Goal: Information Seeking & Learning: Learn about a topic

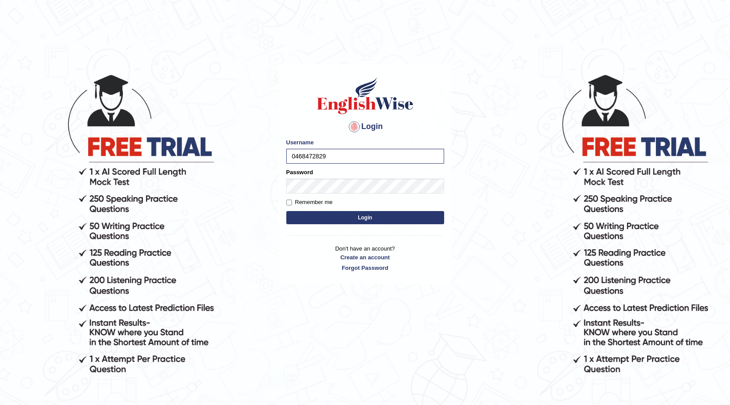
click at [341, 219] on button "Login" at bounding box center [365, 217] width 158 height 13
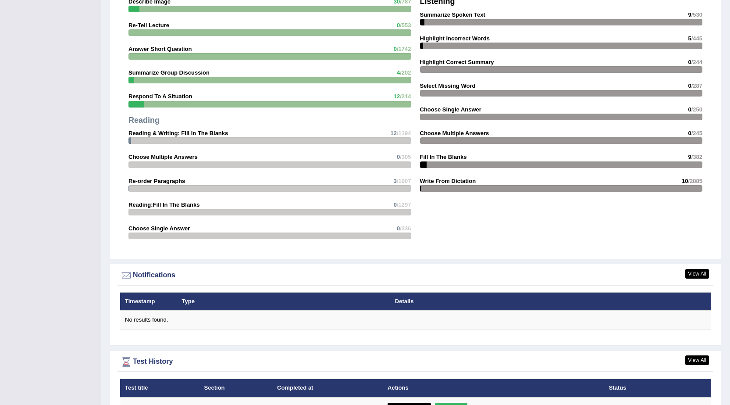
scroll to position [927, 0]
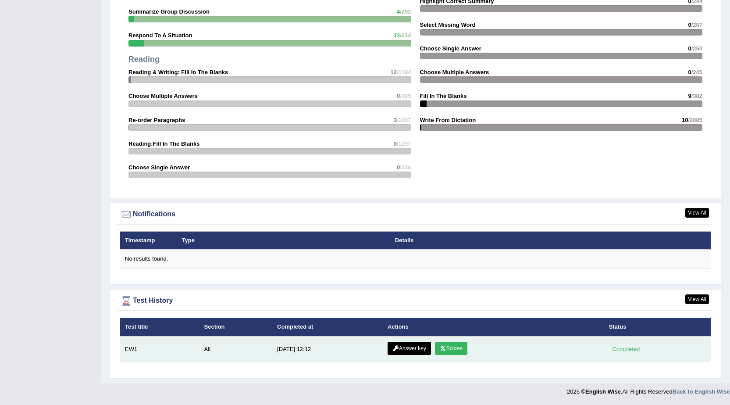
click at [449, 350] on link "Scores" at bounding box center [451, 348] width 32 height 13
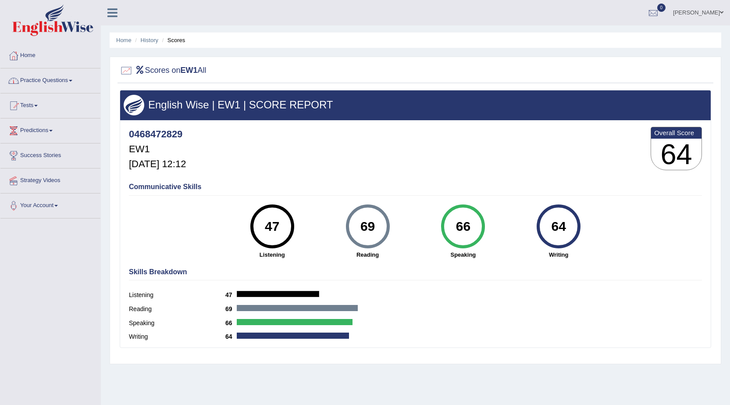
click at [39, 80] on link "Practice Questions" at bounding box center [50, 79] width 100 height 22
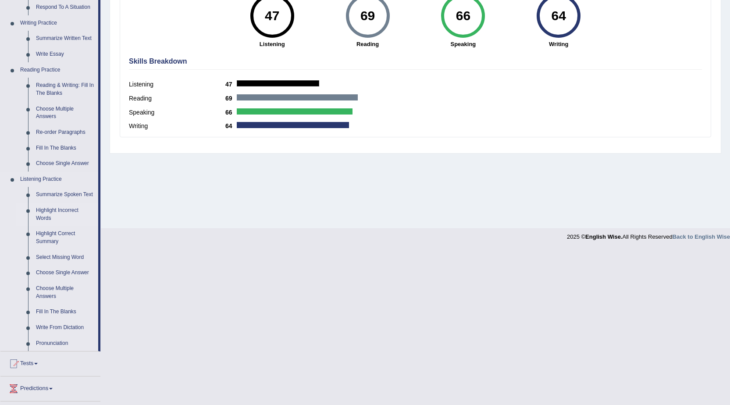
scroll to position [219, 0]
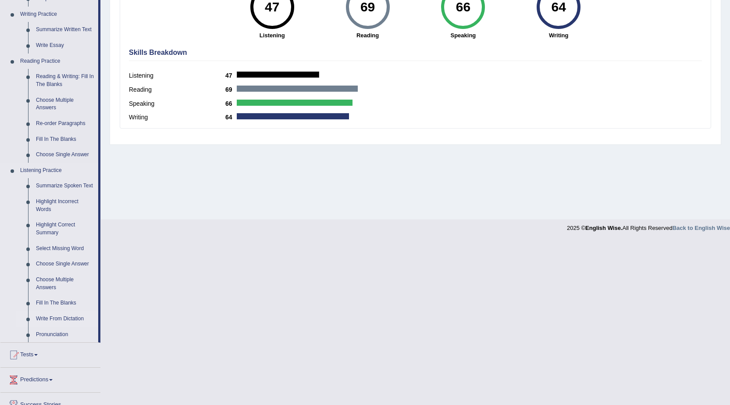
click at [52, 313] on link "Write From Dictation" at bounding box center [65, 319] width 66 height 16
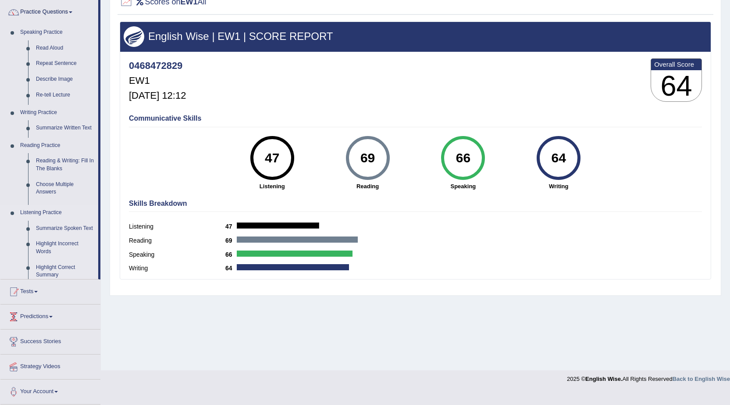
scroll to position [56, 0]
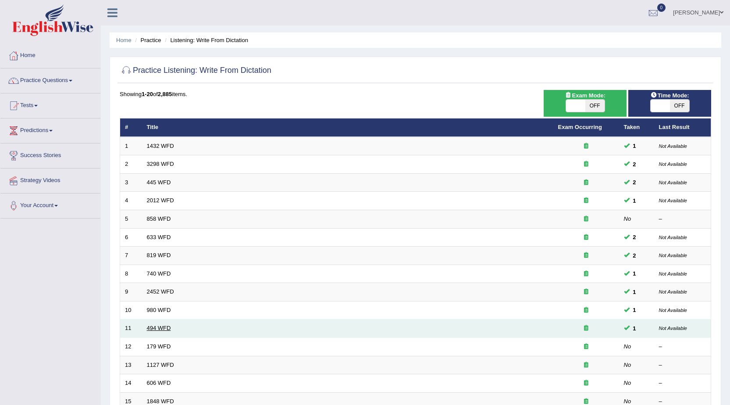
click at [159, 196] on td "2012 WFD" at bounding box center [347, 201] width 411 height 18
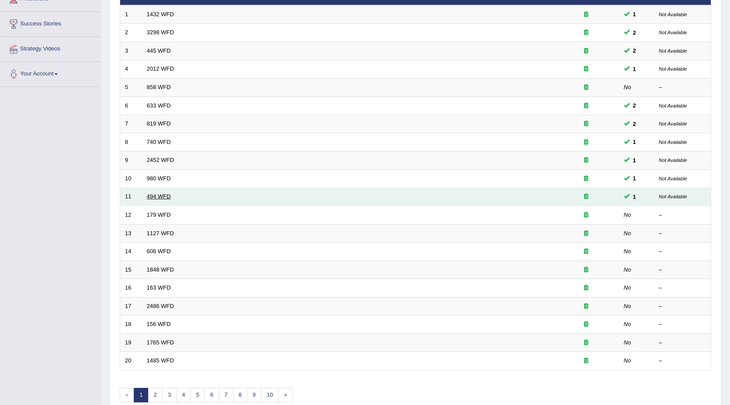
click at [163, 198] on link "494 WFD" at bounding box center [159, 196] width 24 height 7
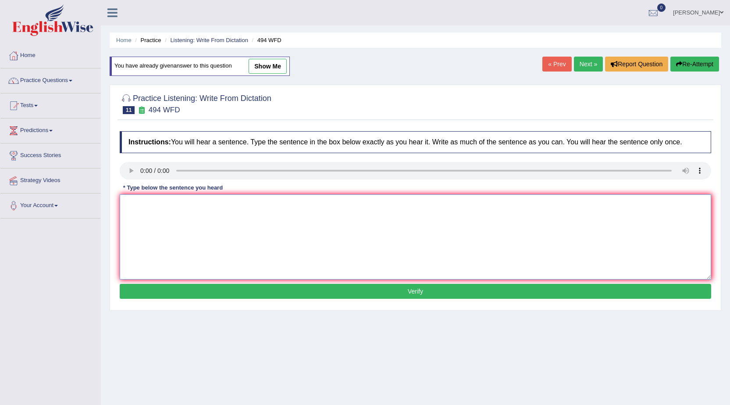
click at [140, 220] on textarea at bounding box center [415, 236] width 591 height 85
click at [187, 205] on textarea "The vocabulary that is perticular for specific field that is called jardan" at bounding box center [415, 236] width 591 height 85
click at [226, 204] on textarea "The vocabulary that is a perticular for specific field that is called jardan" at bounding box center [415, 236] width 591 height 85
type textarea "The vocabulary that is a perticular for the specific field that is called jardan"
click at [372, 287] on button "Verify" at bounding box center [415, 291] width 591 height 15
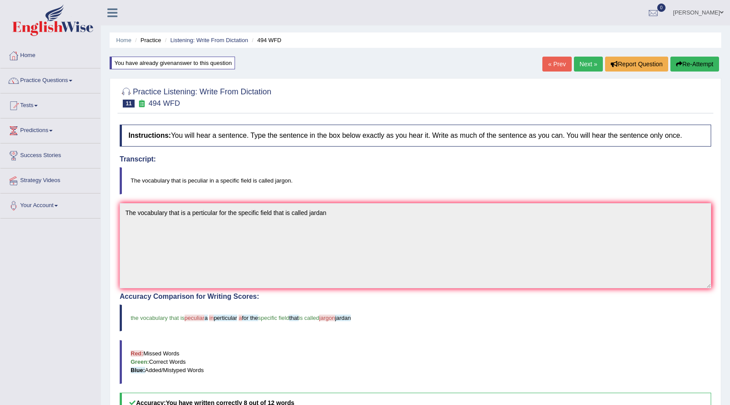
click at [585, 63] on link "Next »" at bounding box center [588, 64] width 29 height 15
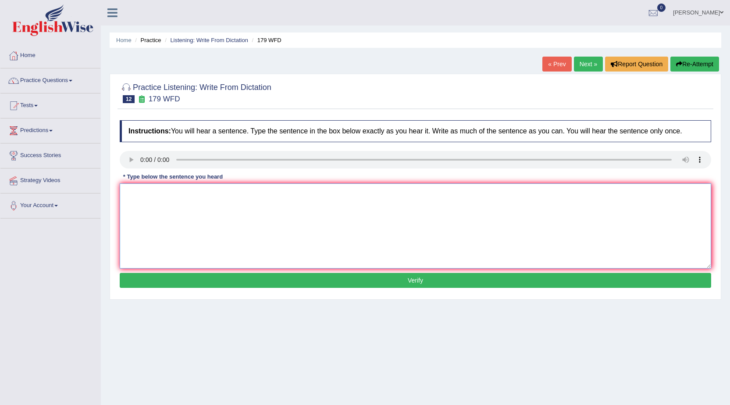
click at [153, 208] on textarea at bounding box center [415, 225] width 591 height 85
click at [267, 194] on textarea "Lectures Lecture are is the oldest and most formest teaching method methods in …" at bounding box center [415, 225] width 591 height 85
type textarea "Lectures Lecture are is the oldest and most formest the a teaching method metho…"
click at [395, 282] on button "Verify" at bounding box center [415, 280] width 591 height 15
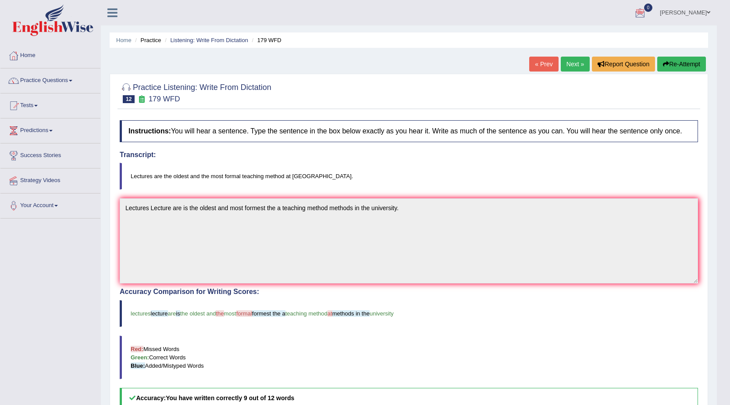
click at [566, 62] on link "Next »" at bounding box center [575, 64] width 29 height 15
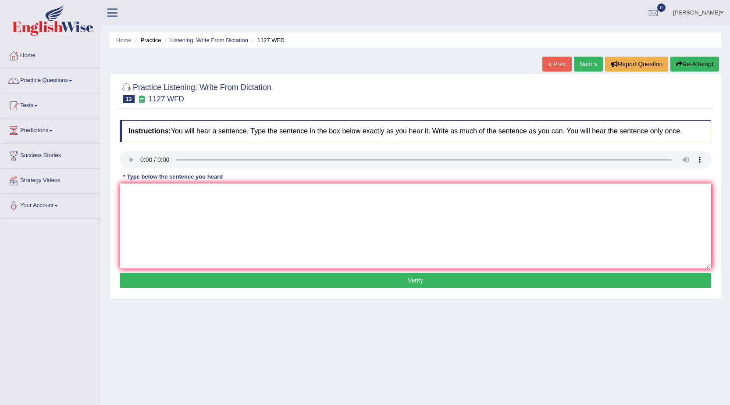
click at [129, 174] on div "Instructions: You will hear a sentence. Type the sentence in the box below exac…" at bounding box center [416, 205] width 596 height 179
click at [144, 195] on textarea at bounding box center [415, 225] width 591 height 85
click at [262, 193] on textarea "A university degree degrees is are requirement for entry in many professions." at bounding box center [415, 225] width 591 height 85
click at [307, 188] on textarea "A university degree degrees is are requirement for entring entry in many profes…" at bounding box center [415, 225] width 591 height 85
type textarea "A university degree degrees is are requirement for entring entry in the many pr…"
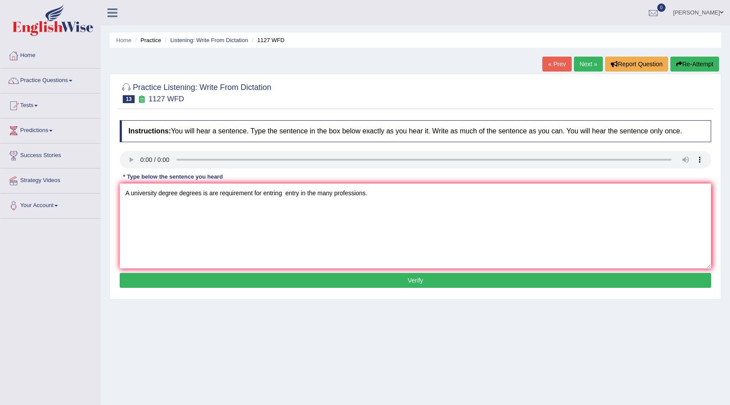
click at [291, 280] on button "Verify" at bounding box center [415, 280] width 591 height 15
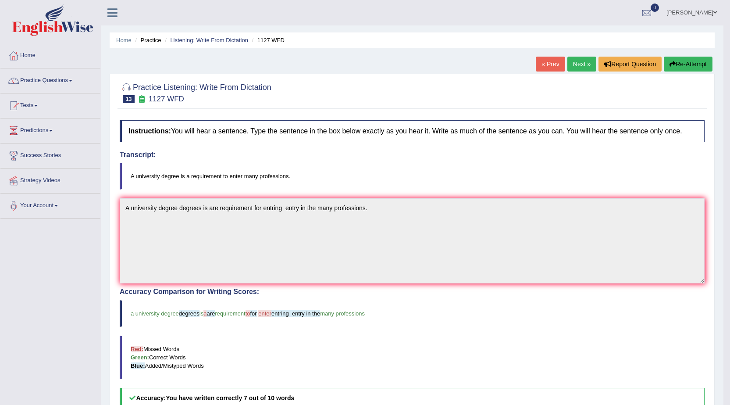
click at [583, 64] on link "Next »" at bounding box center [581, 64] width 29 height 15
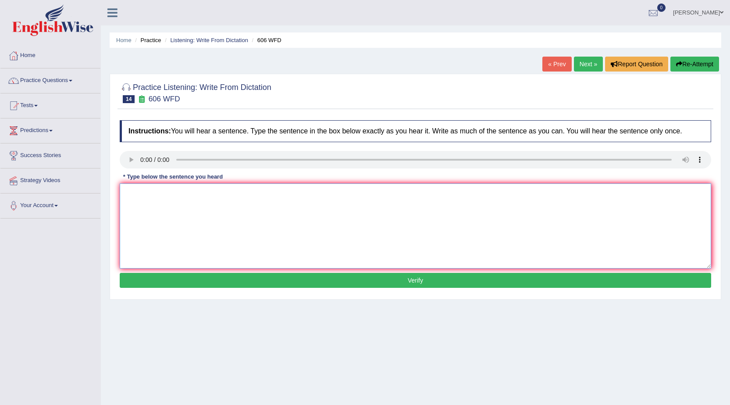
click at [145, 202] on textarea at bounding box center [415, 225] width 591 height 85
click at [221, 197] on textarea "Students who are study in literature and language in ancient Greek greek." at bounding box center [415, 225] width 591 height 85
click at [291, 197] on textarea "Students who are study in literature literatures and language in ancient Greek …" at bounding box center [415, 225] width 591 height 85
type textarea "Students who are study in literature literatures and language languages in anci…"
click at [342, 281] on button "Verify" at bounding box center [415, 280] width 591 height 15
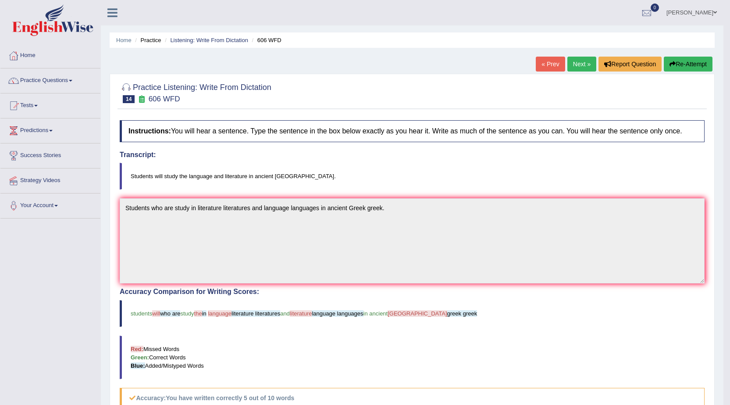
click at [693, 65] on button "Re-Attempt" at bounding box center [688, 64] width 49 height 15
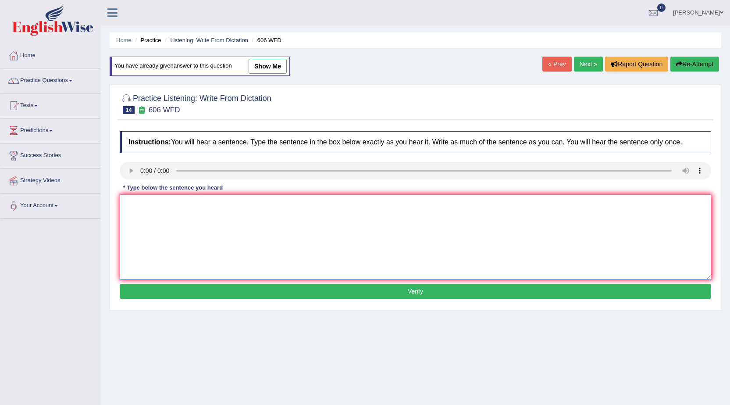
click at [163, 221] on textarea at bounding box center [415, 236] width 591 height 85
click at [133, 215] on textarea at bounding box center [415, 236] width 591 height 85
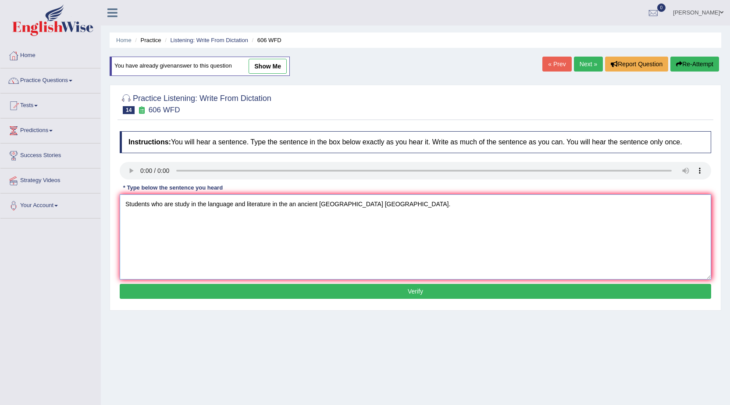
type textarea "Students who are study in the language and literature in the an ancient greece …"
click at [296, 296] on button "Verify" at bounding box center [415, 291] width 591 height 15
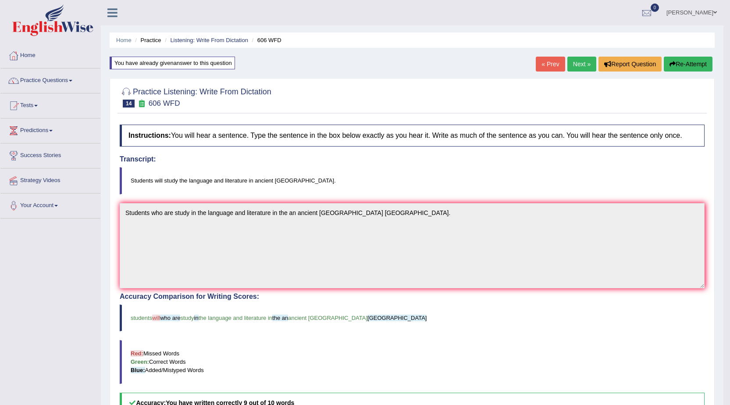
click at [580, 65] on link "Next »" at bounding box center [581, 64] width 29 height 15
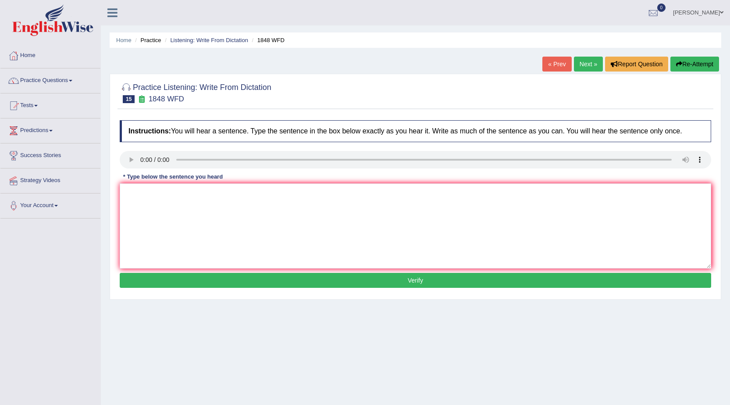
click at [690, 66] on button "Re-Attempt" at bounding box center [694, 64] width 49 height 15
click at [152, 203] on textarea at bounding box center [415, 225] width 591 height 85
click at [149, 192] on textarea "Students must present various vary identification to enroll in this course cour…" at bounding box center [415, 225] width 591 height 85
click at [189, 193] on textarea "Students must present various vary identification to enroll in this course cour…" at bounding box center [415, 225] width 591 height 85
click at [231, 196] on textarea "Students must present a various vary identification to enroll in this course co…" at bounding box center [415, 225] width 591 height 85
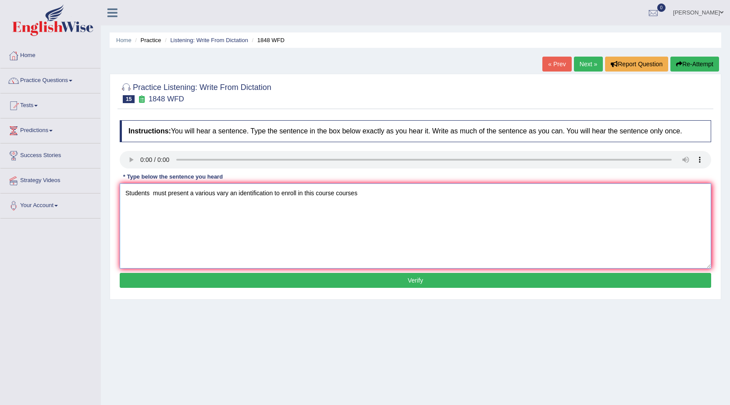
click at [274, 196] on textarea "Students must present a various vary an identification to enroll in this course…" at bounding box center [415, 225] width 591 height 85
click at [337, 198] on textarea "Students must present a various vary an identification identifications to enrol…" at bounding box center [415, 225] width 591 height 85
type textarea "Students must present a various vary an identification identifications to enrol…"
click at [278, 278] on button "Verify" at bounding box center [415, 280] width 591 height 15
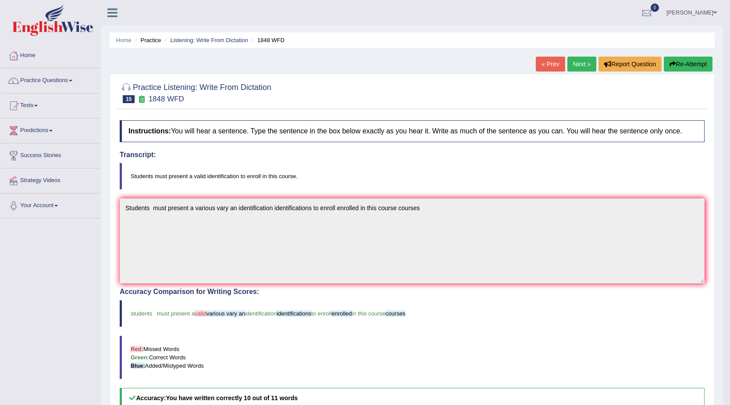
click at [688, 68] on button "Re-Attempt" at bounding box center [688, 64] width 49 height 15
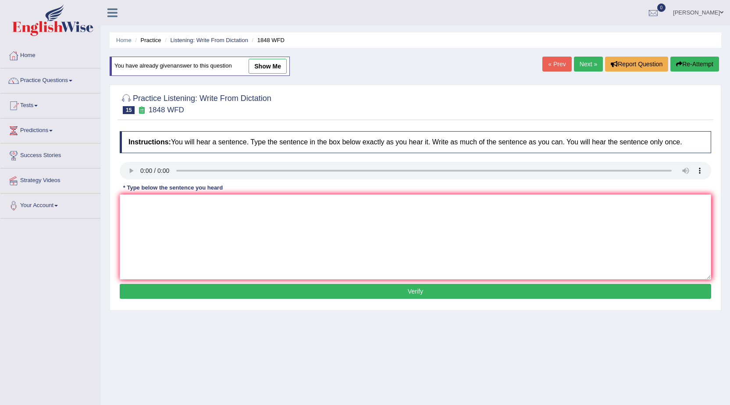
click at [583, 69] on link "Next »" at bounding box center [588, 64] width 29 height 15
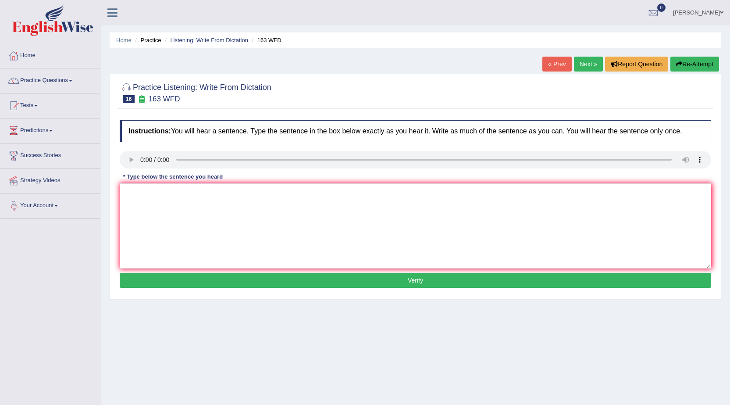
drag, startPoint x: 155, startPoint y: 173, endPoint x: 158, endPoint y: 185, distance: 12.7
click at [158, 184] on div "Instructions: You will hear a sentence. Type the sentence in the box below exac…" at bounding box center [416, 205] width 596 height 179
click at [139, 203] on textarea at bounding box center [415, 225] width 591 height 85
click at [141, 186] on textarea at bounding box center [415, 225] width 591 height 85
click at [170, 196] on textarea "A number of the assignments are will be submitted submit in the conference conf…" at bounding box center [415, 225] width 591 height 85
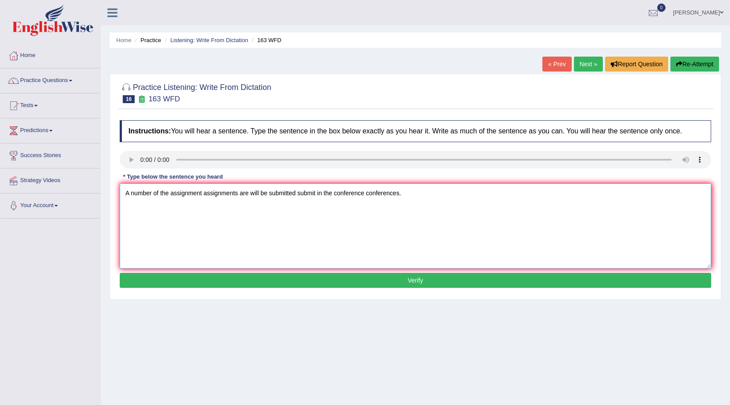
click at [333, 194] on textarea "A number of the assignment assignments are will be submitted submit in the conf…" at bounding box center [415, 225] width 591 height 85
type textarea "A number of the assignment assignments are will be submitted submit in the a co…"
click at [353, 279] on button "Verify" at bounding box center [415, 280] width 591 height 15
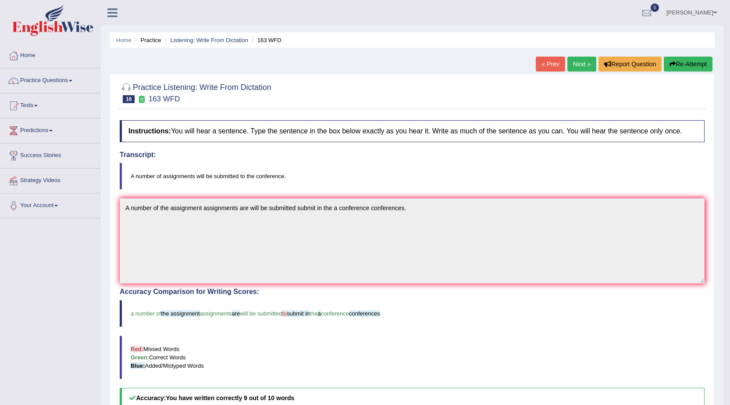
click at [577, 68] on link "Next »" at bounding box center [581, 64] width 29 height 15
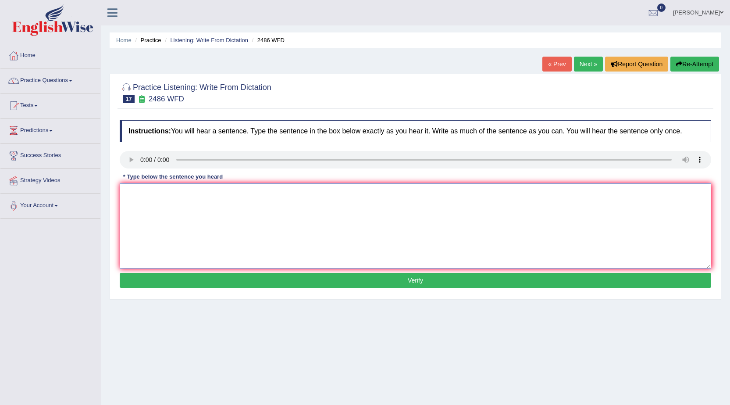
drag, startPoint x: 128, startPoint y: 194, endPoint x: 129, endPoint y: 189, distance: 5.7
click at [129, 193] on textarea at bounding box center [415, 225] width 591 height 85
click at [137, 192] on textarea "It is quite clear that facial expressions are different accross the world." at bounding box center [415, 225] width 591 height 85
click at [248, 199] on textarea "It is a quick quite clear that facial expressions are different accross the wor…" at bounding box center [415, 225] width 591 height 85
click at [344, 195] on textarea "It is a quick quite clear that facial expressions expression is are different a…" at bounding box center [415, 225] width 591 height 85
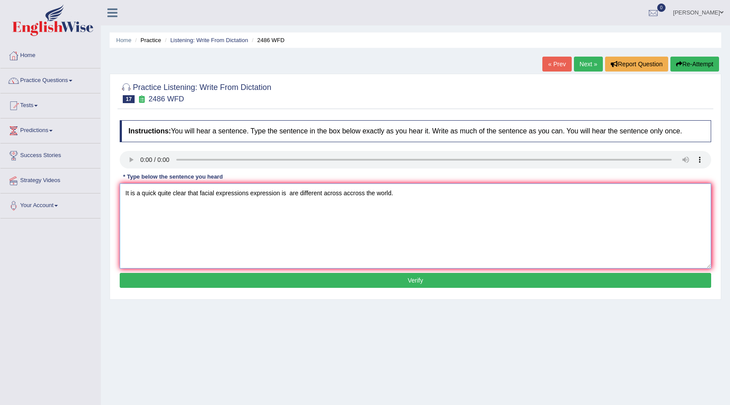
click at [199, 197] on textarea "It is a quick quite clear that facial expressions expression is are different a…" at bounding box center [415, 225] width 591 height 85
type textarea "It is a quick quite clear that a facial expressions expression is are different…"
click at [224, 282] on button "Verify" at bounding box center [415, 280] width 591 height 15
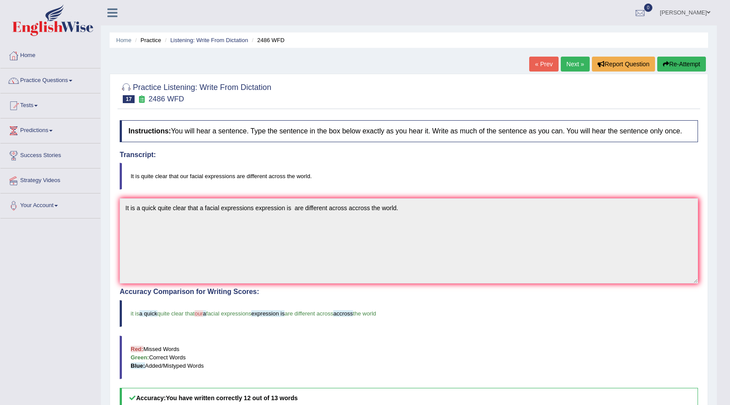
click at [684, 64] on button "Re-Attempt" at bounding box center [681, 64] width 49 height 15
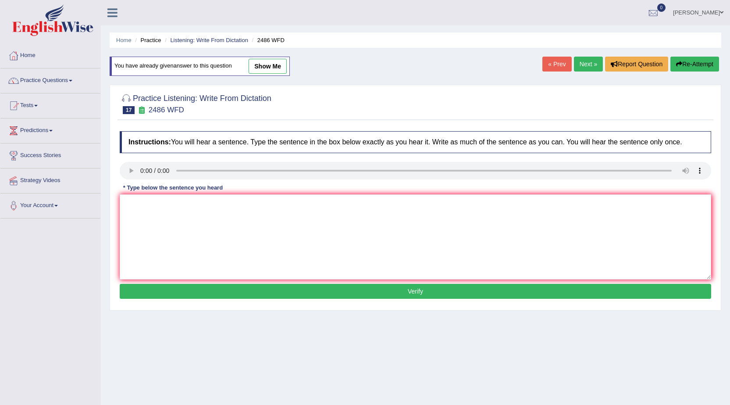
click at [581, 61] on link "Next »" at bounding box center [588, 64] width 29 height 15
click at [584, 64] on link "Next »" at bounding box center [588, 64] width 29 height 15
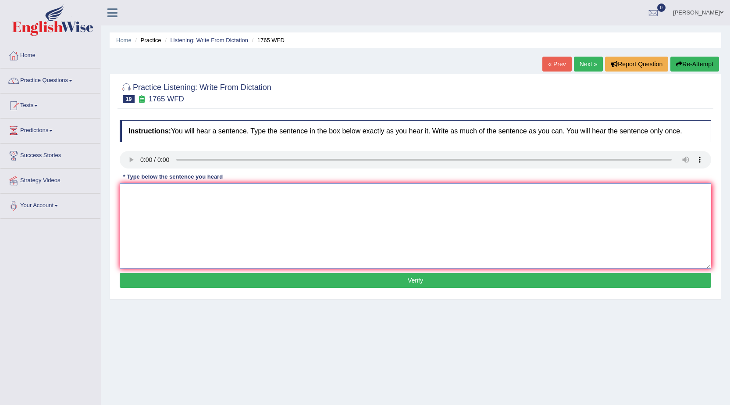
drag, startPoint x: 174, startPoint y: 208, endPoint x: 181, endPoint y: 196, distance: 14.4
click at [174, 208] on textarea at bounding box center [415, 225] width 591 height 85
click at [156, 191] on textarea "Application form surity about accomodation must be complited two months weeks a…" at bounding box center [415, 225] width 591 height 85
click at [239, 197] on textarea "Application Applications forms form surity about accomodation must be complited…" at bounding box center [415, 225] width 591 height 85
click at [283, 197] on textarea "Application Applications forms form surity submitted about accomodation must be…" at bounding box center [415, 225] width 591 height 85
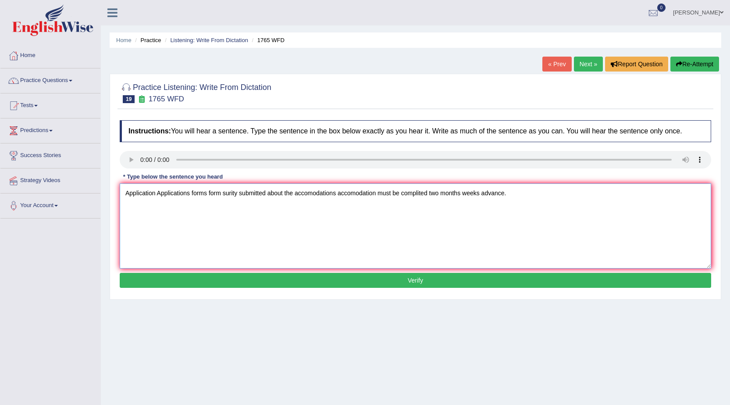
click at [427, 191] on textarea "Application Applications forms form surity submitted about the accomodations ac…" at bounding box center [415, 225] width 591 height 85
type textarea "Application Applications forms form surity submitted about the accomodations ac…"
click at [391, 283] on button "Verify" at bounding box center [415, 280] width 591 height 15
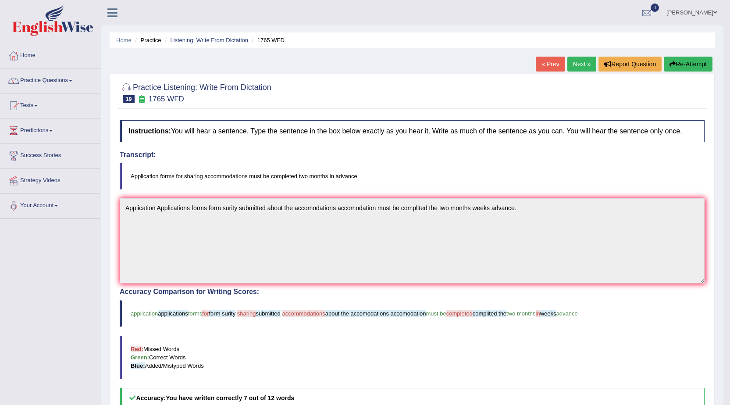
click at [695, 69] on button "Re-Attempt" at bounding box center [688, 64] width 49 height 15
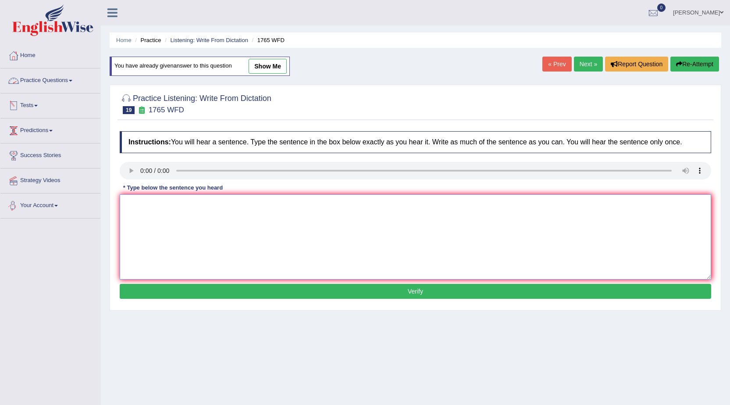
click at [185, 237] on textarea at bounding box center [415, 236] width 591 height 85
click at [252, 205] on textarea "Application Applications form forms for sharing accommodation must be completed…" at bounding box center [415, 236] width 591 height 85
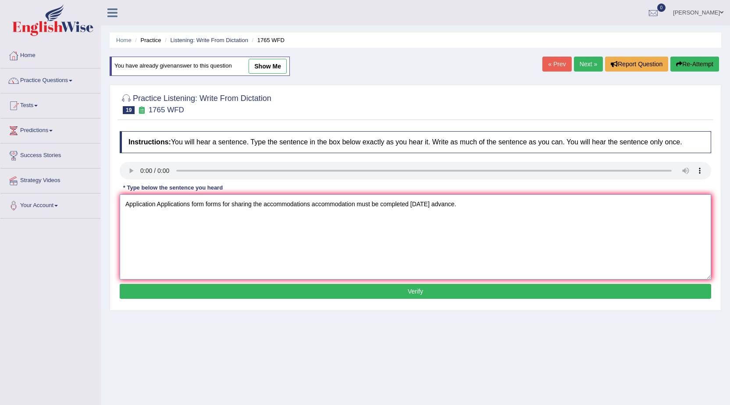
type textarea "Application Applications form forms for sharing the accommodations accommodatio…"
click at [413, 292] on button "Verify" at bounding box center [415, 291] width 591 height 15
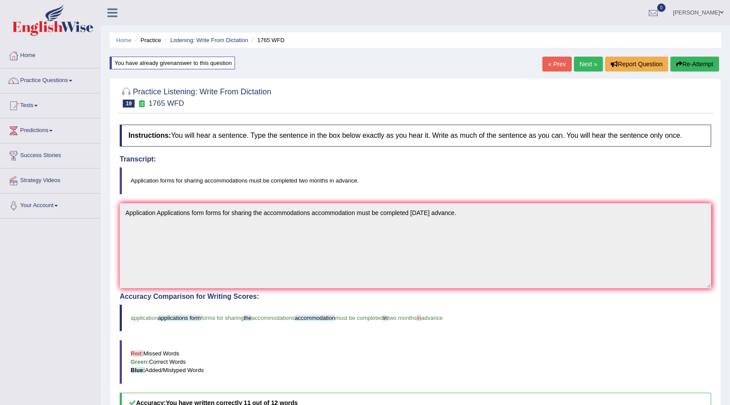
click at [592, 64] on link "Next »" at bounding box center [588, 64] width 29 height 15
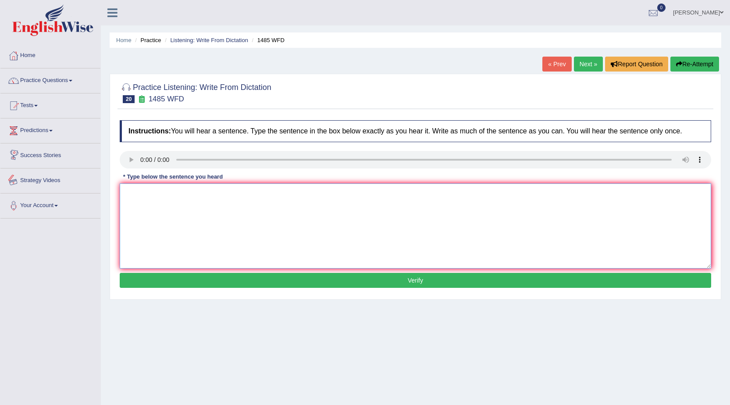
click at [176, 211] on textarea at bounding box center [415, 225] width 591 height 85
click at [173, 195] on textarea "Course work give students chance throughly explore about subjects." at bounding box center [415, 225] width 591 height 85
click at [162, 199] on textarea "Course work give gives students chance throughly explore about subjects." at bounding box center [415, 225] width 591 height 85
click at [234, 197] on textarea "Course work works give gives students chance throughly explore about subjects." at bounding box center [415, 225] width 591 height 85
click at [261, 196] on textarea "Course work works give gives students to chance throughly explore about subject…" at bounding box center [415, 225] width 591 height 85
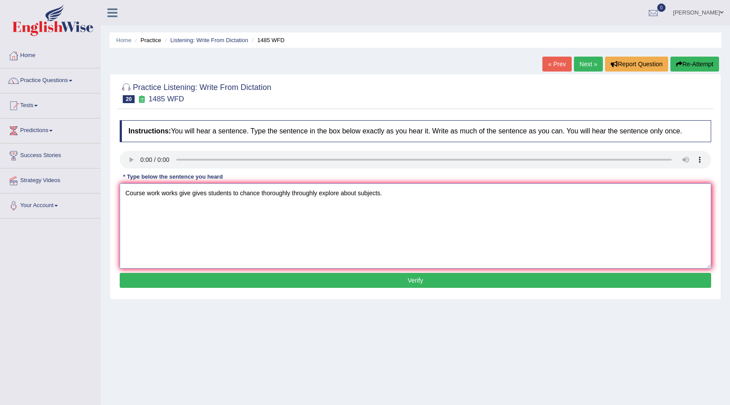
click at [318, 194] on textarea "Course work works give gives students to chance thoroughly throughly explore ab…" at bounding box center [415, 225] width 591 height 85
click at [380, 195] on textarea "Course work works give gives students to chance thoroughly explored explore abo…" at bounding box center [415, 225] width 591 height 85
click at [360, 192] on textarea "Course work works give gives students to chance thoroughly explored explore abo…" at bounding box center [415, 225] width 591 height 85
click at [358, 192] on textarea "Course work works give gives students to chance thoroughly explored explore abo…" at bounding box center [415, 225] width 591 height 85
click at [161, 194] on textarea "Course work works give gives students to chance thoroughly explored explore abo…" at bounding box center [415, 225] width 591 height 85
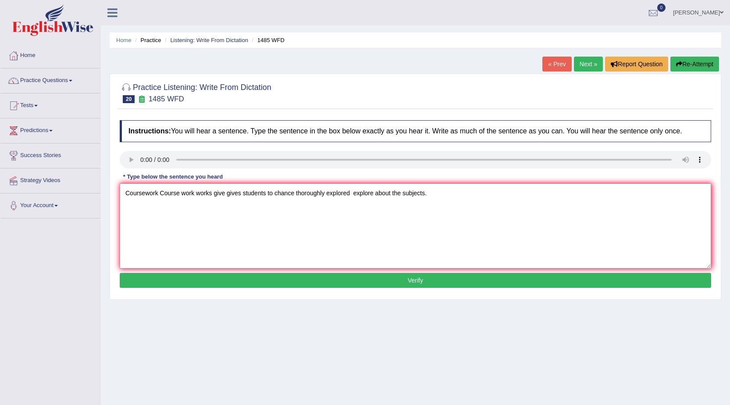
type textarea "Coursework Course work works give gives students to chance thoroughly explored …"
click at [306, 275] on button "Verify" at bounding box center [415, 280] width 591 height 15
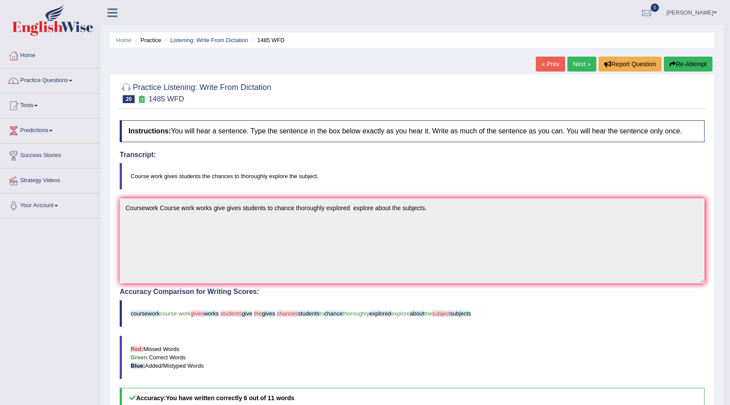
click at [583, 66] on link "Next »" at bounding box center [581, 64] width 29 height 15
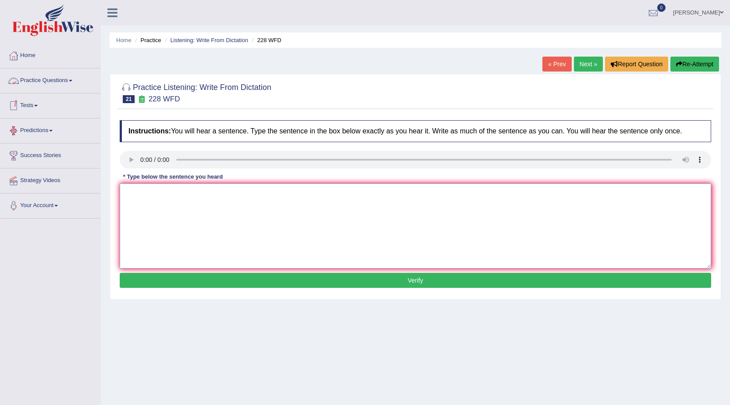
click at [180, 217] on textarea at bounding box center [415, 225] width 591 height 85
click at [210, 198] on textarea "Computer science has became university degree course." at bounding box center [415, 225] width 591 height 85
click at [174, 196] on textarea "Computer science has became popular university degree course." at bounding box center [415, 225] width 591 height 85
click at [187, 202] on textarea "Computer science has became popular university degree course." at bounding box center [415, 225] width 591 height 85
click at [209, 195] on textarea "Computer science has became popular university degree course." at bounding box center [415, 225] width 591 height 85
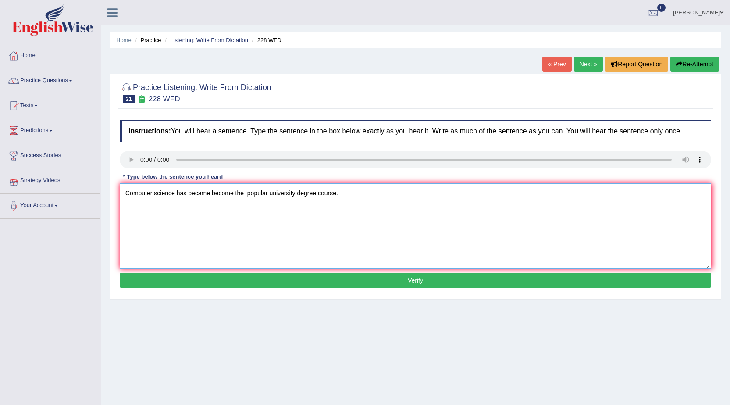
type textarea "Computer science has became become the popular university degree course."
click at [354, 280] on button "Verify" at bounding box center [415, 280] width 591 height 15
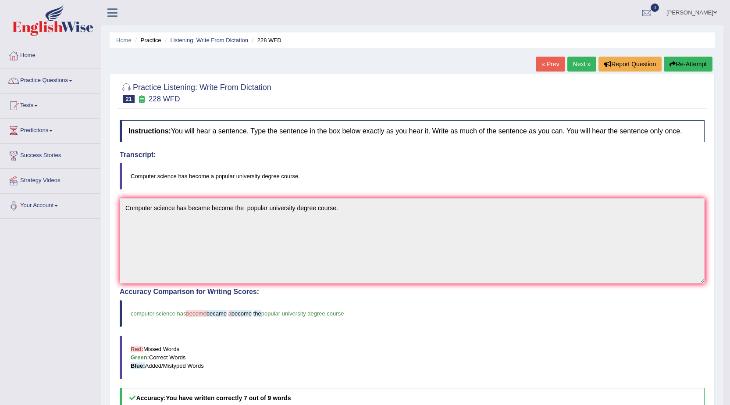
click at [576, 60] on link "Next »" at bounding box center [581, 64] width 29 height 15
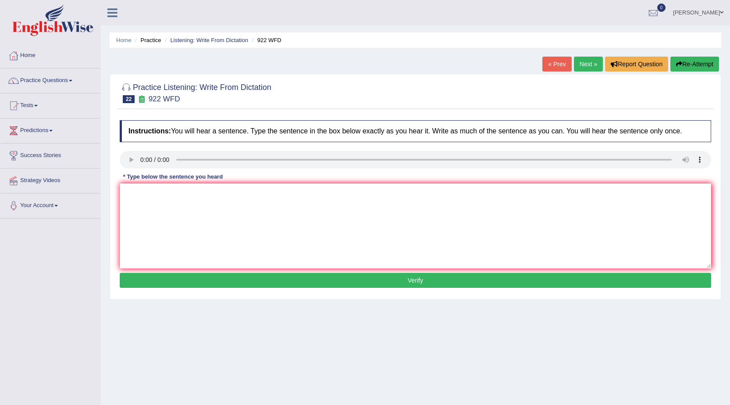
click at [699, 61] on button "Re-Attempt" at bounding box center [694, 64] width 49 height 15
click at [222, 208] on textarea at bounding box center [415, 225] width 591 height 85
click at [157, 194] on textarea "Students in attend conference must be register first." at bounding box center [415, 225] width 591 height 85
type textarea "Students in attend conference must be register first."
click at [370, 283] on button "Verify" at bounding box center [415, 280] width 591 height 15
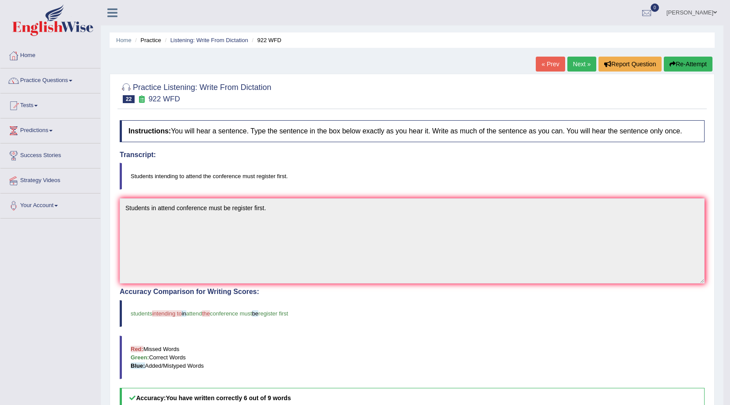
click at [689, 63] on button "Re-Attempt" at bounding box center [688, 64] width 49 height 15
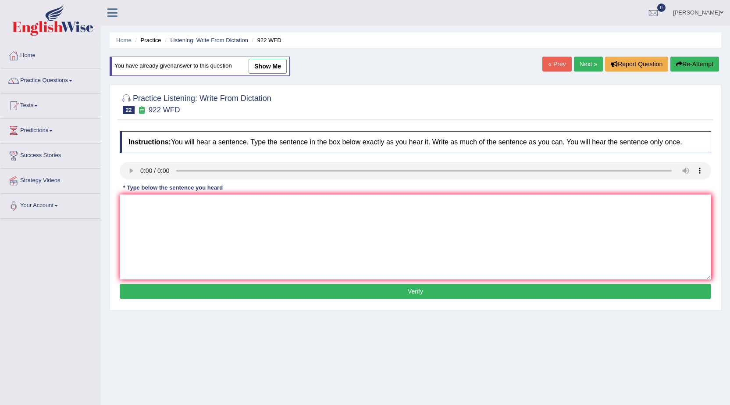
click at [592, 62] on link "Next »" at bounding box center [588, 64] width 29 height 15
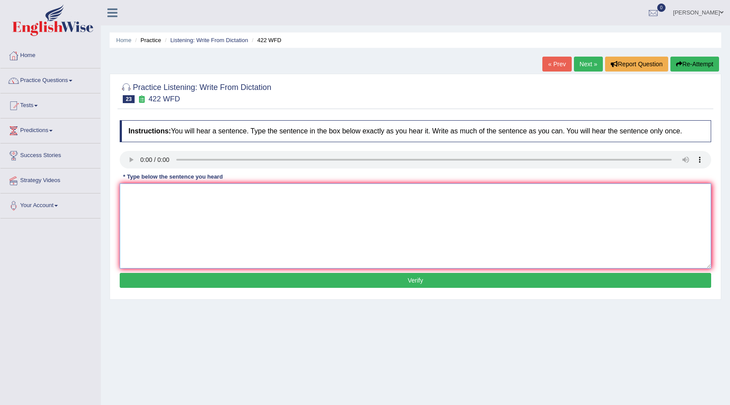
drag, startPoint x: 139, startPoint y: 188, endPoint x: 182, endPoint y: 174, distance: 45.5
click at [156, 196] on textarea at bounding box center [415, 225] width 591 height 85
click at [199, 195] on textarea "The most important details about this argument is missing." at bounding box center [415, 225] width 591 height 85
click at [271, 196] on textarea "The most important details detail about this argument is missing." at bounding box center [415, 225] width 591 height 85
type textarea "The most important details detail about this argument arguments is missing."
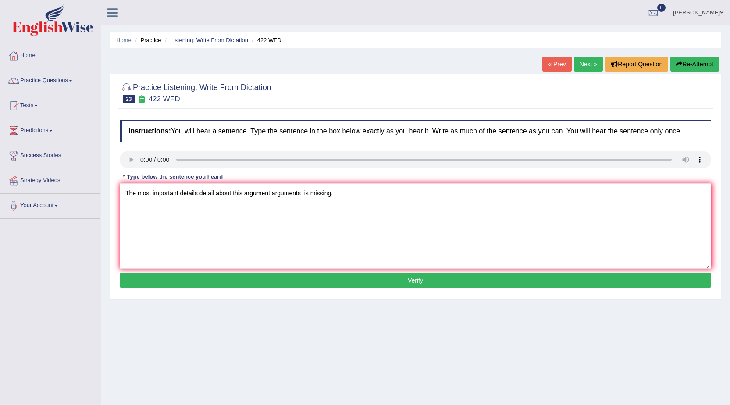
click at [304, 278] on button "Verify" at bounding box center [415, 280] width 591 height 15
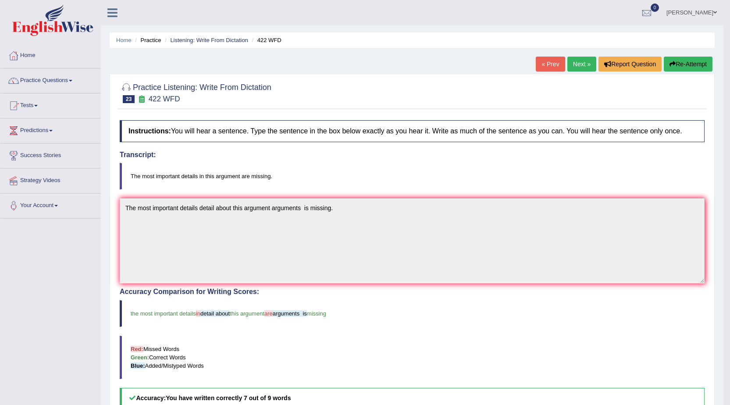
click at [577, 57] on link "Next »" at bounding box center [581, 64] width 29 height 15
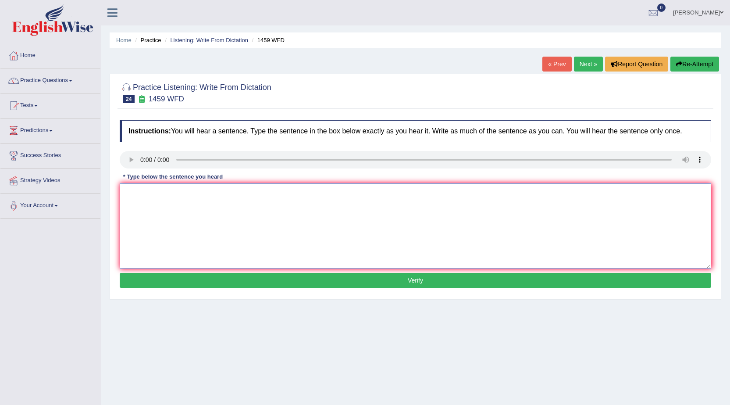
click at [250, 217] on textarea at bounding box center [415, 225] width 591 height 85
click at [151, 196] on textarea at bounding box center [415, 225] width 591 height 85
click at [167, 192] on textarea "All experiments and procedures have been outline in laboratory mannual." at bounding box center [415, 225] width 591 height 85
click at [270, 200] on textarea "All experiments and procedures have been outline in laboratory mannual." at bounding box center [415, 225] width 591 height 85
type textarea "All experiments and procedures have been outline in the laboratory mannual."
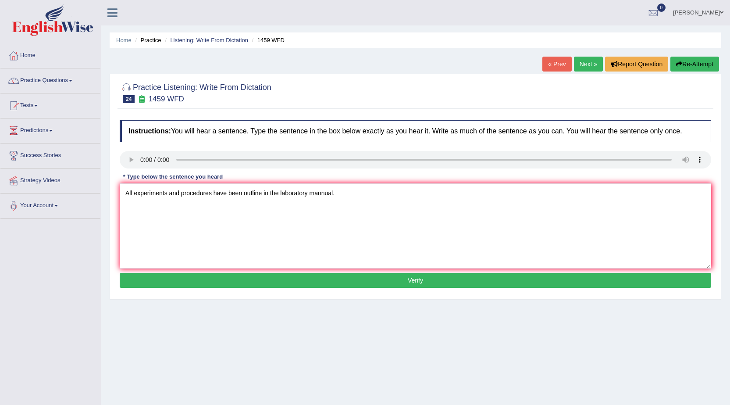
click at [303, 276] on button "Verify" at bounding box center [415, 280] width 591 height 15
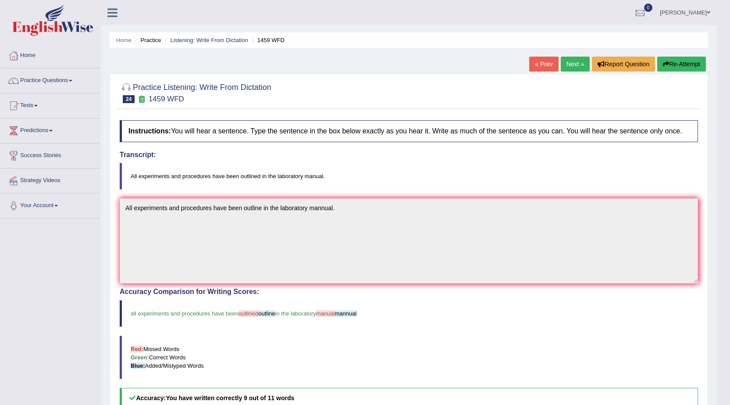
click at [568, 63] on link "Next »" at bounding box center [575, 64] width 29 height 15
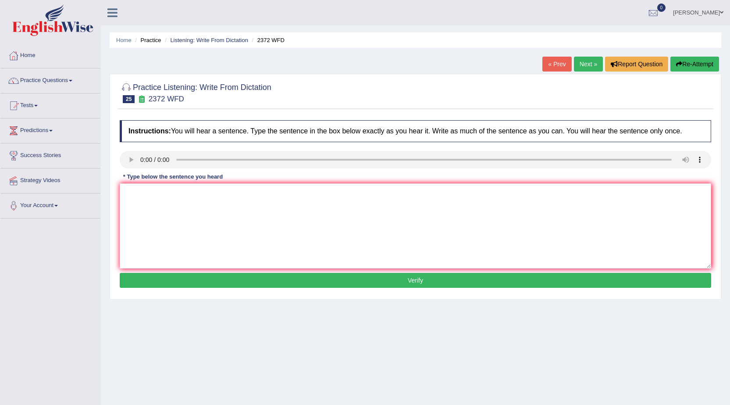
click at [142, 224] on textarea at bounding box center [415, 225] width 591 height 85
click at [149, 202] on textarea at bounding box center [415, 225] width 591 height 85
click at [231, 197] on textarea "We must be hand out our assignments at the end of the semister." at bounding box center [415, 225] width 591 height 85
click at [313, 198] on textarea "We must be hand out our assignments assignment at the end of the semister." at bounding box center [415, 225] width 591 height 85
click at [337, 193] on textarea "We must be hand out our assignments assignment at the end of the semister." at bounding box center [415, 225] width 591 height 85
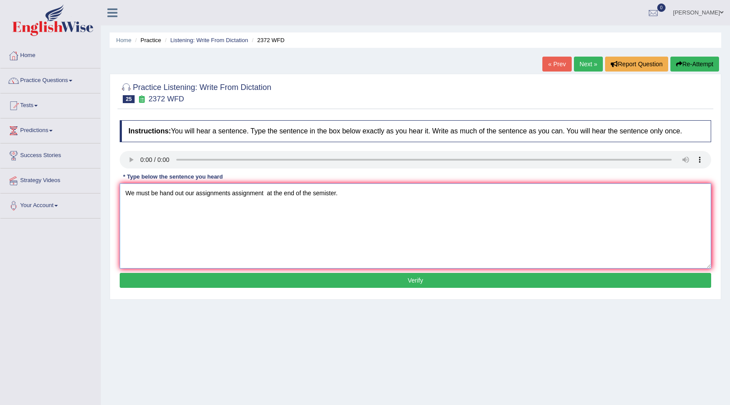
type textarea "We must be hand out our assignments assignment at the end of the semister."
click at [379, 285] on button "Verify" at bounding box center [415, 280] width 591 height 15
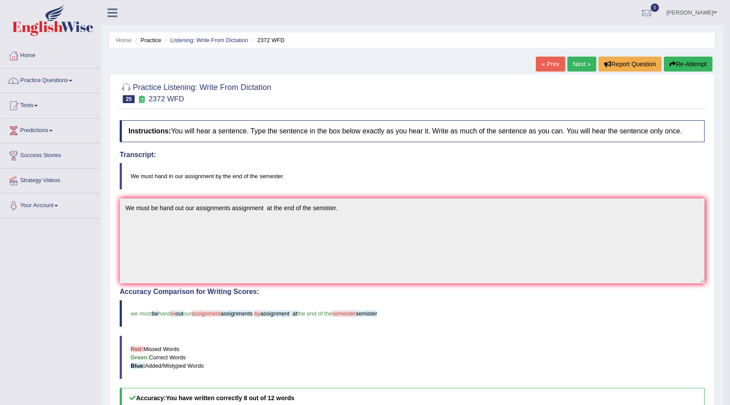
click at [685, 61] on button "Re-Attempt" at bounding box center [688, 64] width 49 height 15
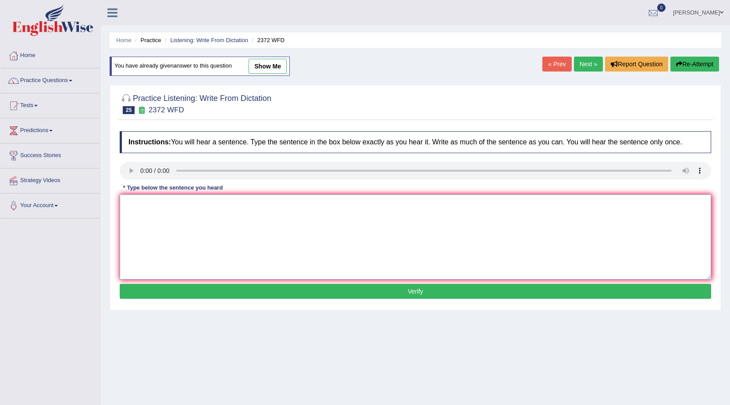
click at [201, 241] on textarea at bounding box center [415, 236] width 591 height 85
click at [146, 208] on textarea at bounding box center [415, 236] width 591 height 85
type textarea "We must be hand in our assignments assignment by the end of the semester."
click at [157, 292] on button "Verify" at bounding box center [415, 291] width 591 height 15
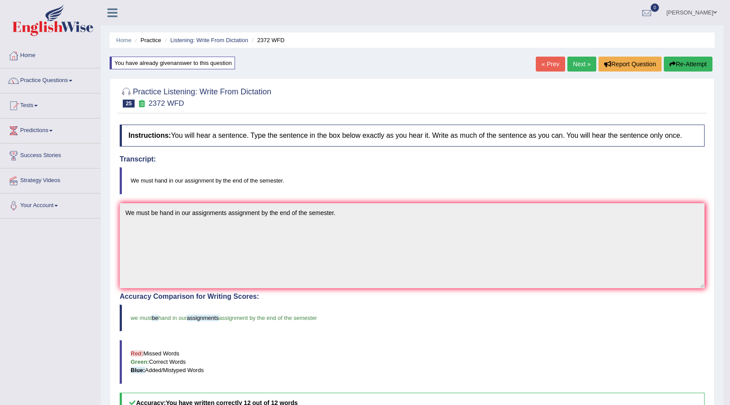
click at [579, 62] on link "Next »" at bounding box center [581, 64] width 29 height 15
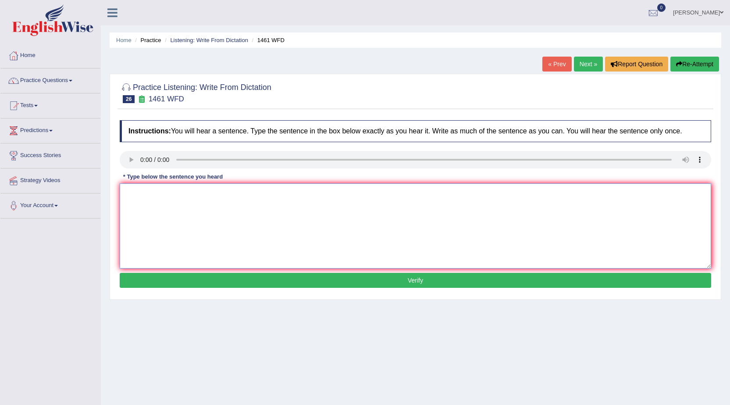
click at [132, 191] on textarea at bounding box center [415, 225] width 591 height 85
drag, startPoint x: 158, startPoint y: 219, endPoint x: 157, endPoint y: 232, distance: 12.8
click at [158, 228] on textarea at bounding box center [415, 225] width 591 height 85
click at [149, 193] on textarea "My sister runs business about small toys." at bounding box center [415, 225] width 591 height 85
click at [185, 197] on textarea "My sister sisters runs business about small toys." at bounding box center [415, 225] width 591 height 85
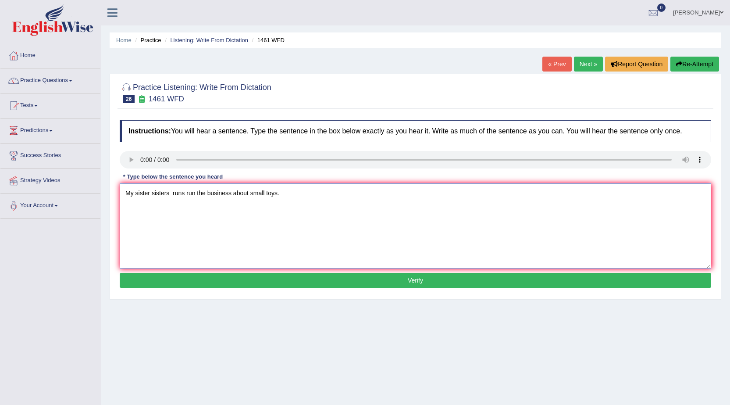
type textarea "My sister sisters runs run the business about small toys."
click at [249, 278] on button "Verify" at bounding box center [415, 280] width 591 height 15
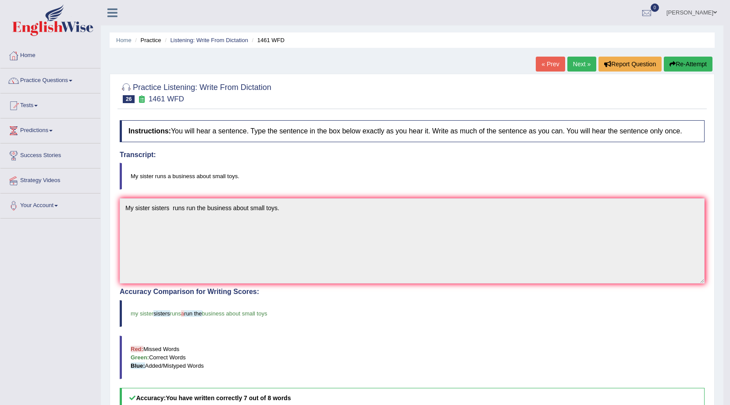
click at [572, 60] on link "Next »" at bounding box center [581, 64] width 29 height 15
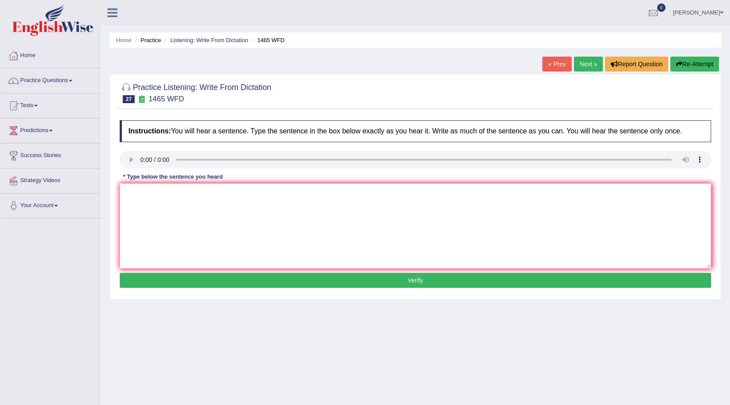
click at [176, 217] on textarea at bounding box center [415, 225] width 591 height 85
click at [131, 208] on textarea at bounding box center [415, 225] width 591 height 85
click at [159, 199] on textarea "You can find the complain form on the website." at bounding box center [415, 225] width 591 height 85
type textarea "You can find the complain form on the website."
click at [262, 282] on button "Verify" at bounding box center [415, 280] width 591 height 15
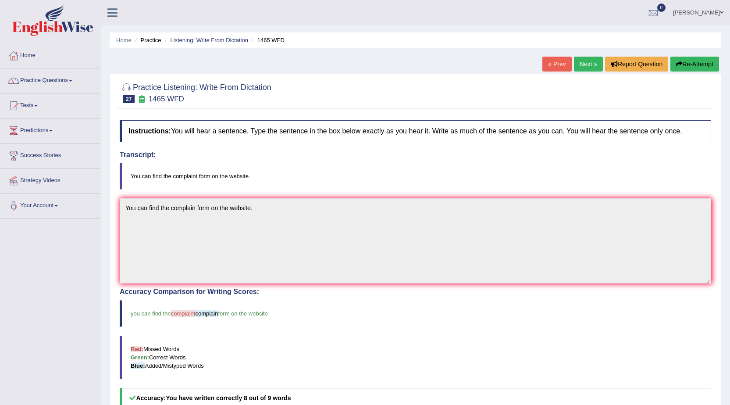
click at [704, 61] on button "Re-Attempt" at bounding box center [694, 64] width 49 height 15
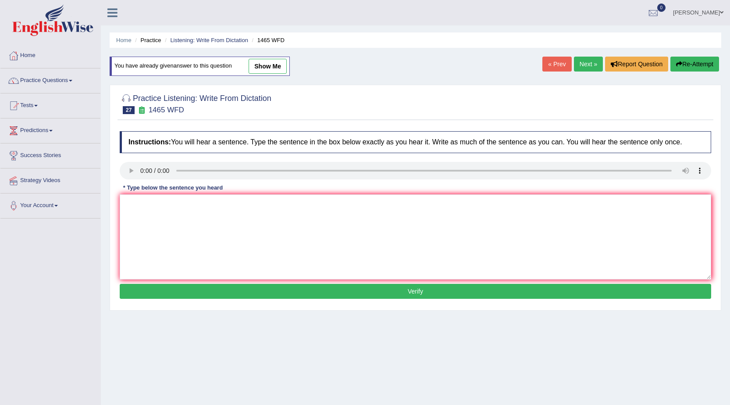
click at [591, 65] on link "Next »" at bounding box center [588, 64] width 29 height 15
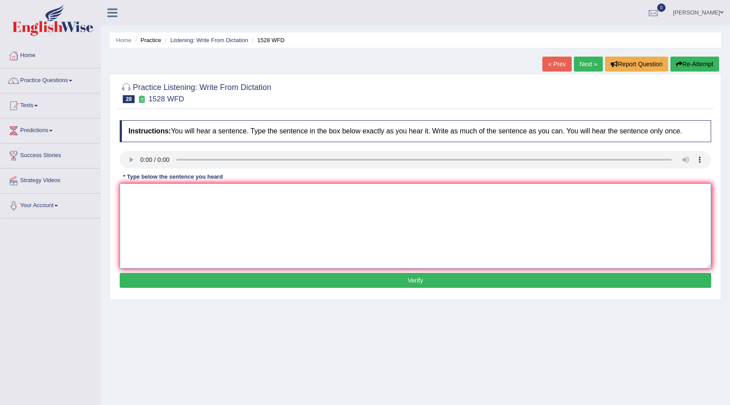
click at [146, 191] on textarea at bounding box center [415, 225] width 591 height 85
click at [696, 63] on button "Re-Attempt" at bounding box center [694, 64] width 49 height 15
click at [140, 200] on textarea at bounding box center [415, 225] width 591 height 85
click at [134, 194] on textarea at bounding box center [415, 225] width 591 height 85
click at [191, 198] on textarea "We are looking look for new method methods in both practical and engaging." at bounding box center [415, 225] width 591 height 85
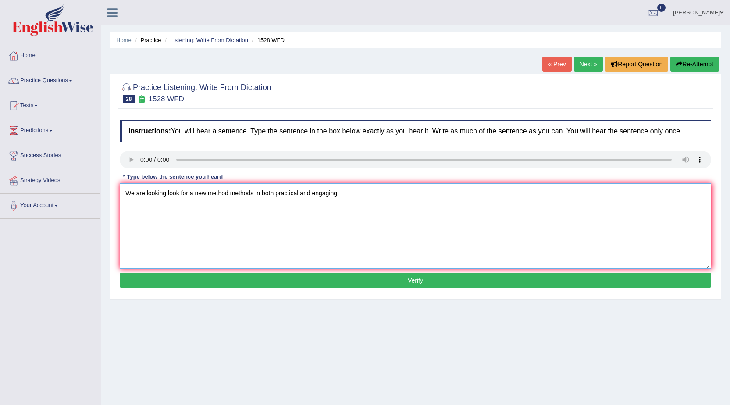
click at [261, 194] on textarea "We are looking look for a new method methods in both practical and engaging." at bounding box center [415, 225] width 591 height 85
type textarea "We are looking look for a new method methods in the both practical and engaging."
click at [350, 285] on button "Verify" at bounding box center [415, 280] width 591 height 15
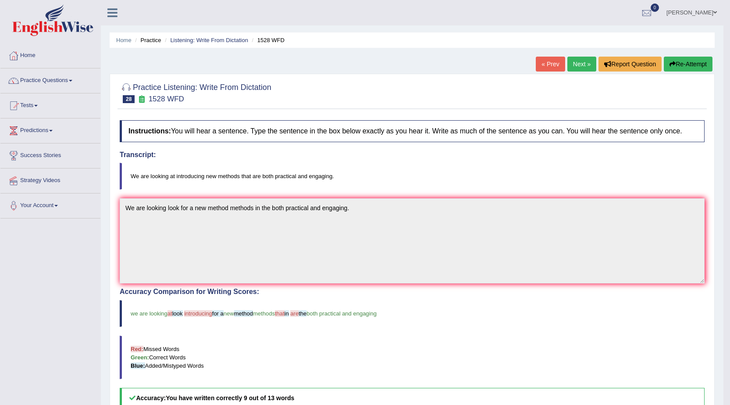
click at [686, 61] on button "Re-Attempt" at bounding box center [688, 64] width 49 height 15
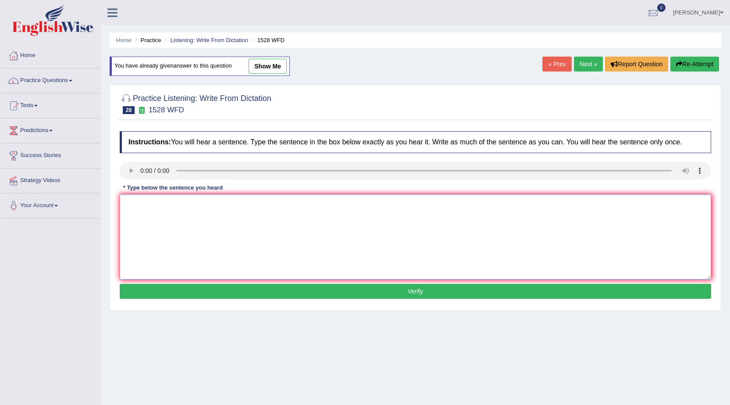
click at [155, 207] on textarea at bounding box center [415, 236] width 591 height 85
click at [152, 204] on textarea at bounding box center [415, 236] width 591 height 85
click at [250, 204] on textarea "We are looking at introducing new methods in both practical and engaging." at bounding box center [415, 236] width 591 height 85
type textarea "We are looking at introducing new methods in that both practical and engaging."
click at [360, 291] on button "Verify" at bounding box center [415, 291] width 591 height 15
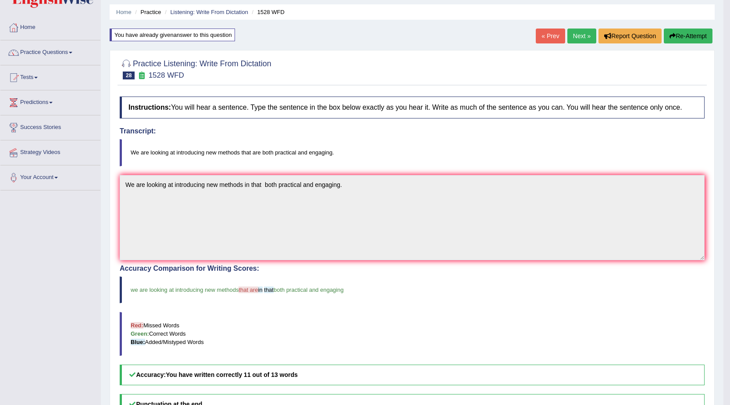
scroll to position [44, 0]
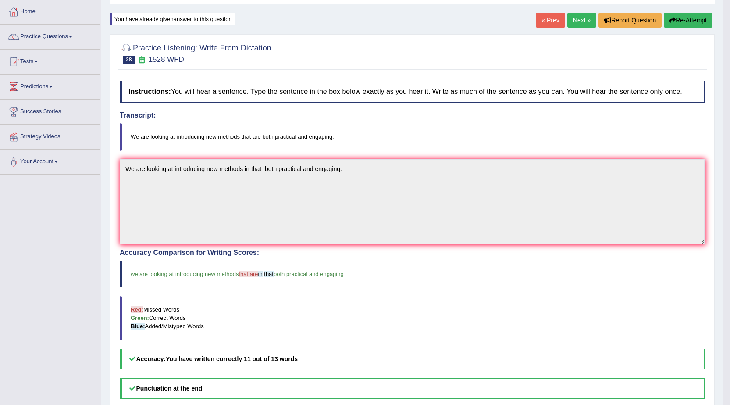
click at [578, 18] on link "Next »" at bounding box center [581, 20] width 29 height 15
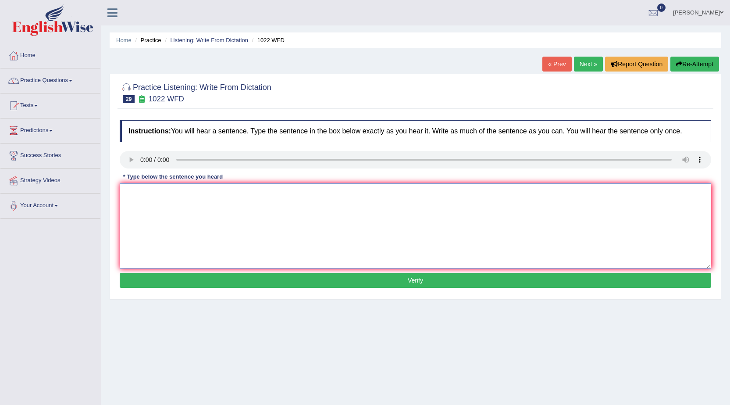
click at [138, 208] on textarea at bounding box center [415, 225] width 591 height 85
click at [162, 194] on textarea "Mathemetics provide foundation of understanding and analysing data." at bounding box center [415, 225] width 591 height 85
click at [216, 193] on textarea "Mathemetics Mathematic provide foundation of understanding and analysing data." at bounding box center [415, 225] width 591 height 85
type textarea "Mathemetics Mathematic provide provides foundation of understanding and analysi…"
click at [360, 278] on button "Verify" at bounding box center [415, 280] width 591 height 15
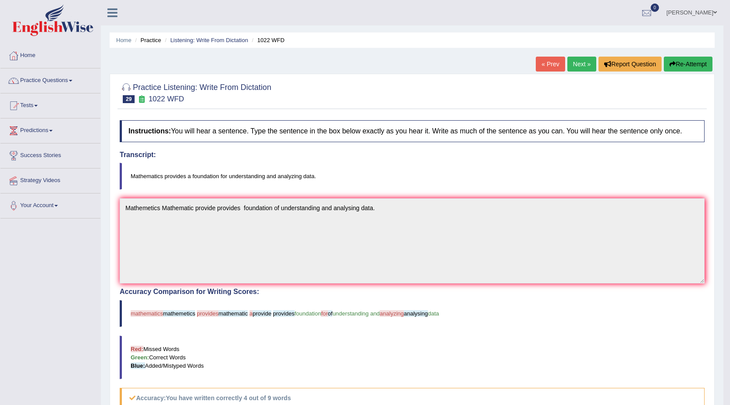
click at [689, 66] on button "Re-Attempt" at bounding box center [688, 64] width 49 height 15
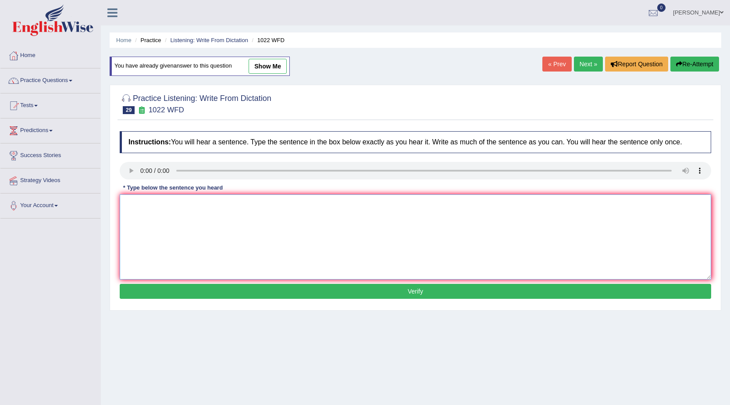
click at [141, 213] on textarea at bounding box center [415, 236] width 591 height 85
click at [160, 204] on textarea "Mathametics provide provides foundation for understanding and analyzing data." at bounding box center [415, 236] width 591 height 85
type textarea "Mathametics Mathematics provide provides foundation for understanding and analy…"
click at [283, 288] on button "Verify" at bounding box center [415, 291] width 591 height 15
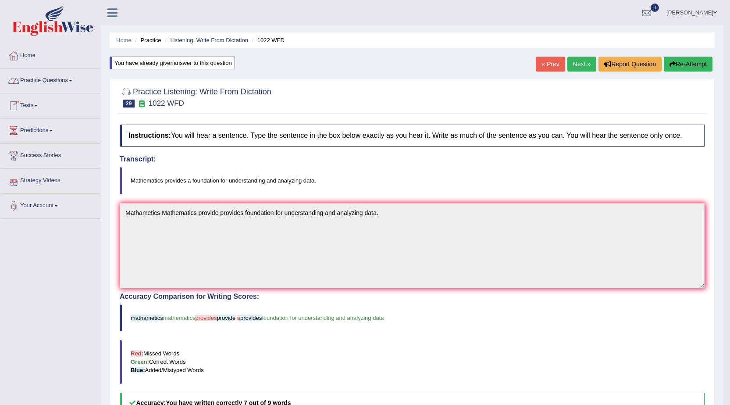
click at [54, 84] on link "Practice Questions" at bounding box center [50, 79] width 100 height 22
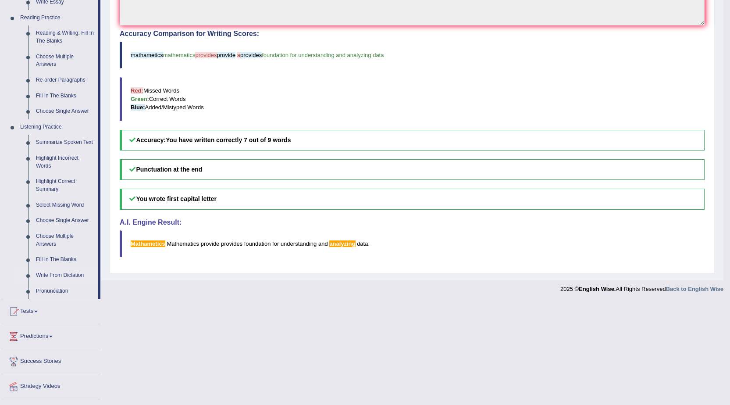
scroll to position [263, 0]
click at [54, 258] on link "Fill In The Blanks" at bounding box center [65, 259] width 66 height 16
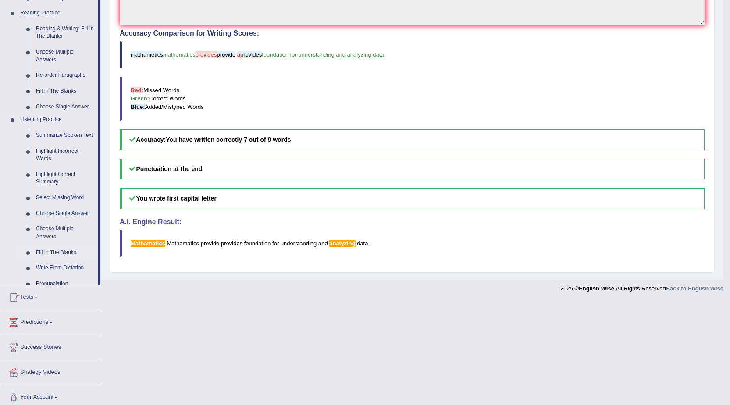
scroll to position [160, 0]
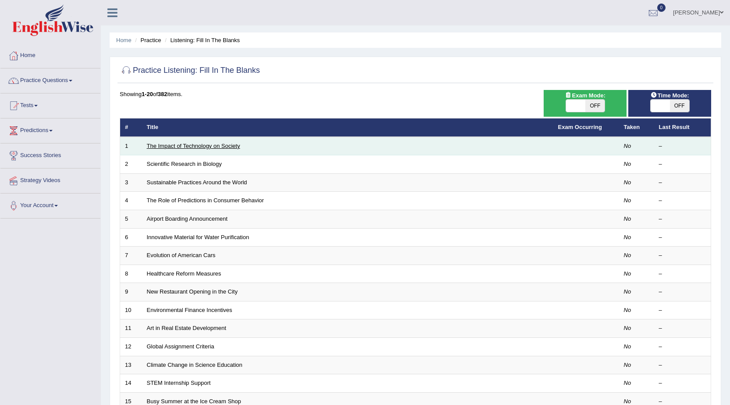
click at [229, 146] on link "The Impact of Technology on Society" at bounding box center [193, 145] width 93 height 7
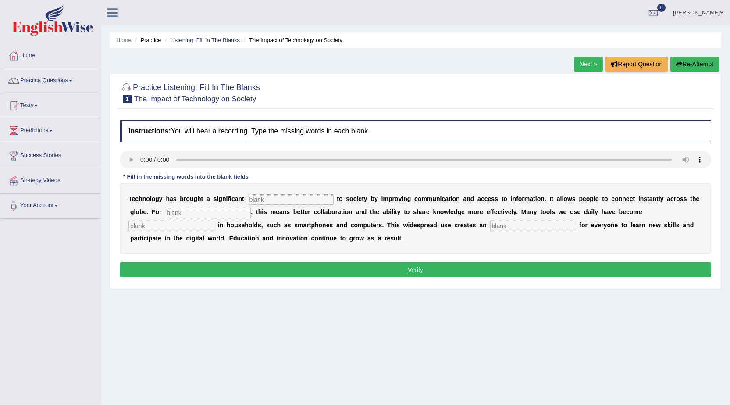
click at [257, 199] on input "text" at bounding box center [291, 199] width 86 height 11
click at [300, 198] on input "text" at bounding box center [291, 199] width 86 height 11
type input "benefit"
click at [190, 211] on input "text" at bounding box center [208, 212] width 86 height 11
type input "humans"
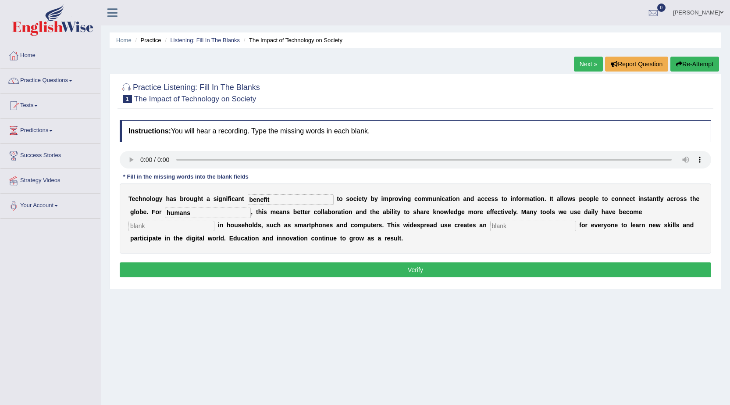
click at [187, 227] on input "text" at bounding box center [171, 226] width 86 height 11
type input "common"
click at [500, 230] on input "text" at bounding box center [533, 226] width 86 height 11
type input "opportunity"
click at [394, 270] on button "Verify" at bounding box center [415, 269] width 591 height 15
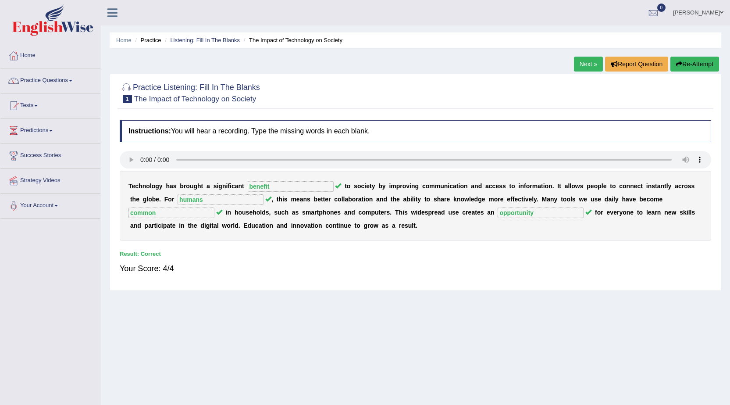
click at [590, 64] on link "Next »" at bounding box center [588, 64] width 29 height 15
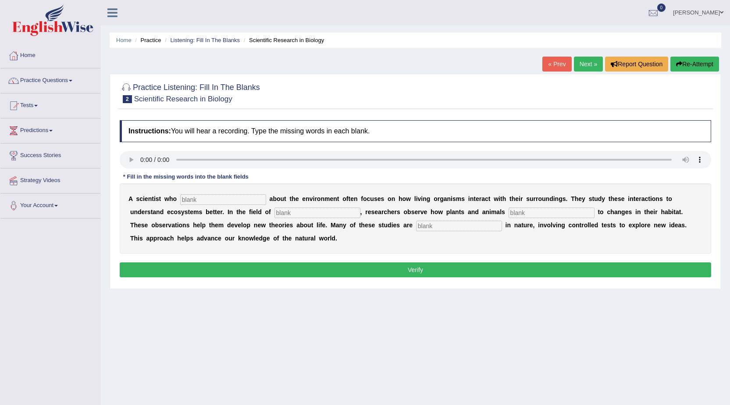
drag, startPoint x: 0, startPoint y: 0, endPoint x: 211, endPoint y: 198, distance: 289.7
click at [211, 200] on input "text" at bounding box center [223, 199] width 86 height 11
click at [191, 196] on input "text" at bounding box center [223, 199] width 86 height 11
type input "cares"
click at [332, 214] on input "text" at bounding box center [317, 212] width 86 height 11
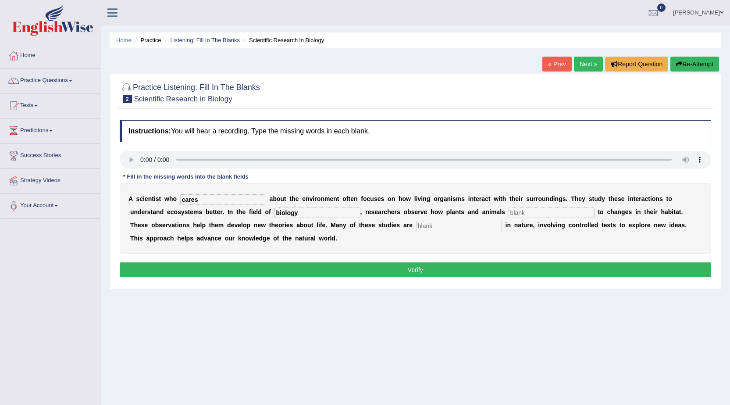
type input "biology"
click at [572, 210] on input "text" at bounding box center [552, 212] width 86 height 11
type input "respond"
click at [473, 221] on input "text" at bounding box center [459, 226] width 86 height 11
type input "experimental"
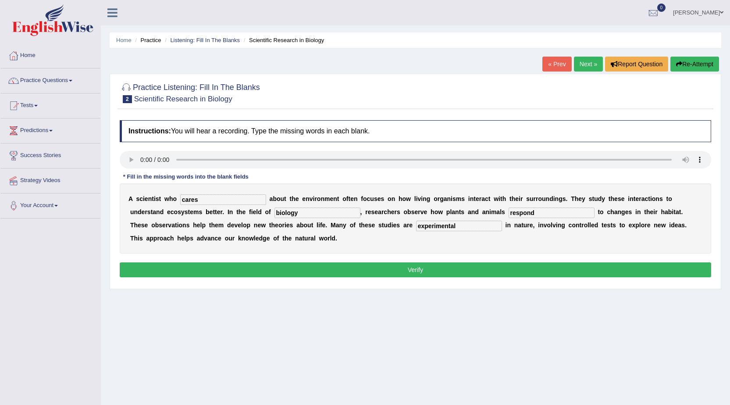
click at [462, 270] on button "Verify" at bounding box center [415, 269] width 591 height 15
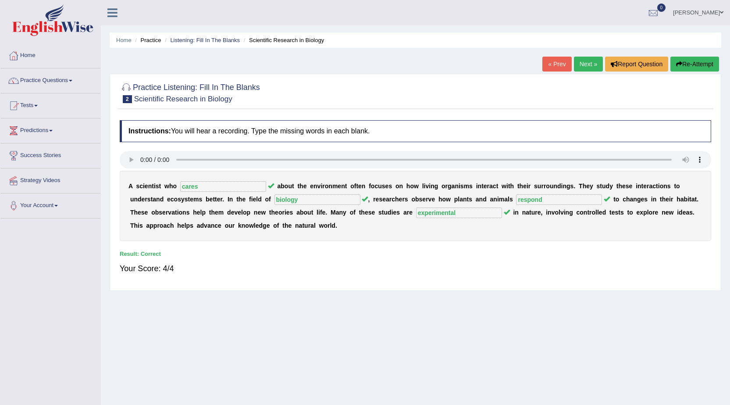
click at [591, 65] on link "Next »" at bounding box center [588, 64] width 29 height 15
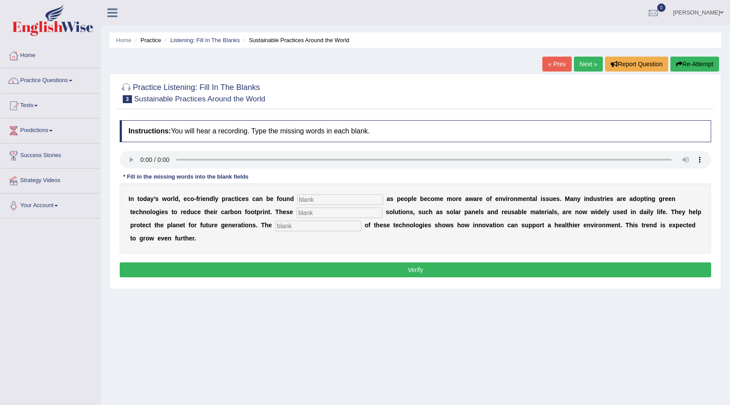
click at [349, 203] on input "text" at bounding box center [340, 199] width 86 height 11
drag, startPoint x: 345, startPoint y: 203, endPoint x: 345, endPoint y: 198, distance: 5.3
click at [345, 203] on input "text" at bounding box center [340, 199] width 86 height 11
type input "everywhere"
click at [342, 216] on input "text" at bounding box center [339, 212] width 86 height 11
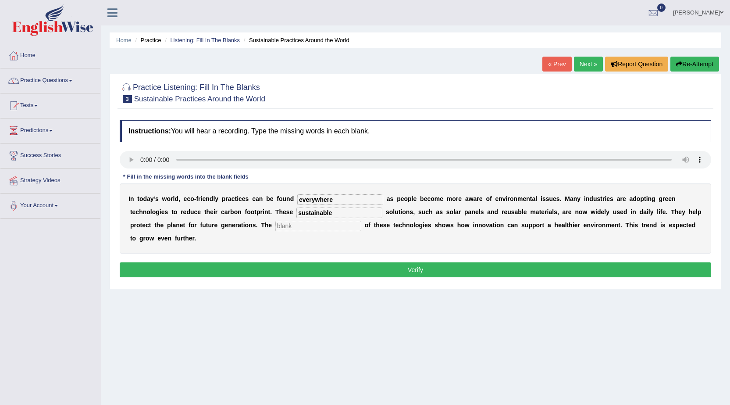
type input "sustainable"
click at [336, 228] on input "text" at bounding box center [318, 226] width 86 height 11
type input "application"
click at [351, 267] on button "Verify" at bounding box center [415, 269] width 591 height 15
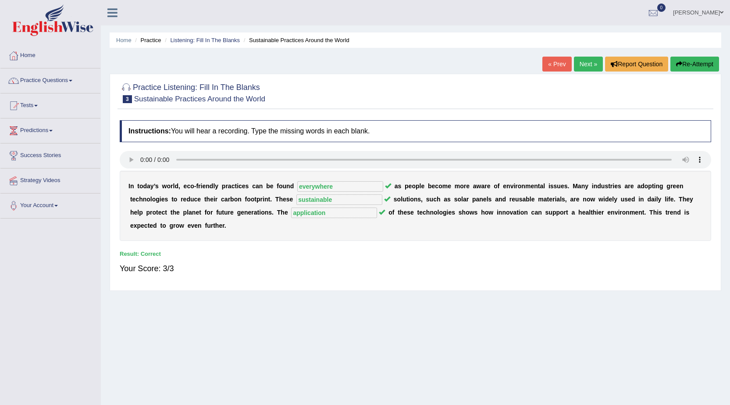
click at [584, 63] on link "Next »" at bounding box center [588, 64] width 29 height 15
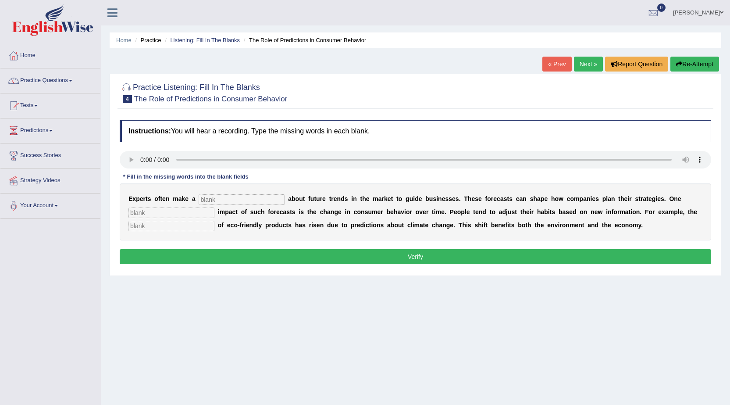
click at [220, 198] on input "text" at bounding box center [242, 199] width 86 height 11
click at [215, 199] on input "text" at bounding box center [242, 199] width 86 height 11
type input "prediction"
click at [186, 207] on div "E x p e r t s o f t e n m a k e a prediction a b o u t f u t u r e t r e n d s …" at bounding box center [415, 211] width 591 height 57
click at [183, 211] on input "text" at bounding box center [171, 212] width 86 height 11
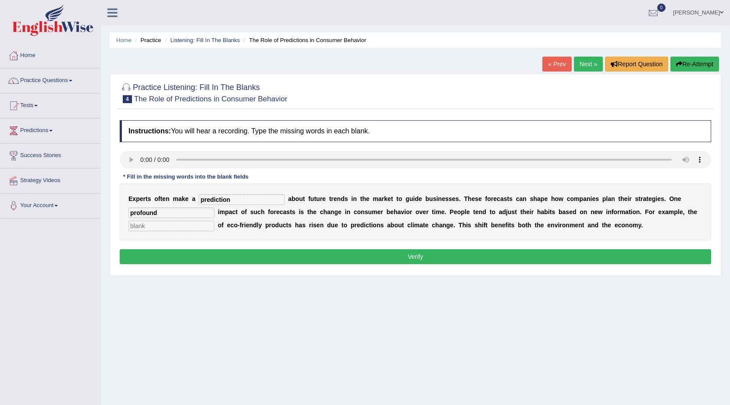
type input "profound"
click at [183, 228] on input "text" at bounding box center [171, 226] width 86 height 11
type input "consumption"
click at [194, 257] on button "Verify" at bounding box center [415, 256] width 591 height 15
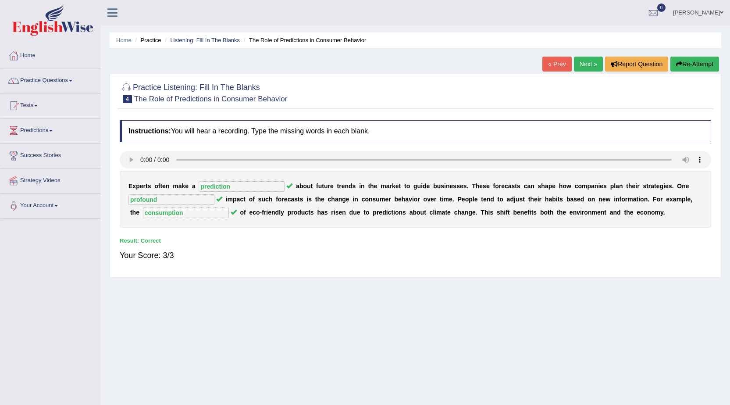
click at [591, 64] on link "Next »" at bounding box center [588, 64] width 29 height 15
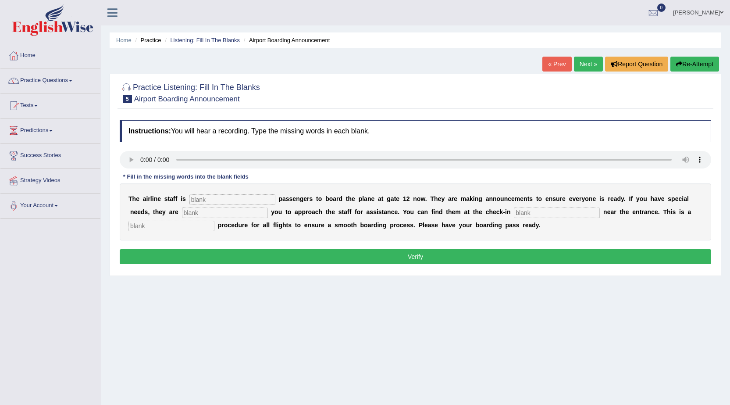
click at [218, 200] on input "text" at bounding box center [232, 199] width 86 height 11
click at [211, 196] on input "text" at bounding box center [232, 199] width 86 height 11
type input "inviting"
click at [220, 215] on input "text" at bounding box center [225, 212] width 86 height 11
type input "requiring"
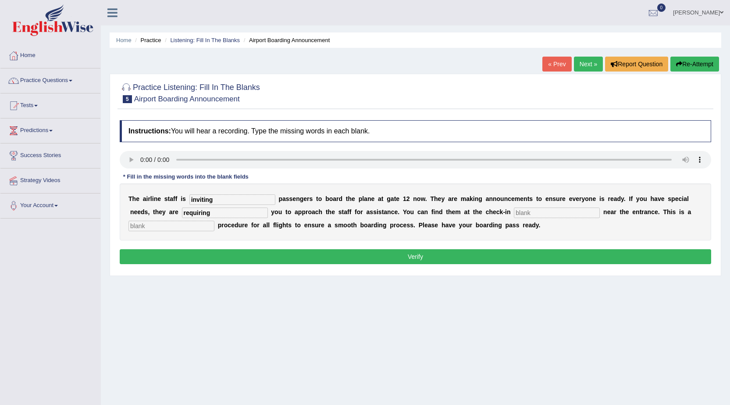
click at [547, 212] on input "text" at bounding box center [557, 212] width 86 height 11
type input "desk"
click at [159, 228] on input "text" at bounding box center [171, 226] width 86 height 11
type input "regular"
click at [249, 255] on button "Verify" at bounding box center [415, 256] width 591 height 15
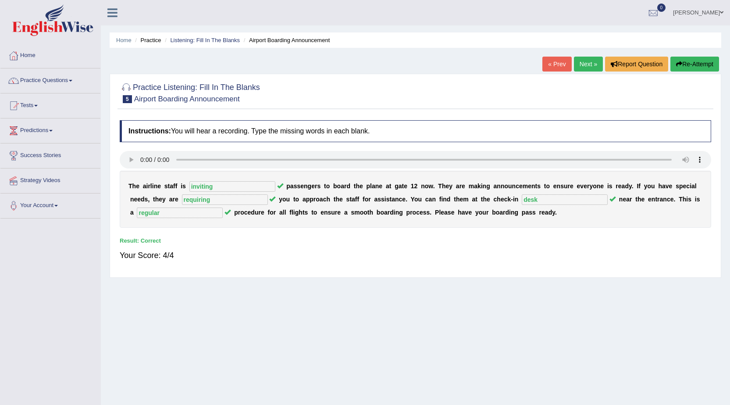
click at [583, 60] on link "Next »" at bounding box center [588, 64] width 29 height 15
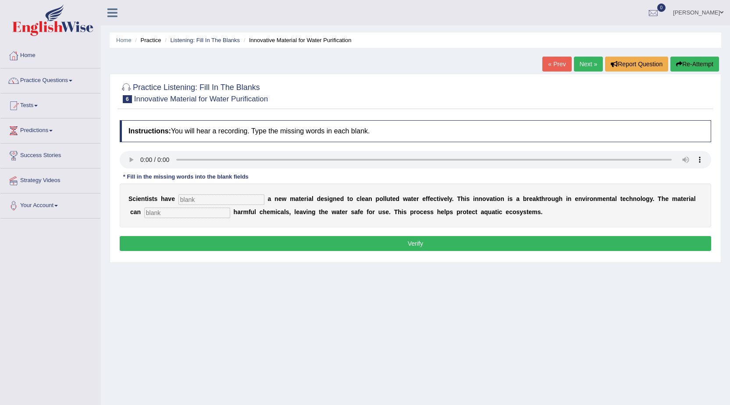
click at [219, 200] on input "text" at bounding box center [221, 199] width 86 height 11
click at [203, 198] on input "text" at bounding box center [221, 199] width 86 height 11
type input "made"
click at [193, 213] on input "text" at bounding box center [187, 212] width 86 height 11
type input "observed"
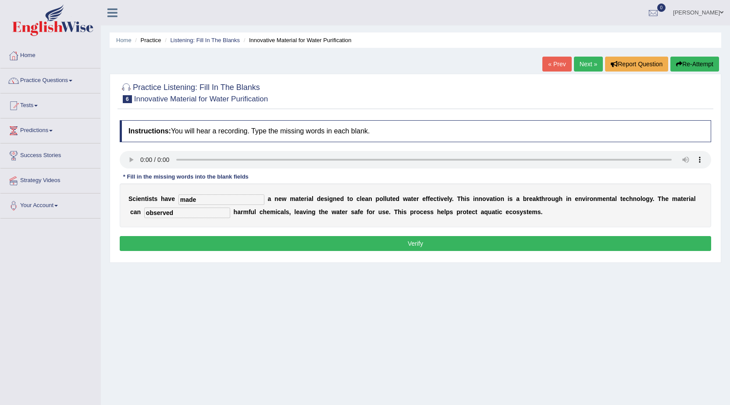
click at [218, 243] on button "Verify" at bounding box center [415, 243] width 591 height 15
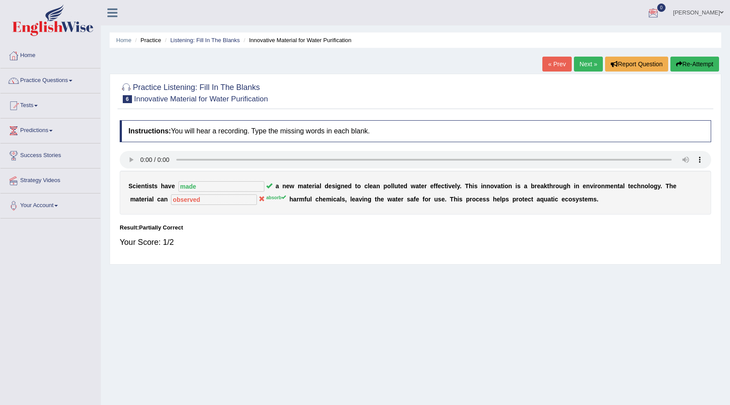
click at [715, 64] on button "Re-Attempt" at bounding box center [694, 64] width 49 height 15
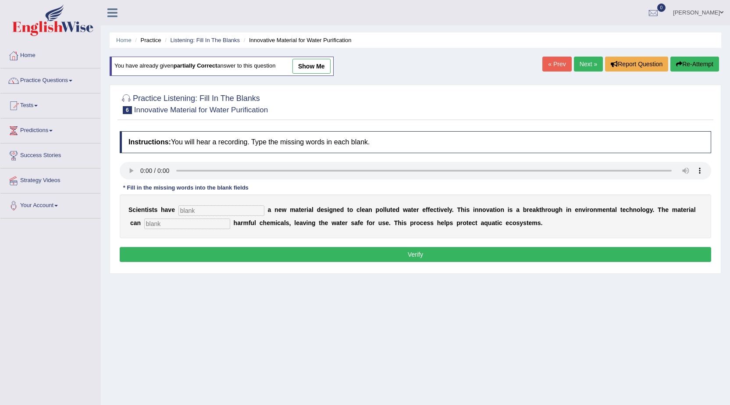
click at [212, 214] on input "text" at bounding box center [221, 210] width 86 height 11
click at [178, 210] on input "text" at bounding box center [221, 210] width 86 height 11
click at [182, 210] on input "text" at bounding box center [221, 210] width 86 height 11
type input "made"
click at [187, 222] on input "text" at bounding box center [187, 223] width 86 height 11
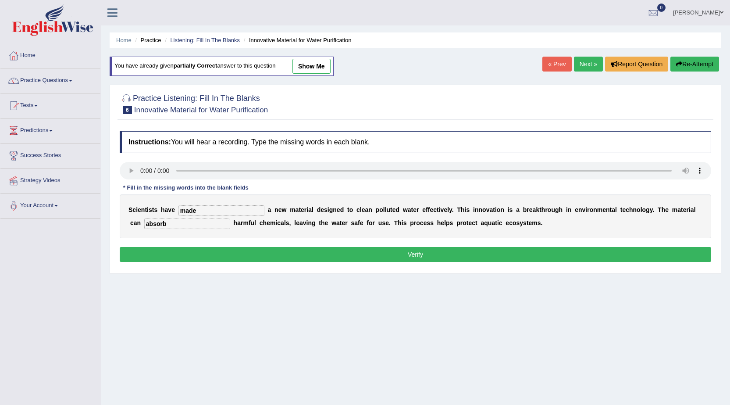
type input "absorb"
drag, startPoint x: 192, startPoint y: 239, endPoint x: 193, endPoint y: 243, distance: 4.7
click at [193, 242] on div "Instructions: You will hear a recording. Type the missing words in each blank. …" at bounding box center [416, 198] width 596 height 142
click at [194, 250] on button "Verify" at bounding box center [415, 254] width 591 height 15
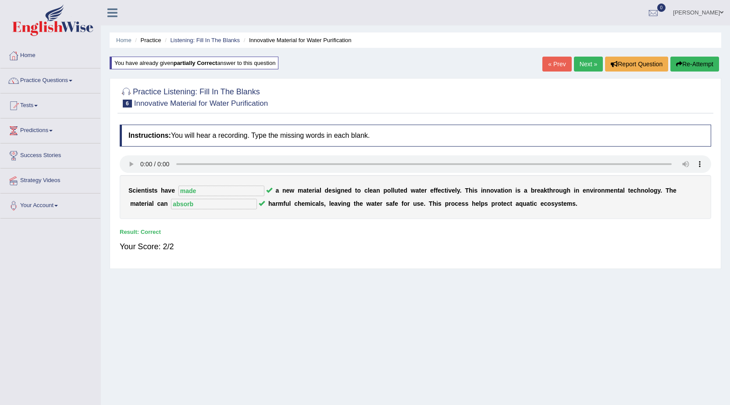
click at [583, 62] on link "Next »" at bounding box center [588, 64] width 29 height 15
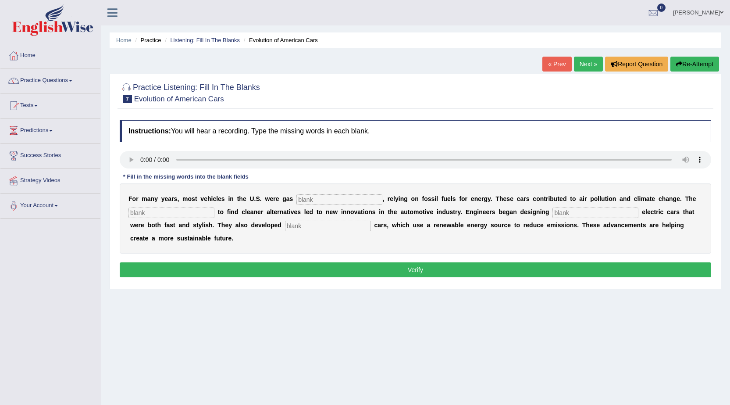
click at [314, 196] on input "text" at bounding box center [339, 199] width 86 height 11
click at [315, 198] on input "text" at bounding box center [339, 199] width 86 height 11
type input "power"
click at [185, 208] on input "text" at bounding box center [171, 212] width 86 height 11
type input "urgency"
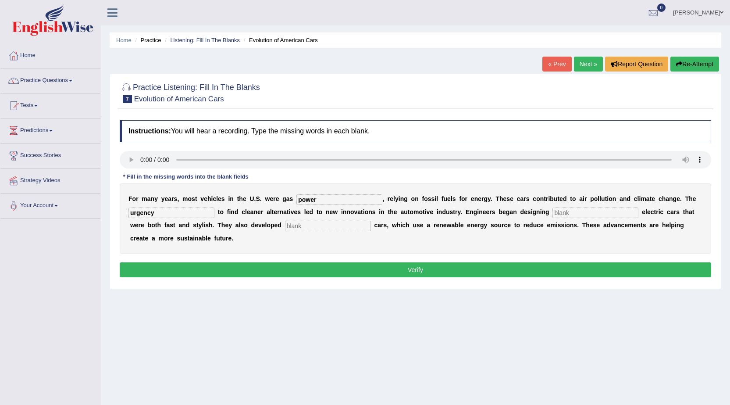
click at [607, 208] on input "text" at bounding box center [595, 212] width 86 height 11
type input "sleek"
click at [310, 227] on input "text" at bounding box center [328, 226] width 86 height 11
type input "hydrogen"
click at [469, 265] on button "Verify" at bounding box center [415, 269] width 591 height 15
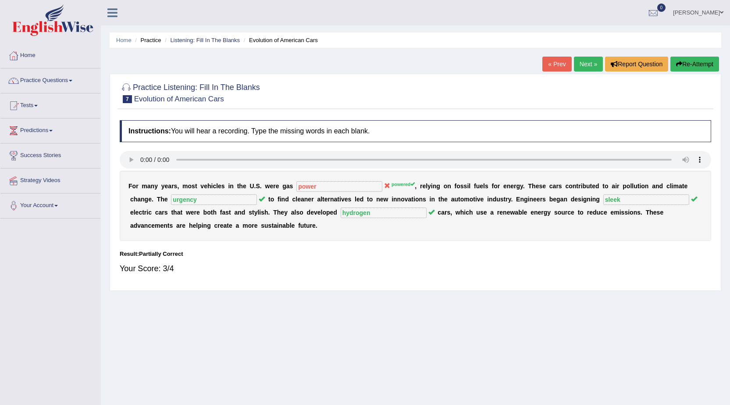
click at [583, 66] on link "Next »" at bounding box center [588, 64] width 29 height 15
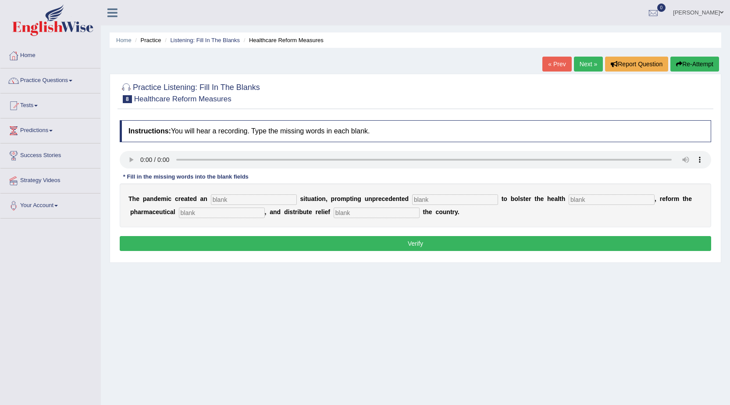
click at [224, 199] on input "text" at bounding box center [254, 199] width 86 height 11
click at [253, 193] on div "T h e p a n d e m i c c r e a t e d a n s i t u a t i o n , p r o m p t i n g u…" at bounding box center [415, 205] width 591 height 44
click at [253, 204] on input "text" at bounding box center [254, 199] width 86 height 11
type input "urgent"
click at [435, 202] on input "text" at bounding box center [455, 199] width 86 height 11
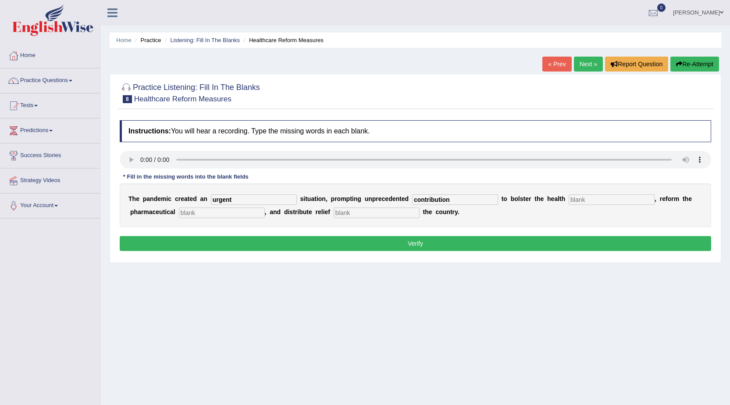
type input "contribution"
click at [605, 196] on input "text" at bounding box center [612, 199] width 86 height 11
type input "sector"
click at [233, 212] on input "text" at bounding box center [222, 212] width 86 height 11
click at [341, 214] on input "text" at bounding box center [377, 212] width 86 height 11
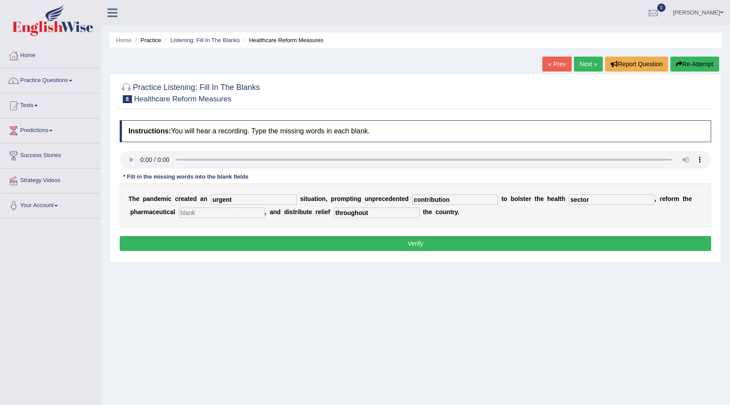
type input "throughout"
click at [404, 242] on button "Verify" at bounding box center [415, 243] width 591 height 15
click at [235, 212] on input "text" at bounding box center [222, 212] width 86 height 11
type input "a"
click at [476, 240] on button "Verify" at bounding box center [415, 243] width 591 height 15
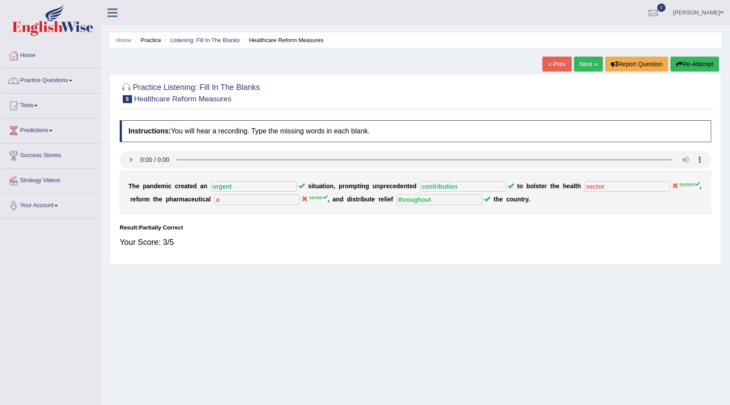
click at [684, 59] on button "Re-Attempt" at bounding box center [694, 64] width 49 height 15
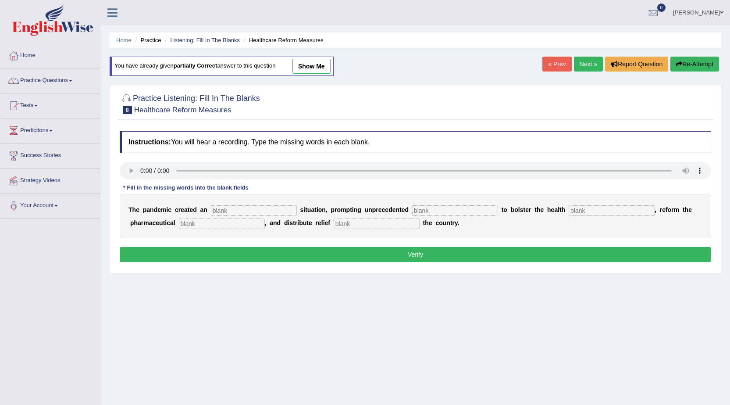
click at [243, 212] on input "text" at bounding box center [254, 210] width 86 height 11
click at [244, 214] on input "text" at bounding box center [254, 210] width 86 height 11
type input "urgent"
click at [424, 214] on input "text" at bounding box center [455, 210] width 86 height 11
type input "contribution"
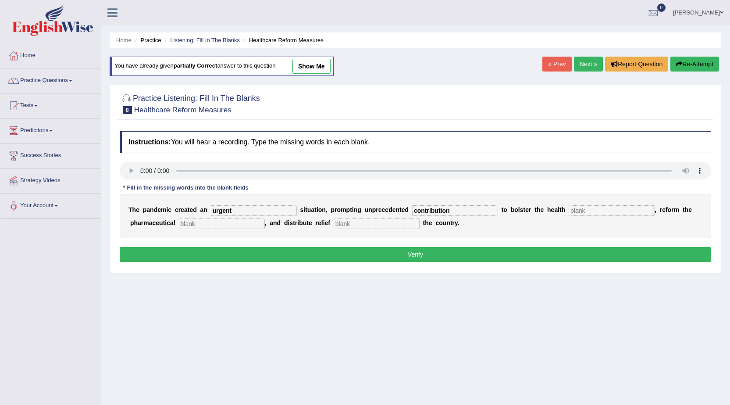
click at [588, 214] on input "text" at bounding box center [612, 210] width 86 height 11
type input "system"
click at [232, 223] on input "text" at bounding box center [222, 223] width 86 height 11
type input "sector"
click at [372, 228] on input "text" at bounding box center [377, 223] width 86 height 11
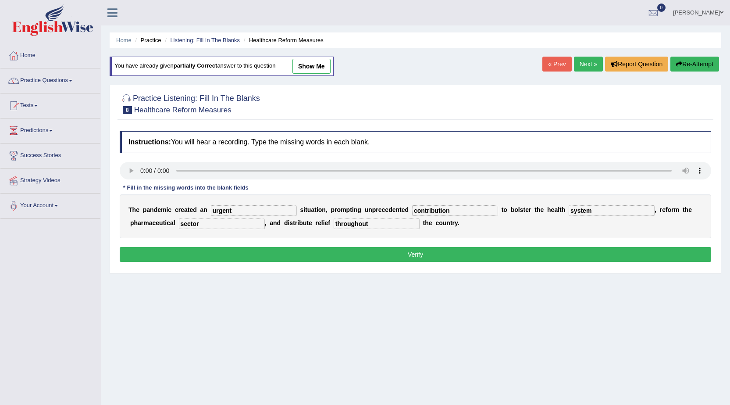
type input "throughout"
click at [383, 256] on button "Verify" at bounding box center [415, 254] width 591 height 15
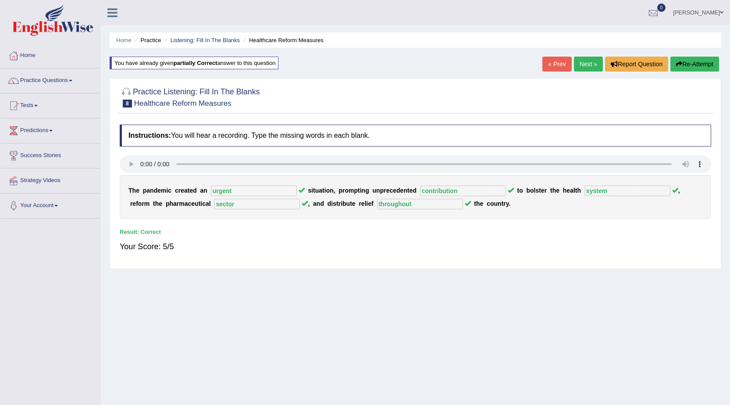
click at [577, 66] on link "Next »" at bounding box center [588, 64] width 29 height 15
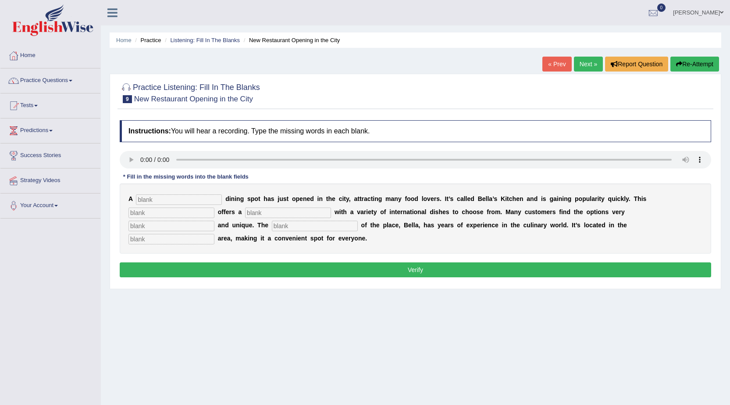
click at [167, 204] on input "text" at bounding box center [179, 199] width 86 height 11
click at [181, 203] on input "text" at bounding box center [179, 199] width 86 height 11
type input "new"
click at [153, 212] on input "text" at bounding box center [171, 212] width 86 height 11
type input "r"
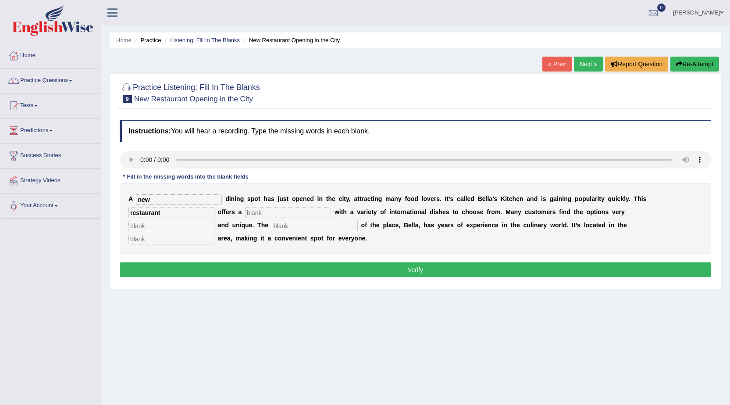
type input "restaurant"
click at [259, 215] on input "text" at bounding box center [288, 212] width 86 height 11
type input "menu"
click at [170, 226] on input "text" at bounding box center [171, 226] width 86 height 11
type input "intresting"
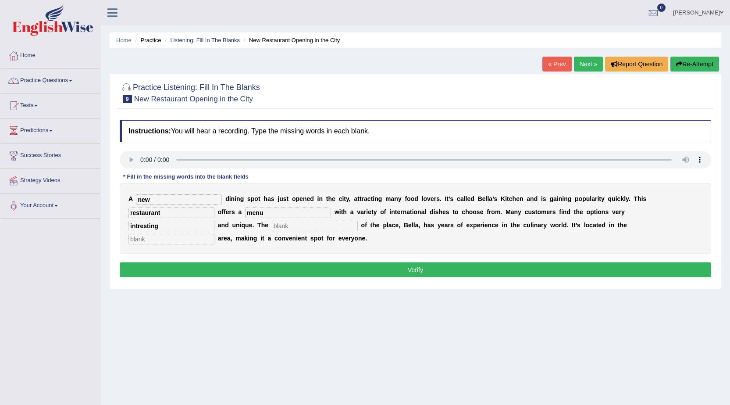
click at [303, 227] on input "text" at bounding box center [315, 226] width 86 height 11
type input "owner"
click at [174, 242] on input "text" at bounding box center [171, 239] width 86 height 11
type input "downtown"
click at [187, 266] on button "Verify" at bounding box center [415, 269] width 591 height 15
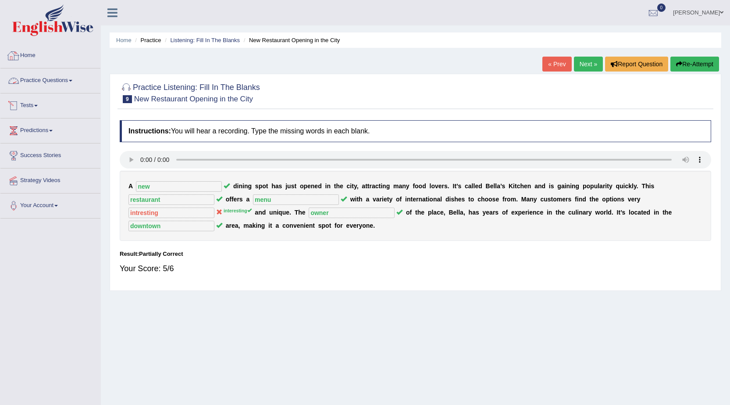
click at [57, 66] on li "Home" at bounding box center [50, 55] width 100 height 25
click at [46, 80] on link "Practice Questions" at bounding box center [50, 79] width 100 height 22
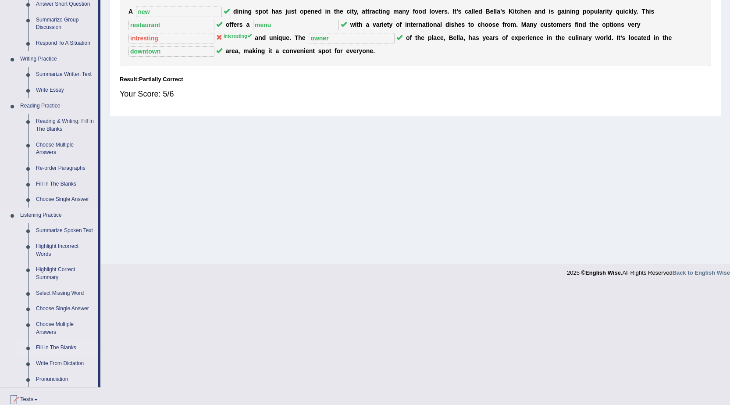
scroll to position [175, 0]
click at [58, 246] on link "Highlight Incorrect Words" at bounding box center [65, 249] width 66 height 23
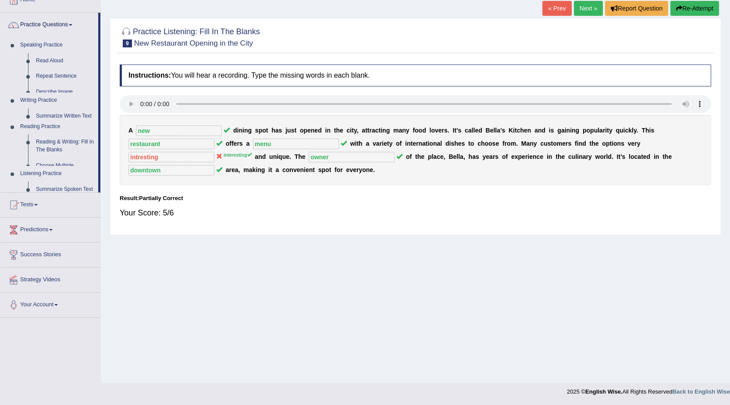
scroll to position [56, 0]
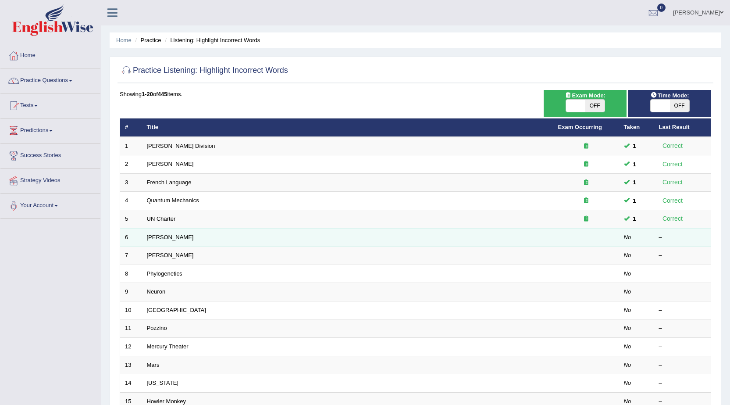
click at [586, 245] on td at bounding box center [586, 237] width 66 height 18
click at [163, 242] on td "[PERSON_NAME]" at bounding box center [347, 237] width 411 height 18
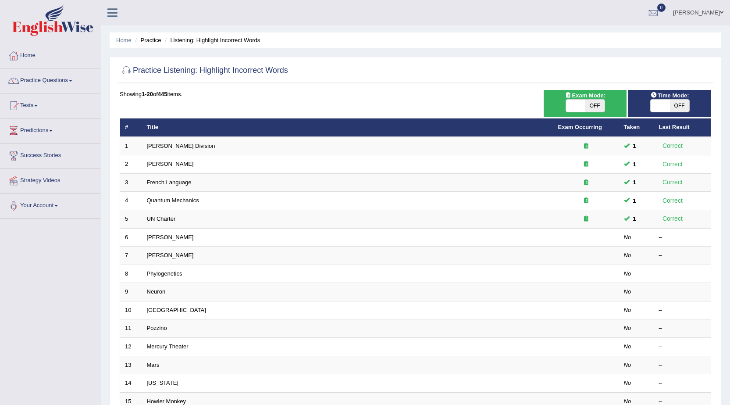
click at [58, 84] on link "Practice Questions" at bounding box center [50, 79] width 100 height 22
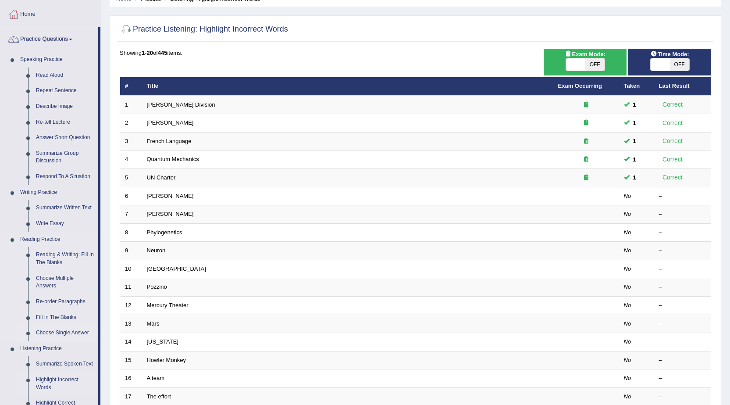
scroll to position [19, 0]
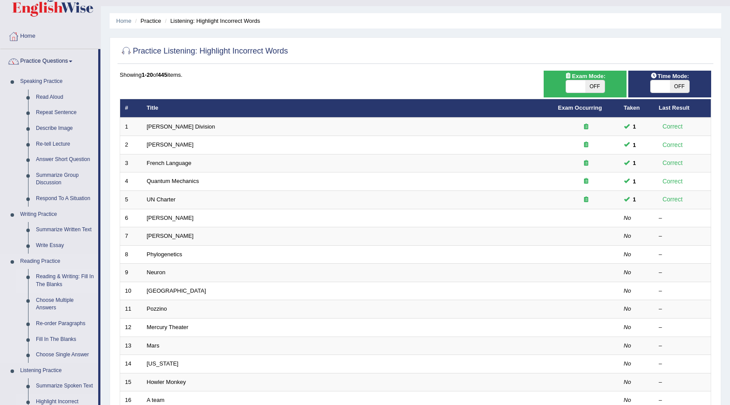
click at [57, 279] on link "Reading & Writing: Fill In The Blanks" at bounding box center [65, 280] width 66 height 23
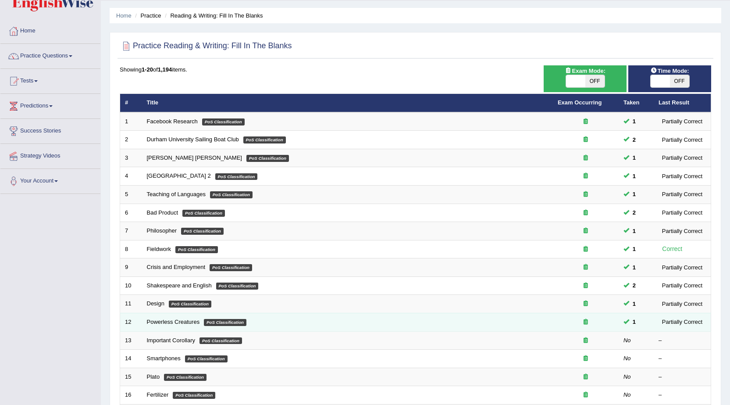
scroll to position [44, 0]
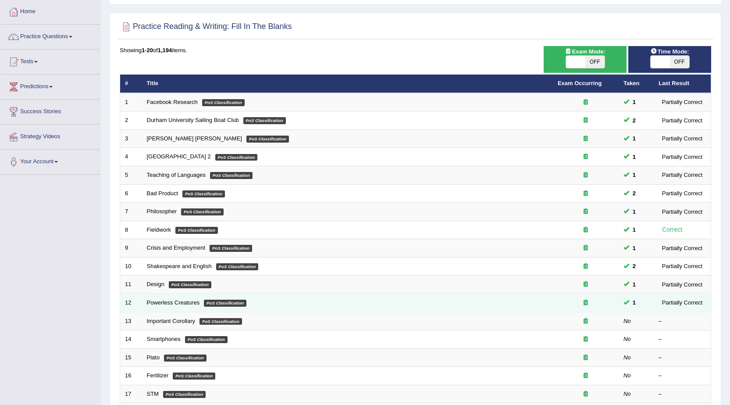
click at [194, 306] on td "Powerless Creatures PoS Classification" at bounding box center [347, 302] width 411 height 18
click at [195, 307] on td "Powerless Creatures PoS Classification" at bounding box center [347, 302] width 411 height 18
click at [195, 306] on td "Powerless Creatures PoS Classification" at bounding box center [347, 302] width 411 height 18
click at [152, 306] on td "Powerless Creatures PoS Classification" at bounding box center [347, 302] width 411 height 18
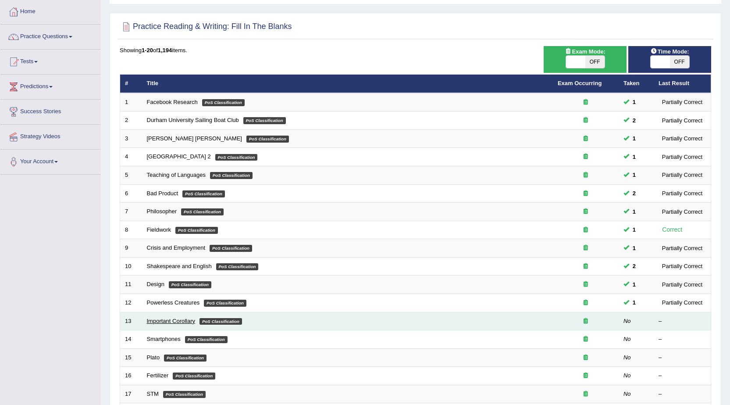
click at [160, 322] on link "Important Corollary" at bounding box center [171, 320] width 49 height 7
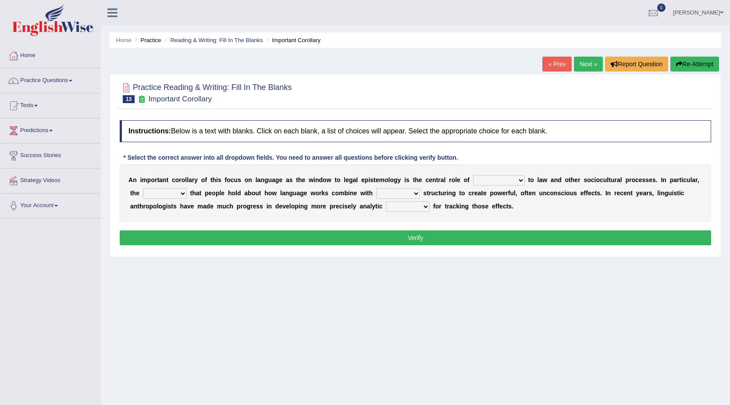
click at [506, 176] on select "discourse epoch dialect acquaintance" at bounding box center [499, 180] width 52 height 11
select select "epoch"
click at [473, 175] on select "discourse epoch dialect acquaintance" at bounding box center [499, 180] width 52 height 11
click at [156, 192] on select "deviation besmirch consent ideas" at bounding box center [165, 193] width 44 height 11
select select "consent"
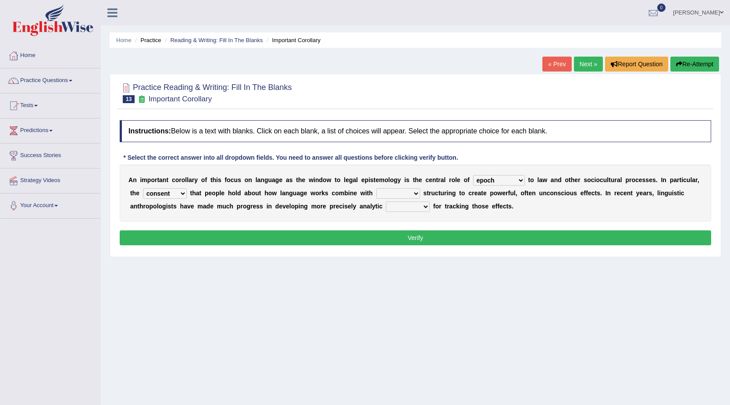
click at [143, 188] on select "deviation besmirch consent ideas" at bounding box center [165, 193] width 44 height 11
click at [400, 196] on select "mandatory linguistic legitimate customary" at bounding box center [398, 193] width 44 height 11
select select "linguistic"
click at [376, 188] on select "mandatory linguistic legitimate customary" at bounding box center [398, 193] width 44 height 11
click at [421, 205] on select "tools appetite albums stroke" at bounding box center [408, 206] width 44 height 11
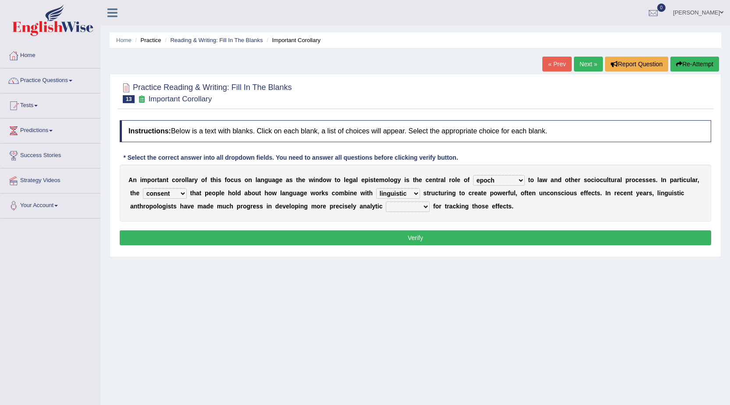
select select "tools"
click at [386, 201] on select "tools appetite albums stroke" at bounding box center [408, 206] width 44 height 11
click at [247, 244] on button "Verify" at bounding box center [415, 237] width 591 height 15
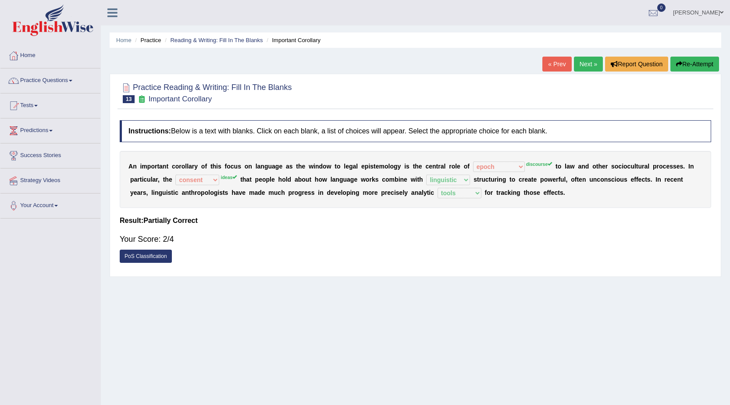
click at [158, 253] on link "PoS Classification" at bounding box center [146, 255] width 52 height 13
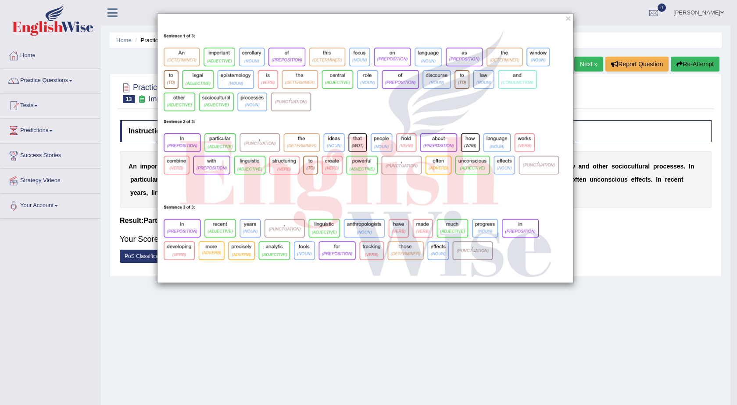
click at [363, 340] on div "×" at bounding box center [368, 202] width 737 height 405
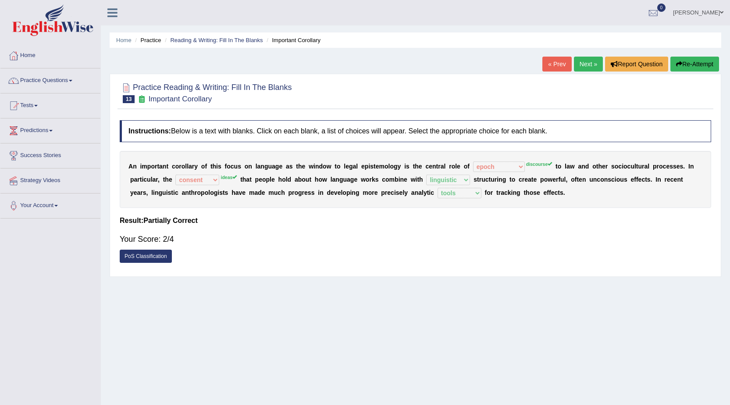
click at [584, 61] on link "Next »" at bounding box center [588, 64] width 29 height 15
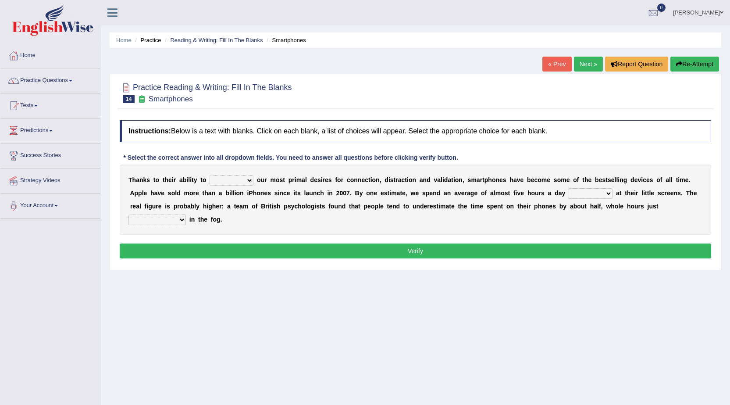
click at [241, 176] on select "hijack describe sharpen conserve" at bounding box center [232, 180] width 44 height 11
select select "describe"
click at [210, 175] on select "hijack describe sharpen conserve" at bounding box center [232, 180] width 44 height 11
click at [586, 195] on select "watching waggling snoring staring" at bounding box center [591, 193] width 44 height 11
click at [569, 188] on select "watching waggling snoring staring" at bounding box center [591, 193] width 44 height 11
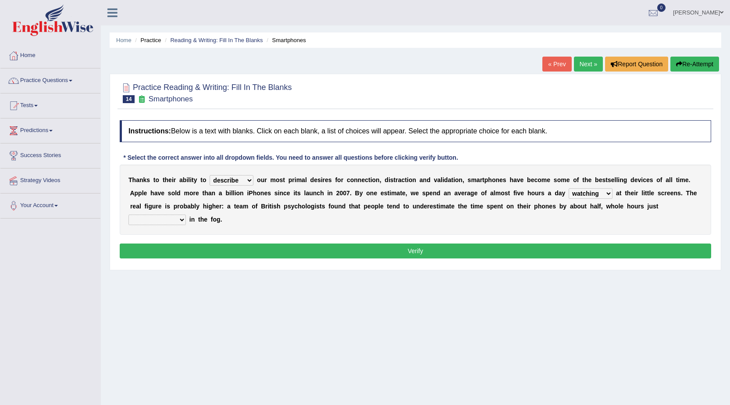
click at [603, 192] on select "watching waggling snoring staring" at bounding box center [591, 193] width 44 height 11
select select "snoring"
click at [569, 188] on select "watching waggling snoring staring" at bounding box center [591, 193] width 44 height 11
click at [181, 221] on select "has evaporated evaporating evaporate evaporates" at bounding box center [156, 219] width 57 height 11
select select "evaporate"
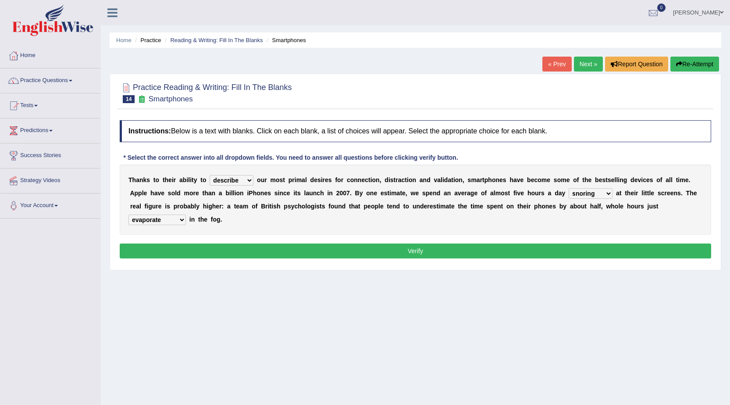
click at [128, 214] on select "has evaporated evaporating evaporate evaporates" at bounding box center [156, 219] width 57 height 11
click at [274, 248] on button "Verify" at bounding box center [415, 250] width 591 height 15
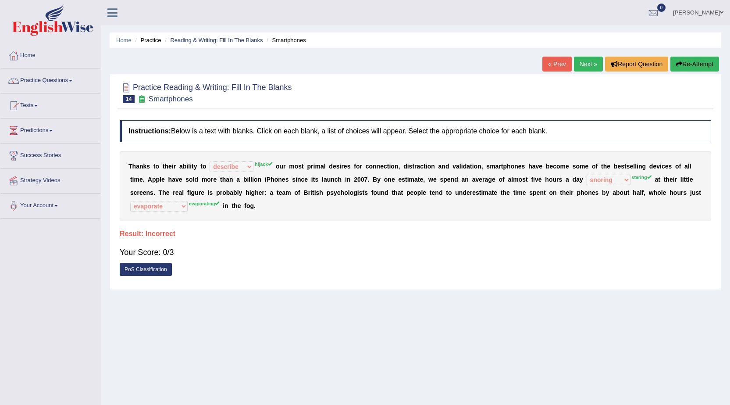
click at [697, 57] on button "Re-Attempt" at bounding box center [694, 64] width 49 height 15
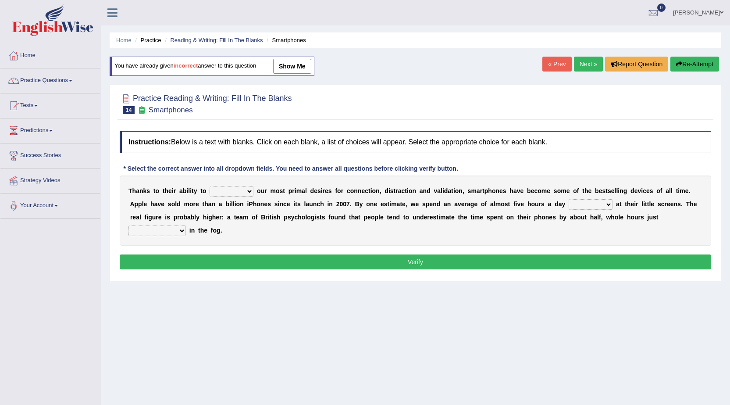
click at [229, 191] on select "hijack describe sharpen conserve" at bounding box center [232, 191] width 44 height 11
select select "hijack"
click at [210, 186] on select "hijack describe sharpen conserve" at bounding box center [232, 191] width 44 height 11
click at [602, 203] on select "watching waggling snoring staring" at bounding box center [591, 204] width 44 height 11
select select "staring"
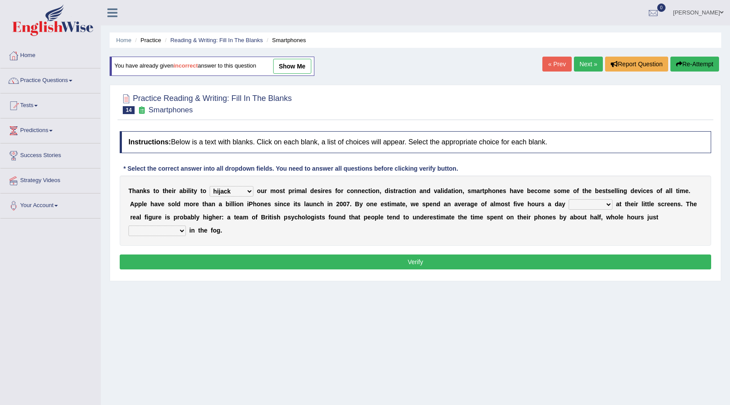
click at [569, 199] on select "watching waggling snoring staring" at bounding box center [591, 204] width 44 height 11
click at [153, 230] on select "has evaporated evaporating evaporate evaporates" at bounding box center [156, 230] width 57 height 11
select select "evaporating"
click at [128, 225] on select "has evaporated evaporating evaporate evaporates" at bounding box center [156, 230] width 57 height 11
click at [205, 267] on button "Verify" at bounding box center [415, 261] width 591 height 15
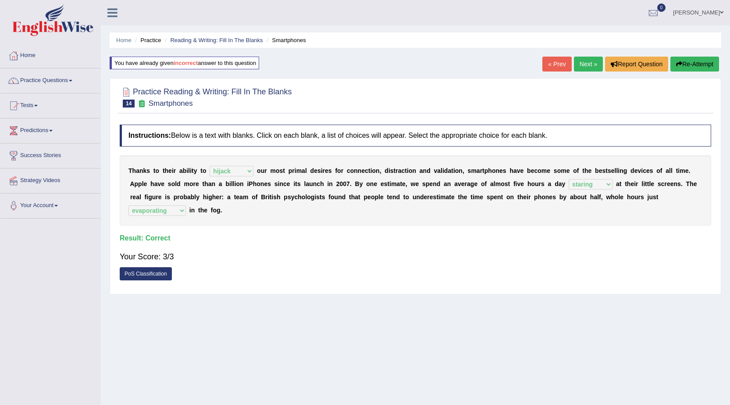
click at [581, 66] on link "Next »" at bounding box center [588, 64] width 29 height 15
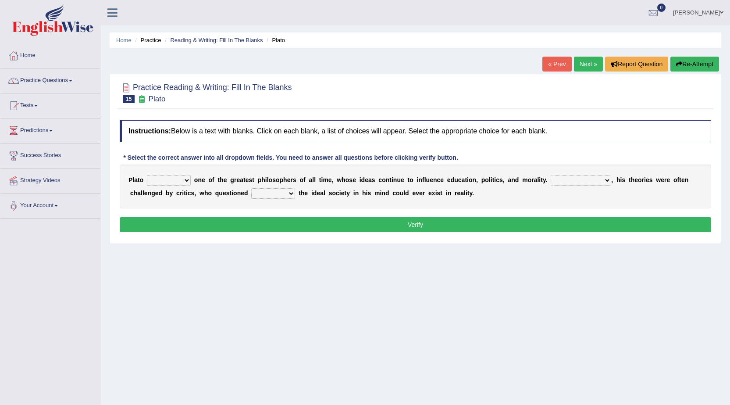
click at [182, 182] on select "keeps comes claims remains" at bounding box center [169, 180] width 44 height 11
select select "remains"
click at [147, 175] on select "keeps comes claims remains" at bounding box center [169, 180] width 44 height 11
click at [584, 185] on select "Notwithstanding So However Whatever" at bounding box center [581, 180] width 61 height 11
select select "However"
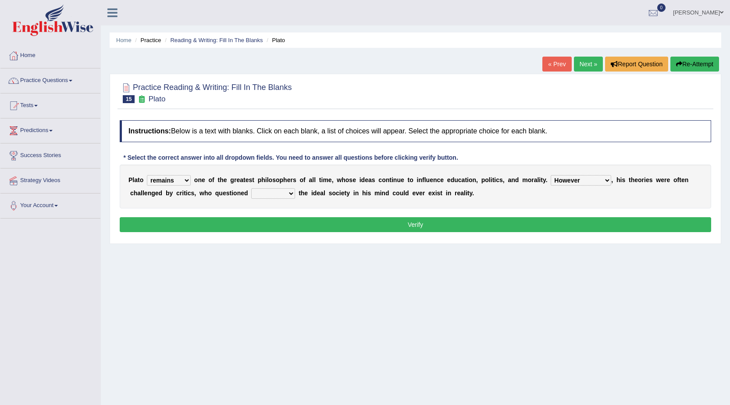
click at [551, 175] on select "Notwithstanding So However Whatever" at bounding box center [581, 180] width 61 height 11
click at [276, 192] on select "which what that whether" at bounding box center [273, 193] width 44 height 11
select select "that"
click at [251, 188] on select "which what that whether" at bounding box center [273, 193] width 44 height 11
click at [348, 225] on button "Verify" at bounding box center [415, 224] width 591 height 15
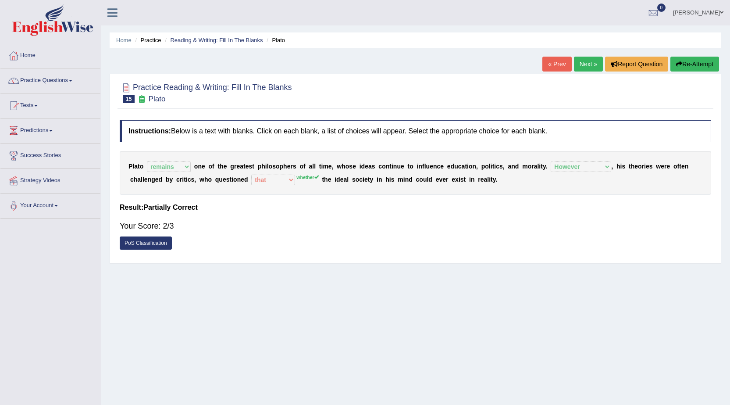
click at [583, 59] on link "Next »" at bounding box center [588, 64] width 29 height 15
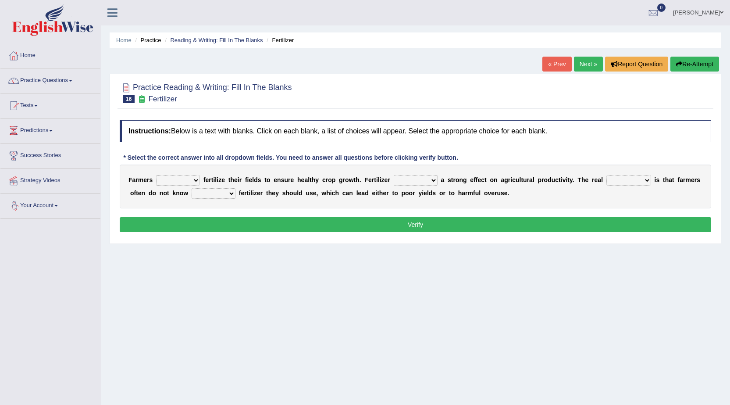
click at [177, 183] on select "must should need can" at bounding box center [178, 180] width 44 height 11
click at [417, 180] on select "has had have having" at bounding box center [416, 180] width 44 height 11
select select "has"
click at [394, 175] on select "has had have having" at bounding box center [416, 180] width 44 height 11
click at [642, 179] on select "problem question conclusion answer" at bounding box center [628, 180] width 45 height 11
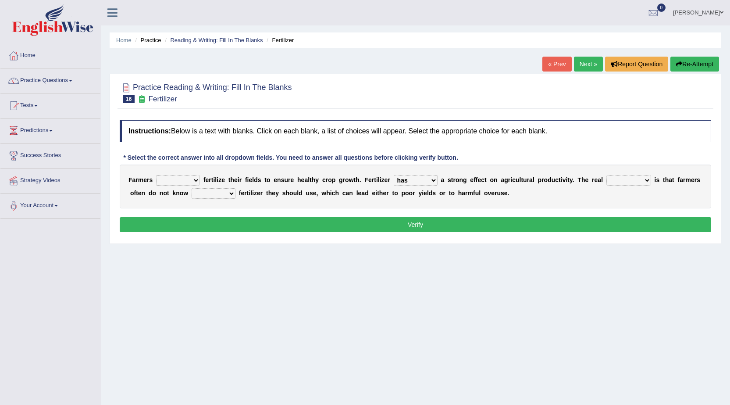
select select "problem"
click at [606, 175] on select "problem question conclusion answer" at bounding box center [628, 180] width 45 height 11
click at [222, 198] on select "how much how many however so much" at bounding box center [214, 193] width 44 height 11
select select "how much"
click at [192, 188] on select "how much how many however so much" at bounding box center [214, 193] width 44 height 11
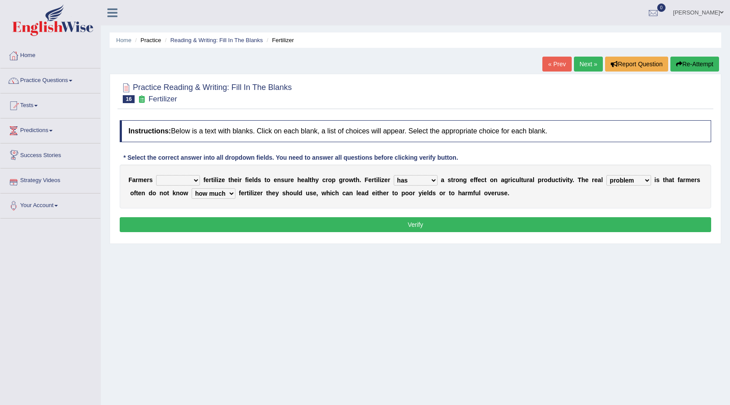
click at [165, 181] on select "must should need can" at bounding box center [178, 180] width 44 height 11
select select "need"
click at [156, 175] on select "must should need can" at bounding box center [178, 180] width 44 height 11
click at [178, 224] on button "Verify" at bounding box center [415, 224] width 591 height 15
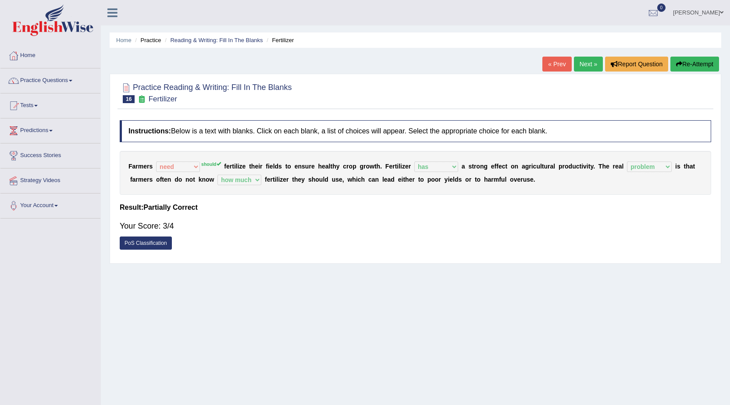
click at [582, 60] on link "Next »" at bounding box center [588, 64] width 29 height 15
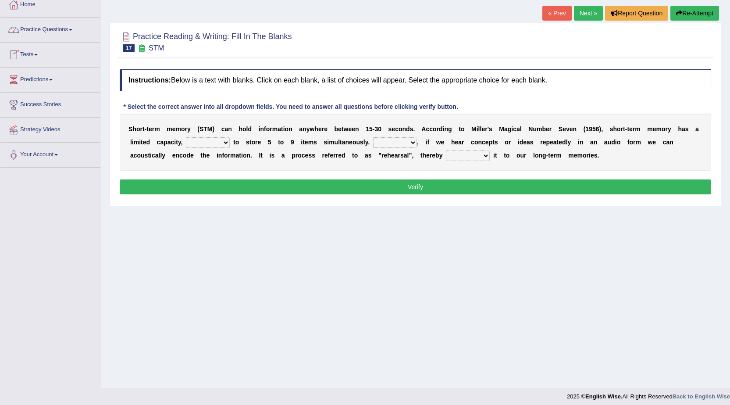
scroll to position [56, 0]
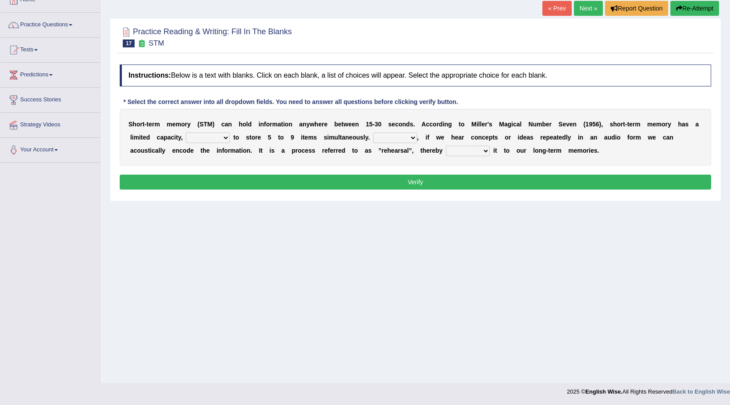
click at [207, 137] on select "being able is able be able unable" at bounding box center [208, 137] width 44 height 11
select select "unable"
click at [186, 132] on select "being able is able be able unable" at bounding box center [208, 137] width 44 height 11
click at [387, 135] on select "However So Moreover Therefore" at bounding box center [395, 137] width 44 height 11
select select "However"
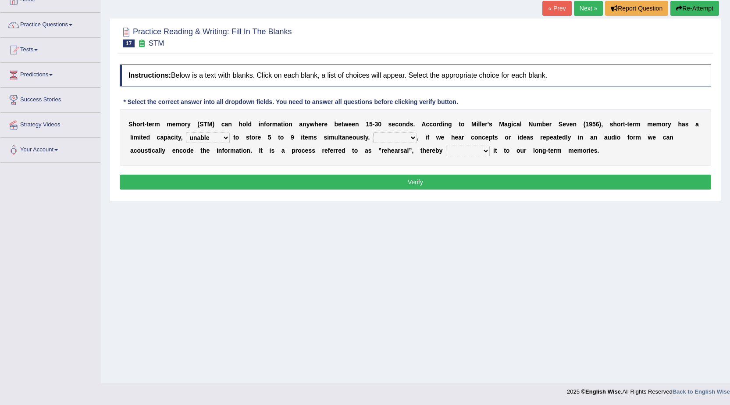
click at [373, 132] on select "However So Moreover Therefore" at bounding box center [395, 137] width 44 height 11
click at [461, 148] on select "commit commits commiting commited" at bounding box center [468, 151] width 44 height 11
select select "commiting"
click at [446, 146] on select "commit commits commiting commited" at bounding box center [468, 151] width 44 height 11
click at [421, 185] on button "Verify" at bounding box center [415, 181] width 591 height 15
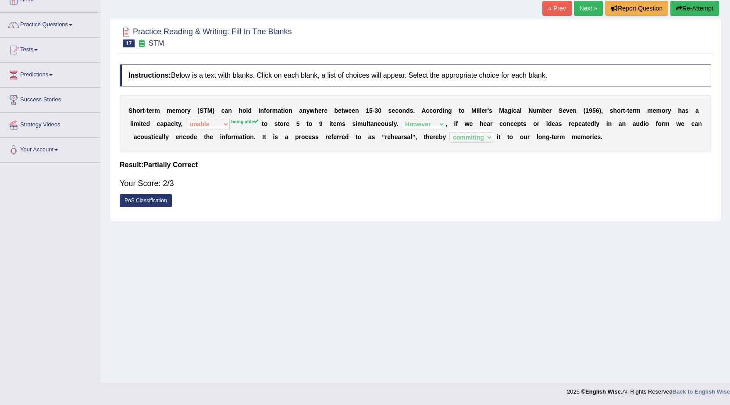
scroll to position [12, 0]
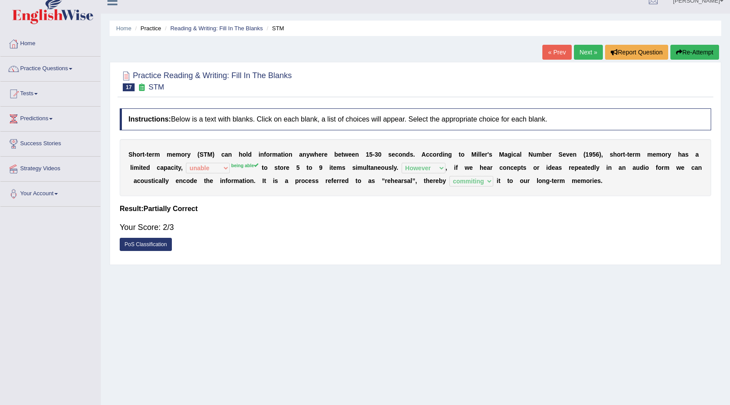
click at [584, 51] on link "Next »" at bounding box center [588, 52] width 29 height 15
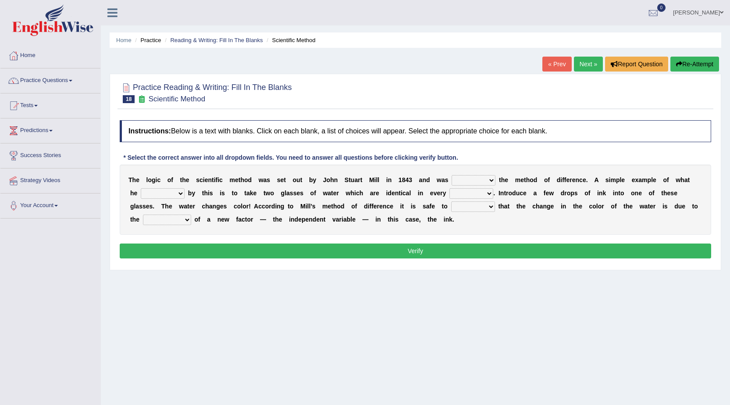
click at [473, 180] on select "pointed claimed demanded named" at bounding box center [474, 180] width 44 height 11
select select "pointed"
click at [452, 175] on select "pointed claimed demanded named" at bounding box center [474, 180] width 44 height 11
click at [167, 196] on select "capped charged found meant" at bounding box center [163, 193] width 44 height 11
select select "found"
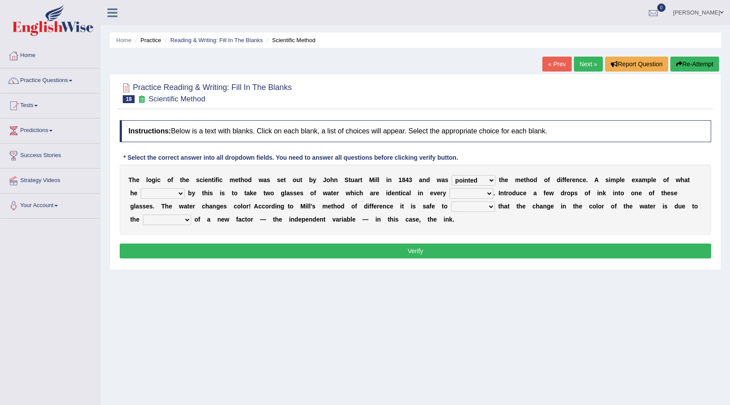
click at [141, 188] on select "capped charged found meant" at bounding box center [163, 193] width 44 height 11
click at [479, 194] on select "thought identity measure respect" at bounding box center [471, 193] width 44 height 11
select select "measure"
click at [449, 188] on select "thought identity measure respect" at bounding box center [471, 193] width 44 height 11
click at [474, 205] on select "assume discuss prefer acclaim" at bounding box center [473, 206] width 44 height 11
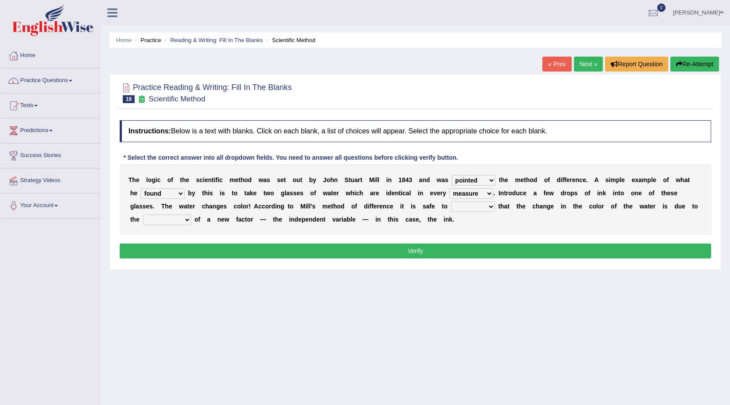
select select "prefer"
click at [451, 201] on select "assume discuss prefer acclaim" at bounding box center [473, 206] width 44 height 11
click at [165, 223] on select "introduction magnitude preparation purification" at bounding box center [167, 219] width 48 height 11
select select "introduction"
click at [143, 214] on select "introduction magnitude preparation purification" at bounding box center [167, 219] width 48 height 11
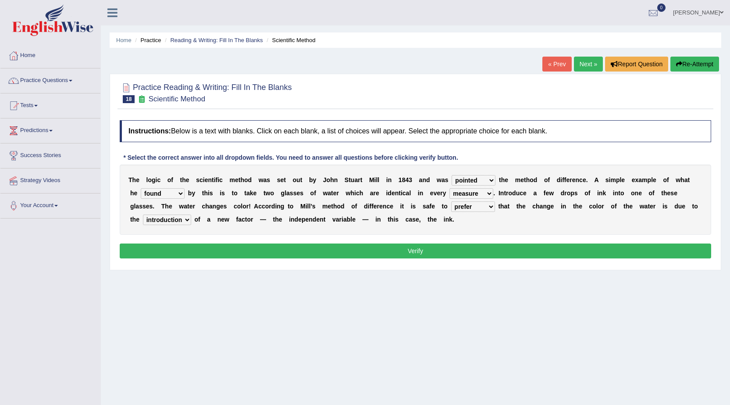
click at [471, 208] on select "assume discuss prefer acclaim" at bounding box center [473, 206] width 44 height 11
select select "assume"
click at [451, 201] on select "assume discuss prefer acclaim" at bounding box center [473, 206] width 44 height 11
click at [466, 182] on select "pointed claimed demanded named" at bounding box center [474, 180] width 44 height 11
select select "claimed"
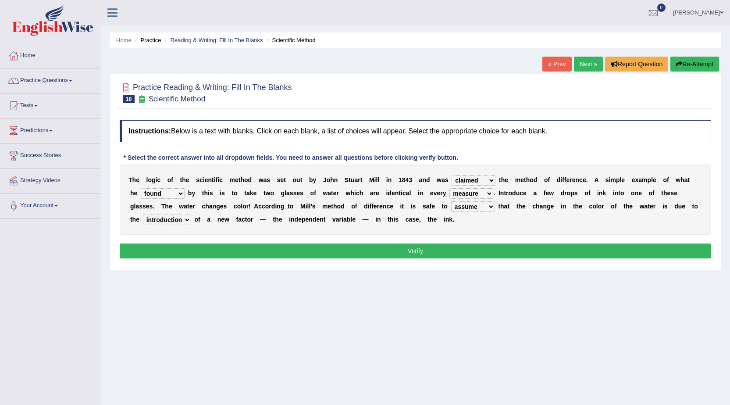
click at [452, 175] on select "pointed claimed demanded named" at bounding box center [474, 180] width 44 height 11
click at [447, 246] on button "Verify" at bounding box center [415, 250] width 591 height 15
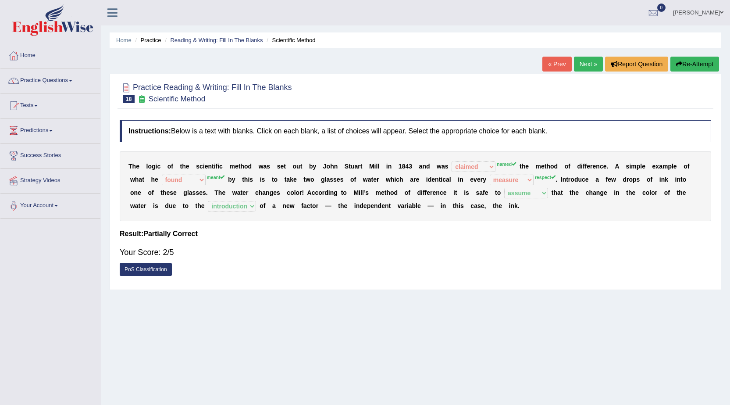
click at [576, 64] on link "Next »" at bounding box center [588, 64] width 29 height 15
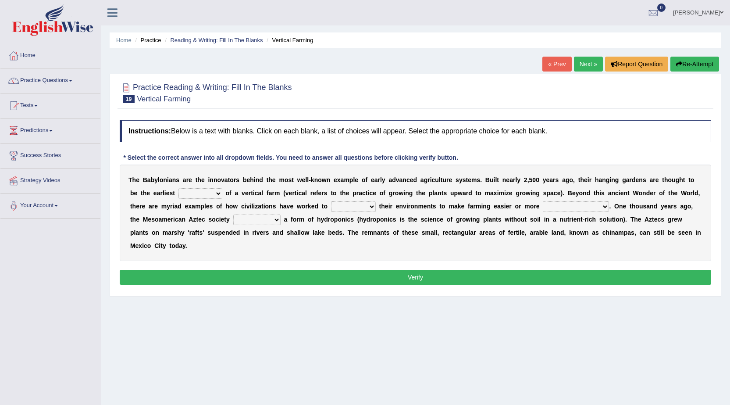
click at [198, 200] on div "T h e B a b y l o n i a n s a r e t h e i n n o v a t o r s b e h i n d t h e m…" at bounding box center [415, 212] width 591 height 96
click at [201, 196] on select "prototype failure discredit protocol" at bounding box center [200, 193] width 44 height 11
select select "protocol"
click at [178, 188] on select "prototype failure discredit protocol" at bounding box center [200, 193] width 44 height 11
click at [349, 208] on select "manipulate escape respect disarrange" at bounding box center [353, 206] width 45 height 11
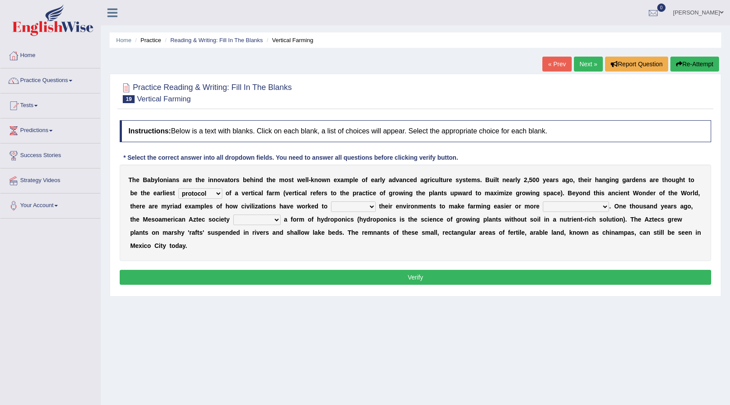
select select "manipulate"
click at [331, 201] on select "manipulate escape respect disarrange" at bounding box center [353, 206] width 45 height 11
click at [563, 207] on select "productive constructive connective counterproductive" at bounding box center [576, 206] width 66 height 11
select select "productive"
click at [543, 201] on select "productive constructive connective counterproductive" at bounding box center [576, 206] width 66 height 11
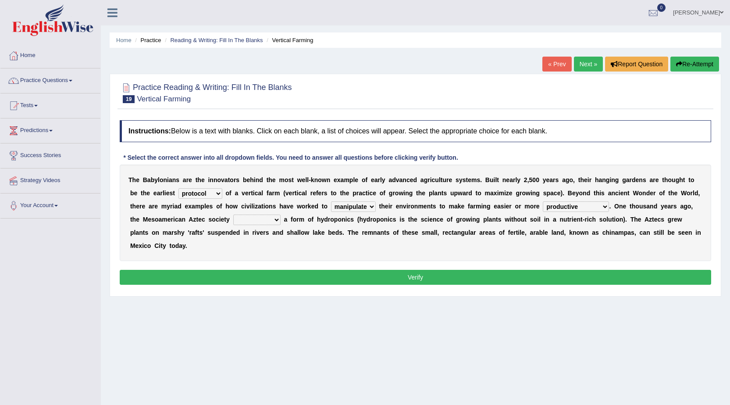
click at [266, 221] on select "domineered volunteered pioneered engineered" at bounding box center [256, 219] width 47 height 11
select select "engineered"
click at [233, 214] on select "domineered volunteered pioneered engineered" at bounding box center [256, 219] width 47 height 11
click at [246, 273] on button "Verify" at bounding box center [415, 277] width 591 height 15
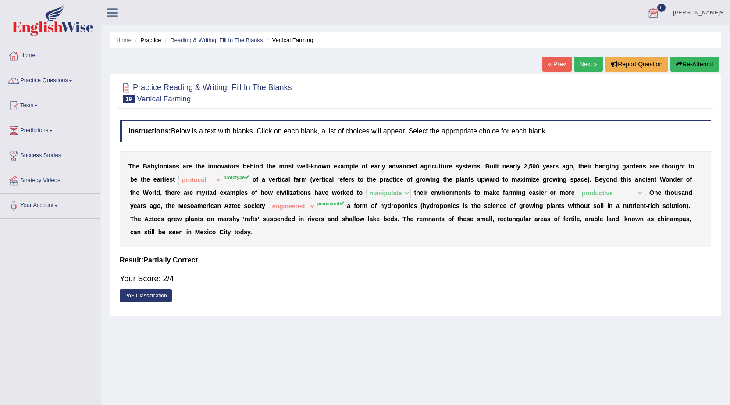
click at [584, 60] on link "Next »" at bounding box center [588, 64] width 29 height 15
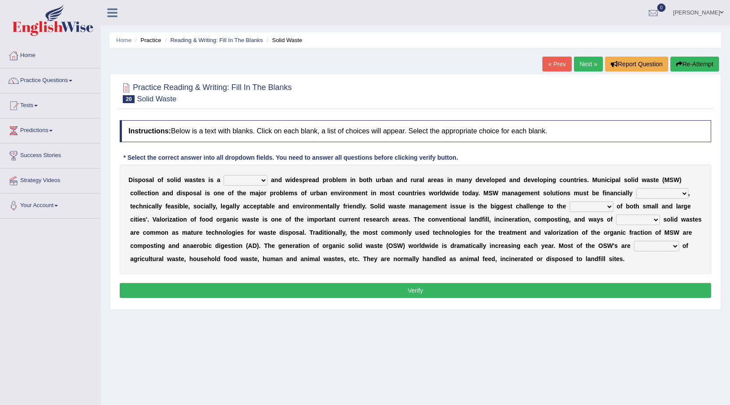
click at [232, 179] on select "slanting stinging stalling shafting" at bounding box center [246, 180] width 44 height 11
select select "slanting"
click at [224, 175] on select "slanting stinging stalling shafting" at bounding box center [246, 180] width 44 height 11
click at [646, 195] on select "unattainable sustainable objectionable treasonable" at bounding box center [662, 193] width 52 height 11
click at [636, 188] on select "unattainable sustainable objectionable treasonable" at bounding box center [662, 193] width 52 height 11
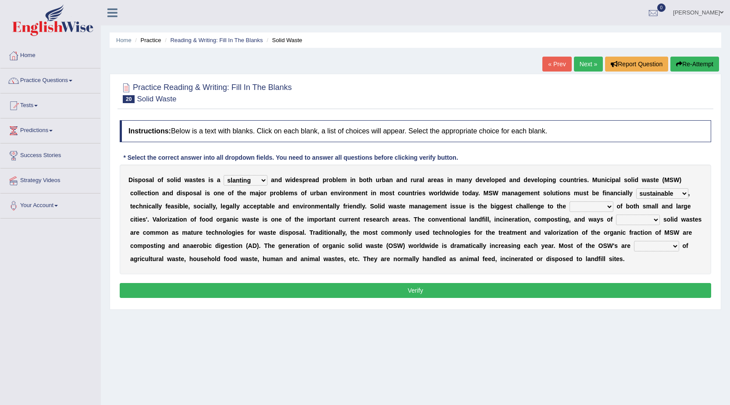
click at [674, 192] on select "unattainable sustainable objectionable treasonable" at bounding box center [662, 193] width 52 height 11
select select "treasonable"
click at [636, 188] on select "unattainable sustainable objectionable treasonable" at bounding box center [662, 193] width 52 height 11
click at [602, 205] on select "plants culture authorities history" at bounding box center [592, 206] width 44 height 11
select select "authorities"
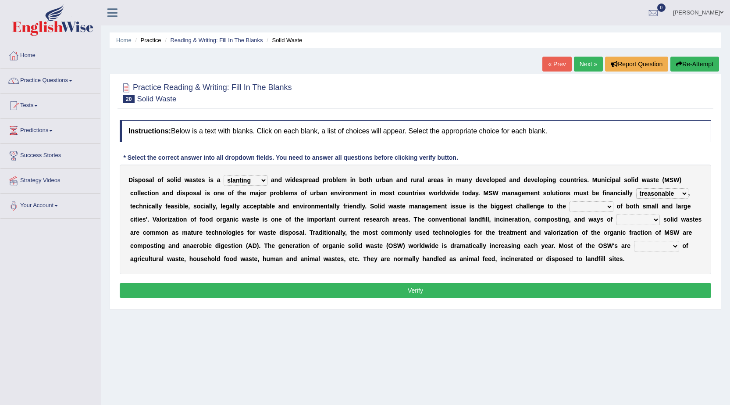
click at [570, 201] on select "plants culture authorities history" at bounding box center [592, 206] width 44 height 11
click at [624, 217] on select "reserving preserving deserving handling" at bounding box center [638, 219] width 44 height 11
select select "reserving"
click at [616, 214] on select "reserving preserving deserving handling" at bounding box center [638, 219] width 44 height 11
drag, startPoint x: 648, startPoint y: 244, endPoint x: 652, endPoint y: 249, distance: 6.8
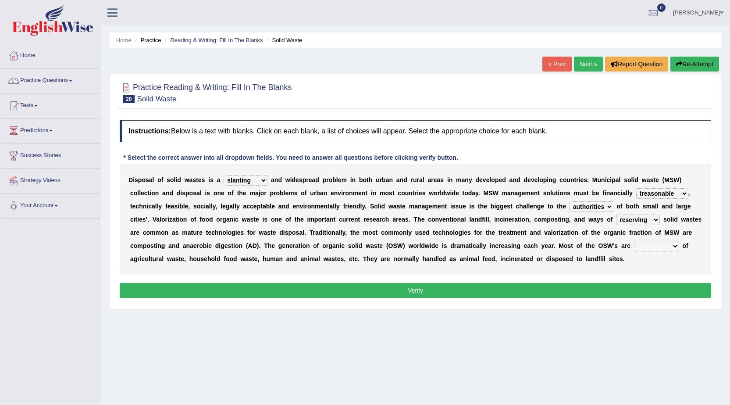
click at [652, 249] on select "composed disposed composing disposing" at bounding box center [656, 246] width 45 height 11
select select "composed"
click at [634, 241] on select "composed disposed composing disposing" at bounding box center [656, 246] width 45 height 11
click at [649, 222] on select "reserving preserving deserving handling" at bounding box center [638, 219] width 44 height 11
select select "handling"
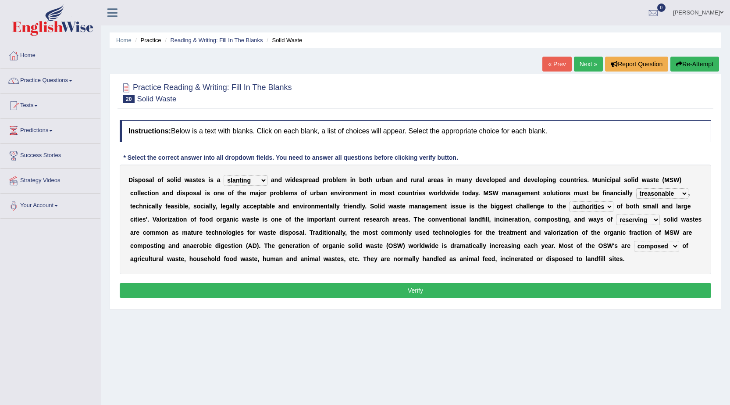
click at [616, 214] on select "reserving preserving deserving handling" at bounding box center [638, 219] width 44 height 11
click at [479, 288] on button "Verify" at bounding box center [415, 290] width 591 height 15
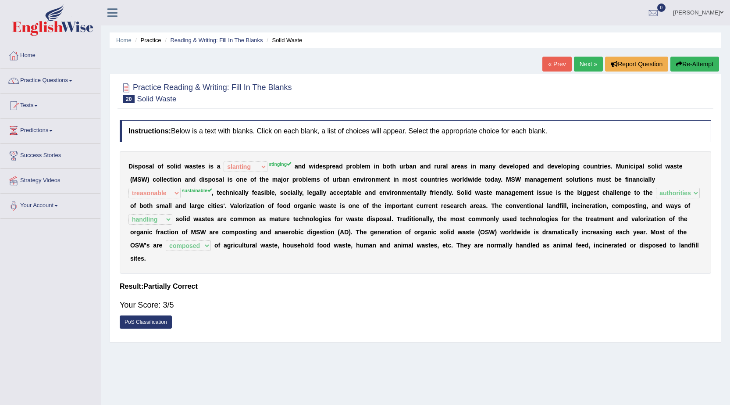
drag, startPoint x: 586, startPoint y: 64, endPoint x: 583, endPoint y: 70, distance: 7.1
click at [586, 63] on link "Next »" at bounding box center [588, 64] width 29 height 15
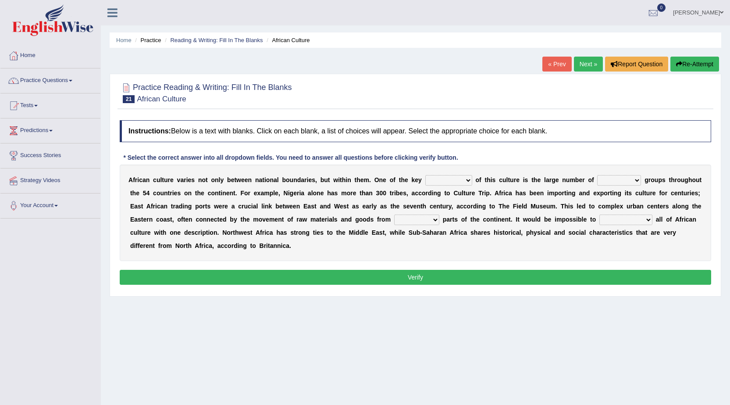
click at [436, 178] on select "conjectures features issues doubts" at bounding box center [448, 180] width 47 height 11
click at [622, 181] on select "ethic ethnic eugenic epic" at bounding box center [619, 180] width 44 height 11
select select "ethic"
click at [597, 175] on select "ethic ethnic eugenic epic" at bounding box center [619, 180] width 44 height 11
click at [427, 219] on select "forelocked interlocked unlocked landlocked" at bounding box center [416, 219] width 45 height 11
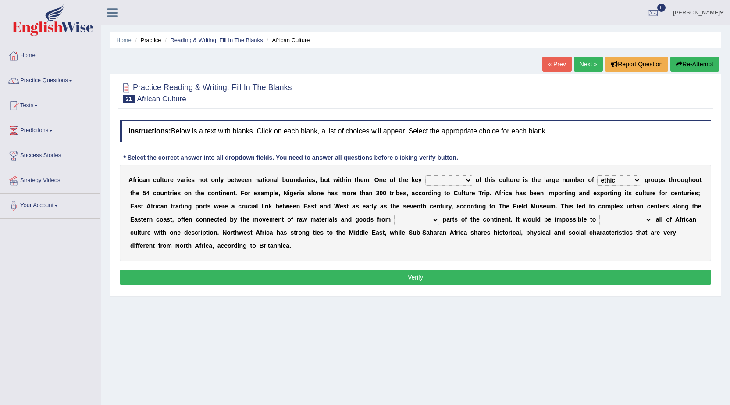
select select "landlocked"
click at [394, 214] on select "forelocked interlocked unlocked landlocked" at bounding box center [416, 219] width 45 height 11
click at [627, 217] on select "characterize conceptualize symbolize synthesize" at bounding box center [625, 219] width 53 height 11
select select "characterize"
click at [599, 214] on select "characterize conceptualize symbolize synthesize" at bounding box center [625, 219] width 53 height 11
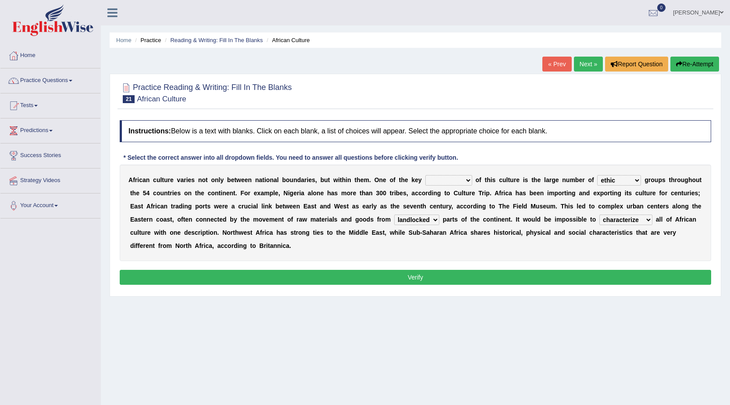
click at [431, 178] on select "conjectures features issues doubts" at bounding box center [448, 180] width 47 height 11
select select "issues"
click at [425, 175] on select "conjectures features issues doubts" at bounding box center [448, 180] width 47 height 11
click at [430, 272] on button "Verify" at bounding box center [415, 277] width 591 height 15
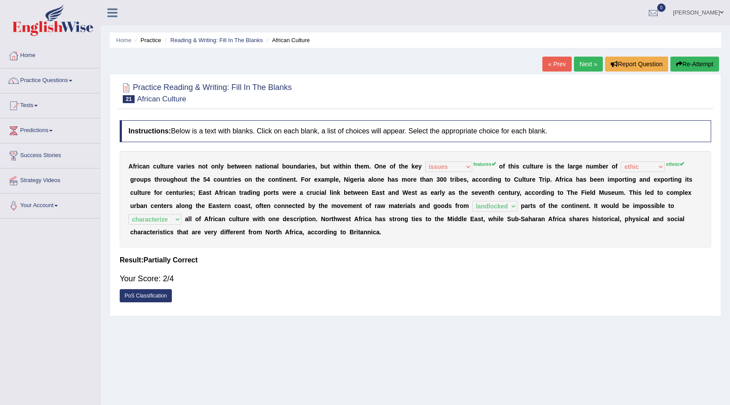
click at [579, 62] on link "Next »" at bounding box center [588, 64] width 29 height 15
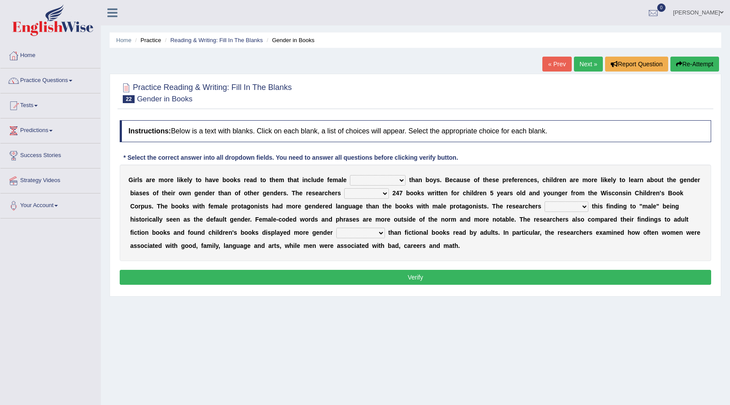
click at [374, 179] on select "protagonists cosmogonists agonists expressionists" at bounding box center [378, 180] width 56 height 11
click at [449, 197] on div "G i r l s a r e m o r e l i k e l y t o h a v e b o o k s r e a d t o t h e m t…" at bounding box center [415, 212] width 591 height 96
click at [372, 192] on select "hydrolyzed paralyzed catalyzed analyzed" at bounding box center [366, 193] width 45 height 11
select select "analyzed"
click at [344, 188] on select "hydrolyzed paralyzed catalyzed analyzed" at bounding box center [366, 193] width 45 height 11
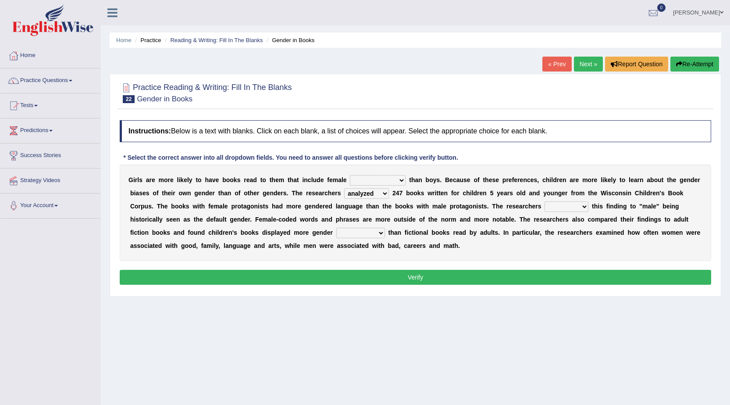
click at [378, 184] on select "protagonists cosmogonists agonists expressionists" at bounding box center [378, 180] width 56 height 11
select select "protagonists"
click at [350, 175] on select "protagonists cosmogonists agonists expressionists" at bounding box center [378, 180] width 56 height 11
click at [576, 203] on select "contribute tribute distribute attribute" at bounding box center [567, 206] width 44 height 11
select select "contribute"
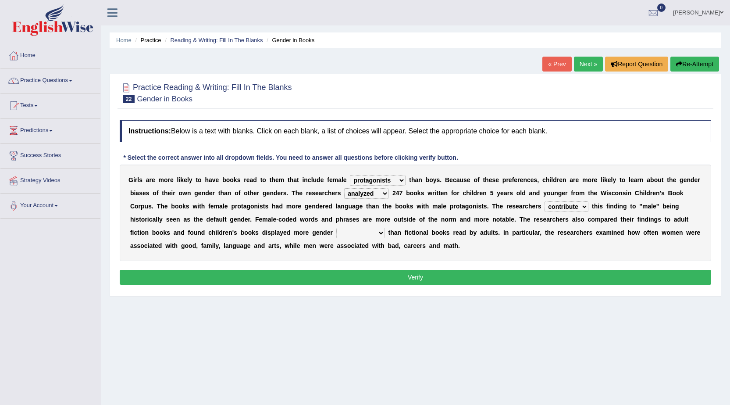
click at [545, 201] on select "contribute tribute distribute attribute" at bounding box center [567, 206] width 44 height 11
click at [359, 235] on select "stereotypes teletypes prototypes electrotypes" at bounding box center [360, 233] width 49 height 11
select select "prototypes"
click at [336, 228] on select "stereotypes teletypes prototypes electrotypes" at bounding box center [360, 233] width 49 height 11
click at [448, 276] on button "Verify" at bounding box center [415, 277] width 591 height 15
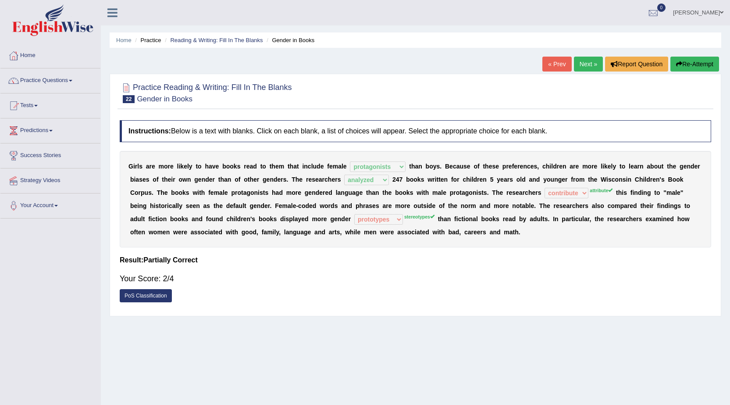
click at [584, 64] on link "Next »" at bounding box center [588, 64] width 29 height 15
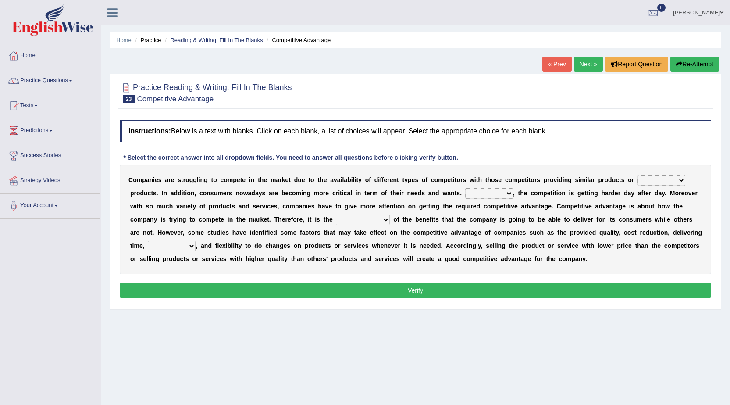
click at [666, 177] on select "constitution restitution substitution institution" at bounding box center [661, 180] width 48 height 11
select select "institution"
click at [637, 175] on select "constitution restitution substitution institution" at bounding box center [661, 180] width 48 height 11
click at [488, 193] on select "However Instead Additionally Therefore" at bounding box center [489, 193] width 48 height 11
select select "Therefore"
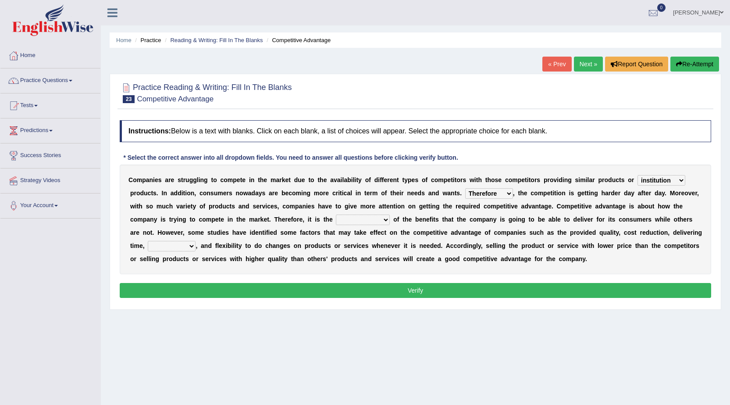
click at [465, 188] on select "However Instead Additionally Therefore" at bounding box center [489, 193] width 48 height 11
click at [377, 221] on select "dissemination ordination determination incarnation" at bounding box center [363, 219] width 54 height 11
select select "determination"
click at [336, 214] on select "dissemination ordination determination incarnation" at bounding box center [363, 219] width 54 height 11
click at [189, 246] on select "captivation aggregation deprivation innovation" at bounding box center [172, 246] width 48 height 11
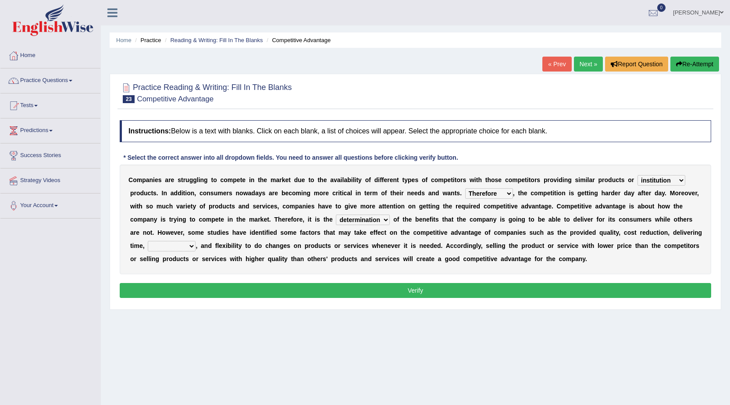
select select "innovation"
click at [148, 241] on select "captivation aggregation deprivation innovation" at bounding box center [172, 246] width 48 height 11
click at [247, 281] on div "Instructions: Below is a text with blanks. Click on each blank, a list of choic…" at bounding box center [416, 210] width 596 height 189
click at [257, 289] on button "Verify" at bounding box center [415, 290] width 591 height 15
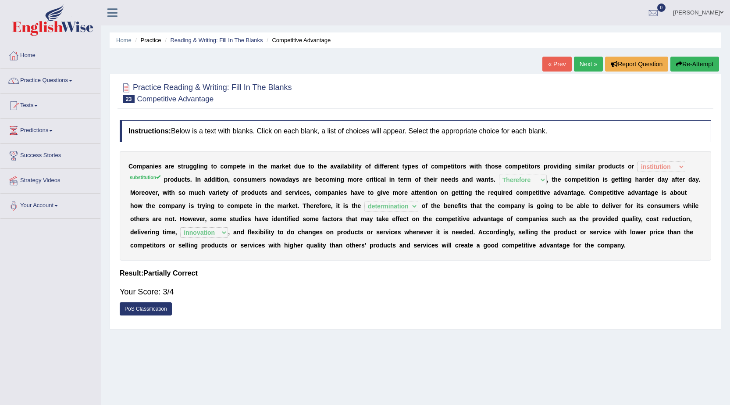
click at [584, 57] on link "Next »" at bounding box center [588, 64] width 29 height 15
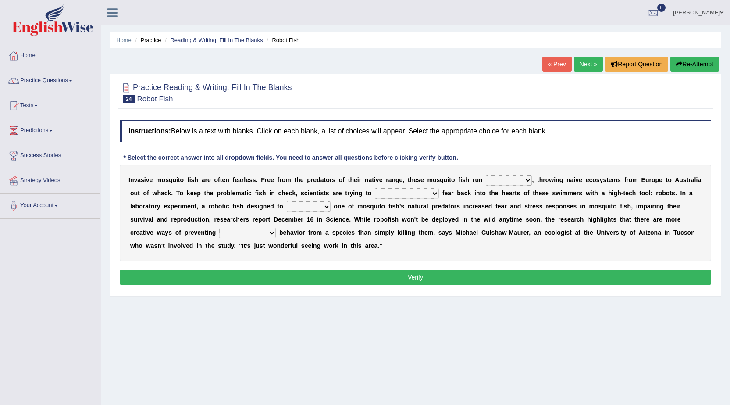
click at [489, 188] on div "I n v a s i v e m o s q u i t o f i s h a r e o f t e n f e a r l e s s . F r e…" at bounding box center [415, 212] width 591 height 96
click at [491, 179] on select "occupant flippant rampant concordant" at bounding box center [509, 180] width 46 height 11
select select "occupant"
click at [486, 175] on select "occupant flippant rampant concordant" at bounding box center [509, 180] width 46 height 11
click at [391, 193] on select "accept spike strike drake" at bounding box center [407, 193] width 64 height 11
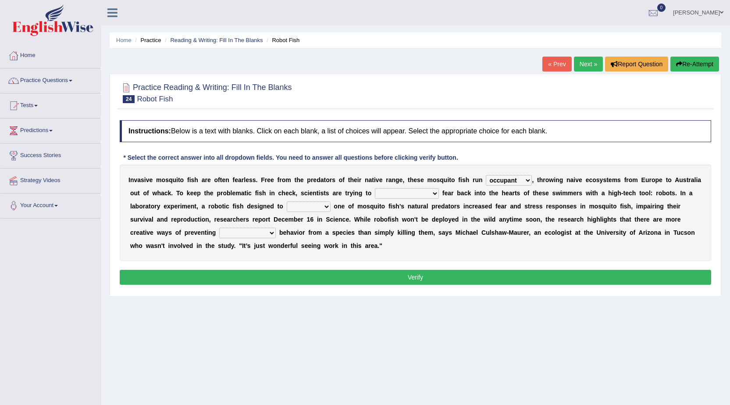
select select "spike"
click at [375, 188] on select "accept spike strike drake" at bounding box center [407, 193] width 64 height 11
click at [298, 204] on select "bequest mimic battle conquest" at bounding box center [309, 206] width 44 height 11
select select "mimic"
click at [287, 201] on select "bequest mimic battle conquest" at bounding box center [309, 206] width 44 height 11
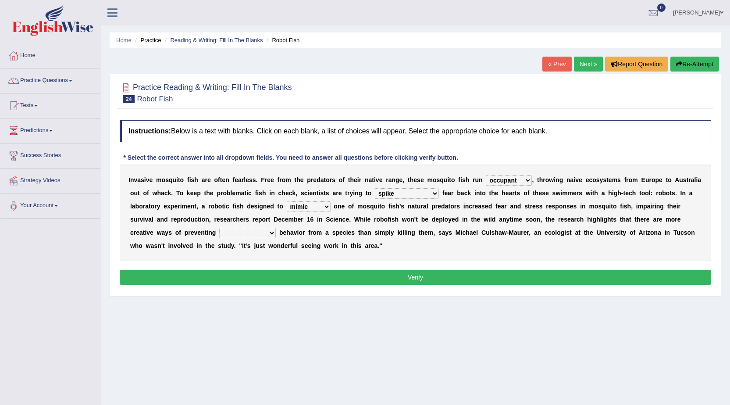
click at [229, 233] on select "unprivileged unprecedented uncharted unwanted" at bounding box center [247, 233] width 57 height 11
select select "unwanted"
click at [219, 228] on select "unprivileged unprecedented uncharted unwanted" at bounding box center [247, 233] width 57 height 11
click at [228, 276] on button "Verify" at bounding box center [415, 277] width 591 height 15
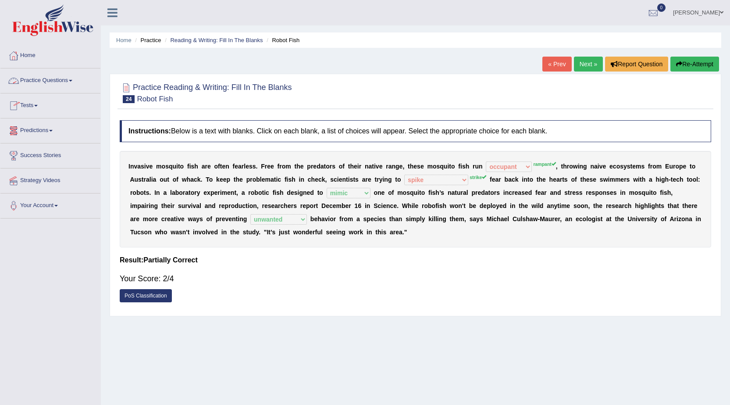
click at [44, 87] on link "Practice Questions" at bounding box center [50, 79] width 100 height 22
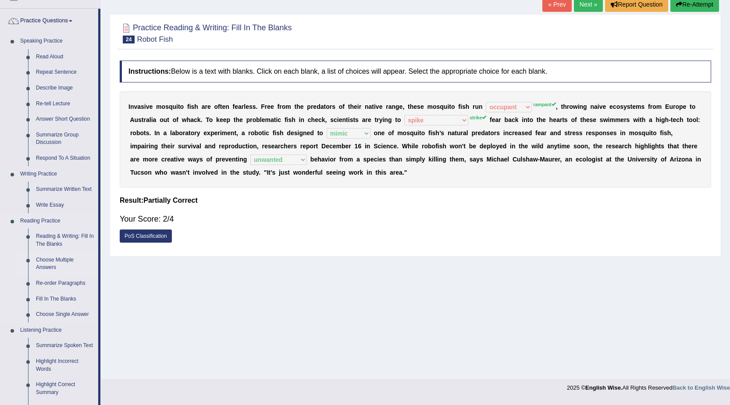
scroll to position [44, 0]
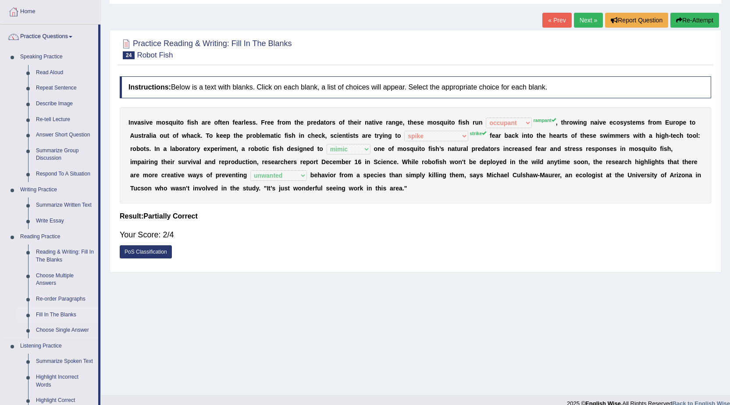
click at [60, 314] on link "Fill In The Blanks" at bounding box center [65, 315] width 66 height 16
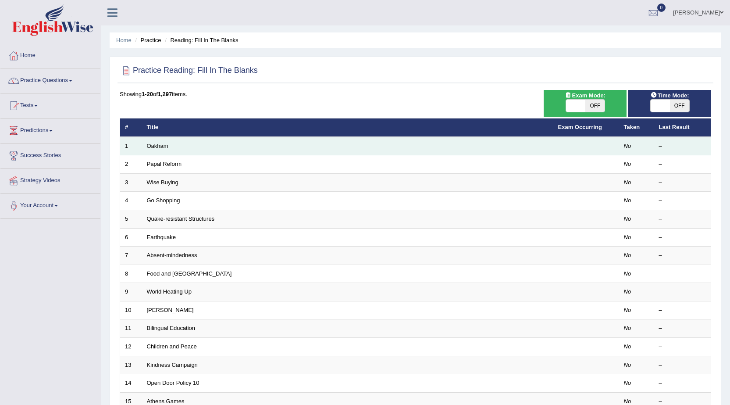
click at [228, 151] on td "Oakham" at bounding box center [347, 146] width 411 height 18
click at [619, 145] on td "No" at bounding box center [636, 146] width 35 height 18
click at [162, 144] on link "Oakham" at bounding box center [157, 145] width 21 height 7
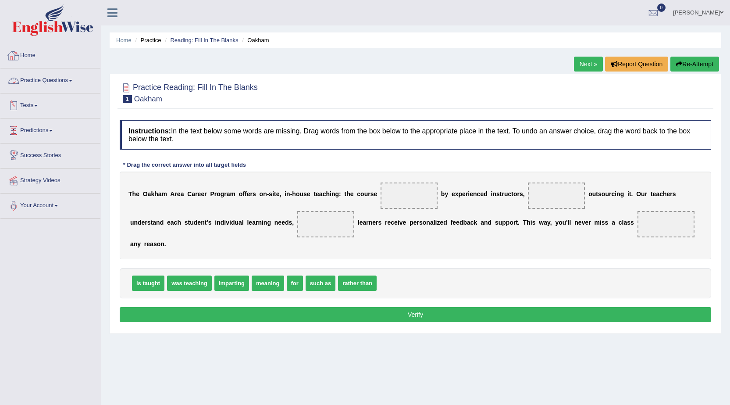
click at [25, 81] on link "Practice Questions" at bounding box center [50, 79] width 100 height 22
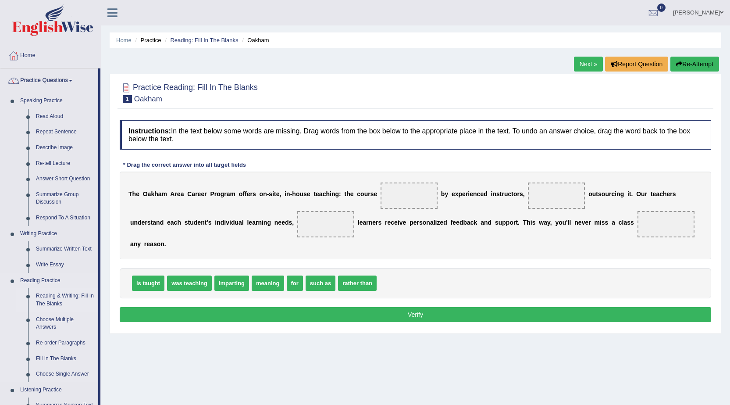
click at [53, 295] on link "Reading & Writing: Fill In The Blanks" at bounding box center [65, 299] width 66 height 23
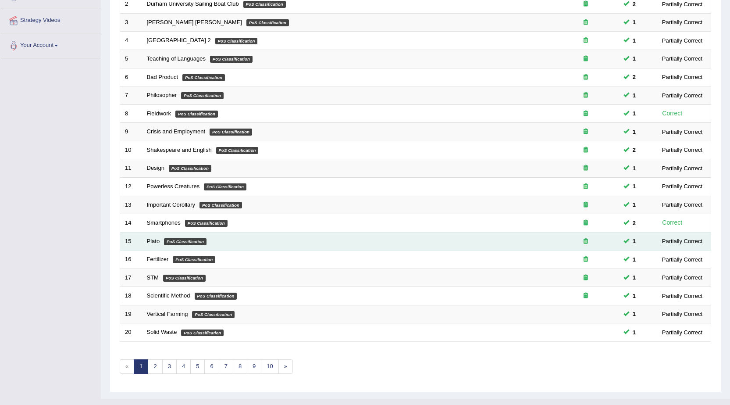
scroll to position [176, 0]
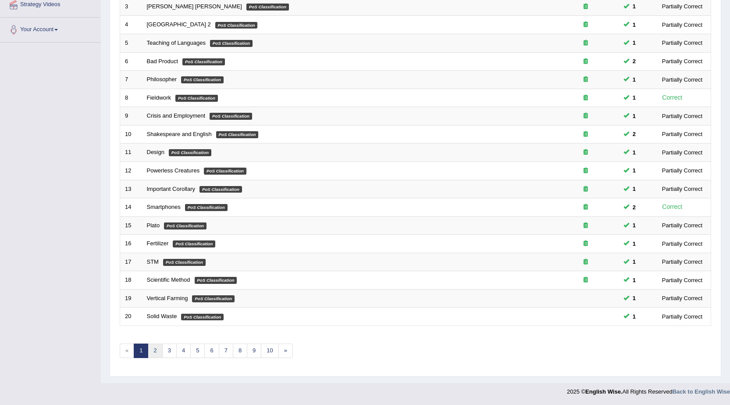
click at [156, 347] on link "2" at bounding box center [155, 350] width 14 height 14
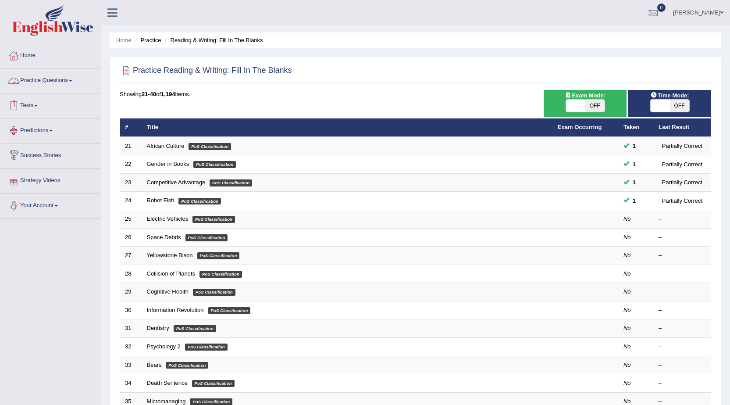
click at [51, 76] on link "Practice Questions" at bounding box center [50, 79] width 100 height 22
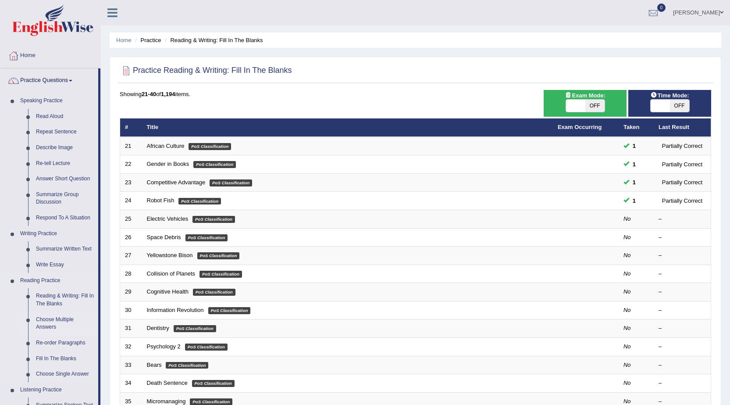
scroll to position [44, 0]
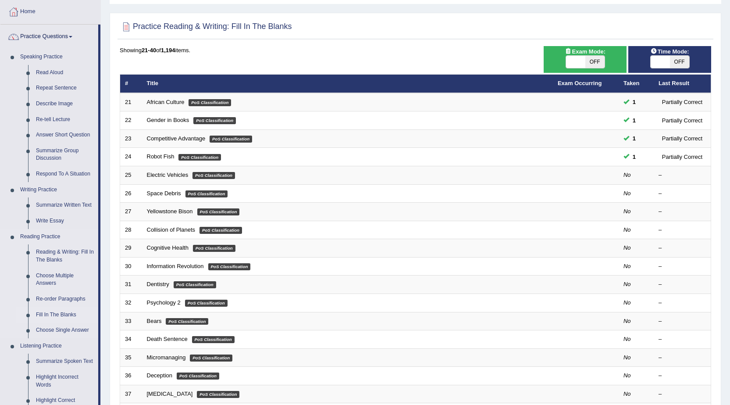
click at [57, 315] on link "Fill In The Blanks" at bounding box center [65, 315] width 66 height 16
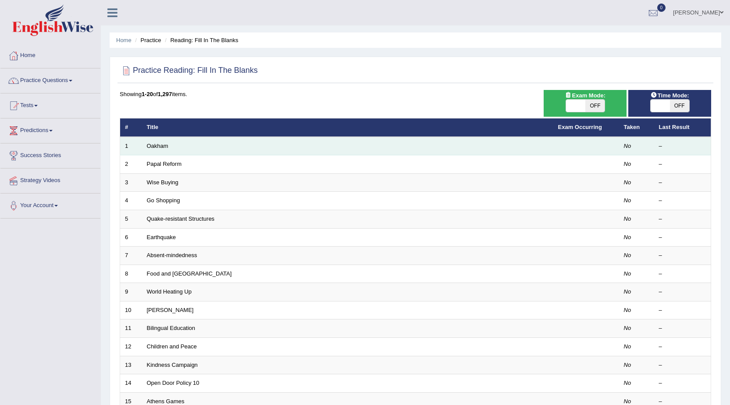
click at [402, 148] on td "Oakham" at bounding box center [347, 146] width 411 height 18
click at [164, 147] on link "Oakham" at bounding box center [157, 145] width 21 height 7
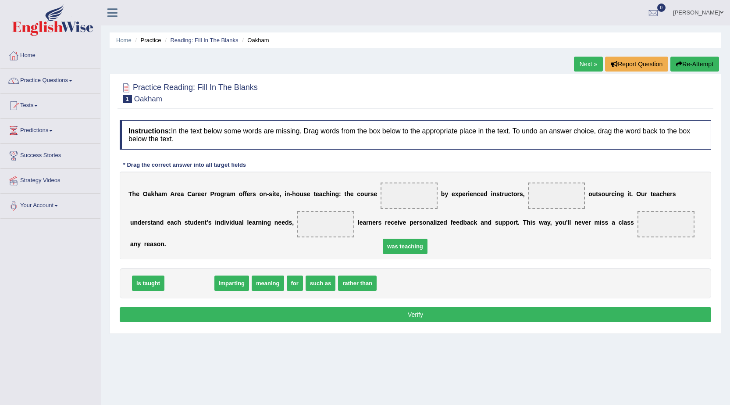
drag, startPoint x: 202, startPoint y: 279, endPoint x: 449, endPoint y: 200, distance: 260.0
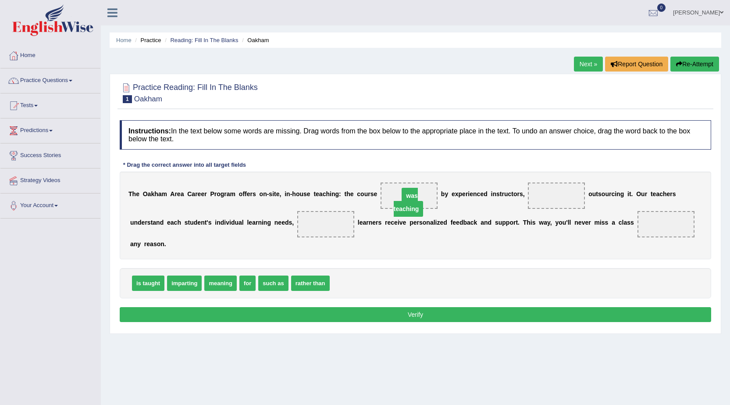
click at [450, 184] on div "T h e O [PERSON_NAME] C a r e e r P r o g r a m o f f e r s o n - s i t e , i n…" at bounding box center [415, 215] width 591 height 88
drag, startPoint x: 151, startPoint y: 285, endPoint x: 399, endPoint y: 199, distance: 262.6
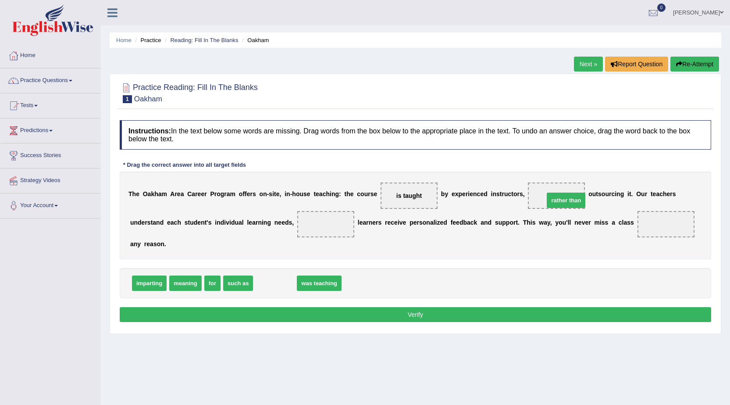
drag, startPoint x: 285, startPoint y: 285, endPoint x: 576, endPoint y: 202, distance: 302.7
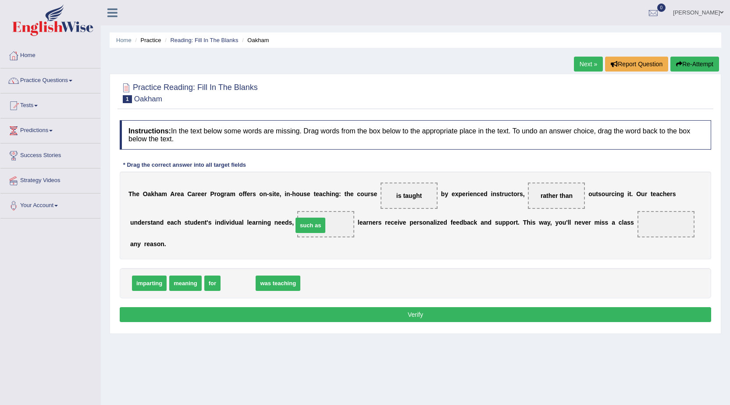
drag, startPoint x: 245, startPoint y: 283, endPoint x: 317, endPoint y: 225, distance: 92.6
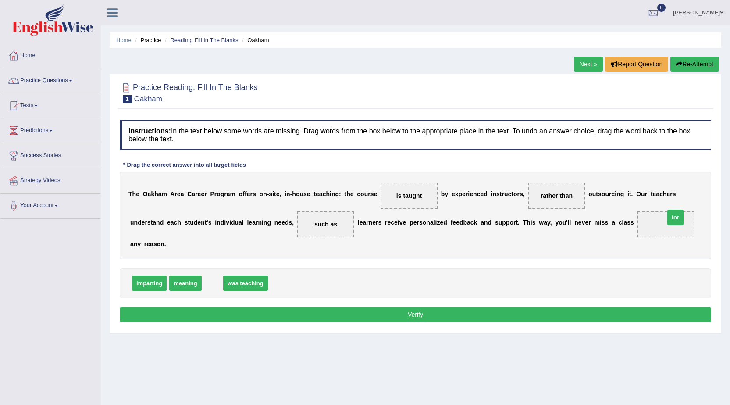
drag, startPoint x: 210, startPoint y: 281, endPoint x: 673, endPoint y: 218, distance: 466.4
click at [374, 309] on button "Verify" at bounding box center [415, 314] width 591 height 15
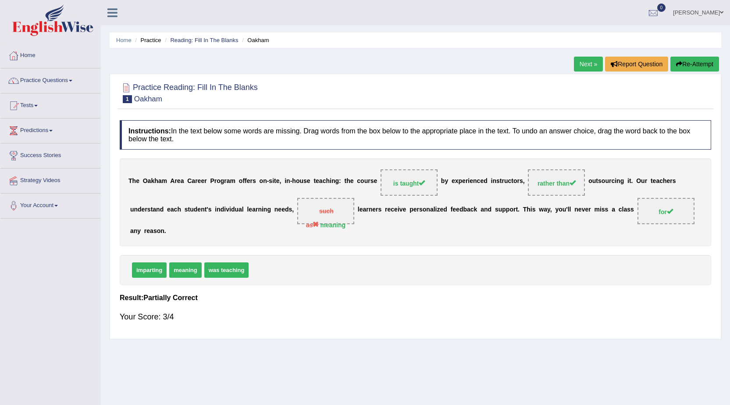
click at [584, 63] on link "Next »" at bounding box center [588, 64] width 29 height 15
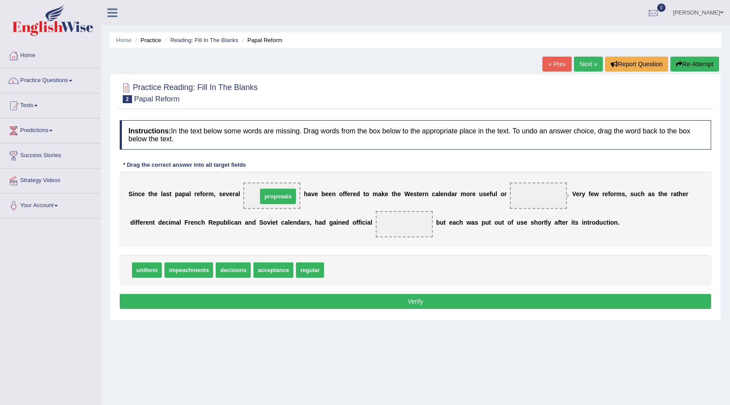
drag, startPoint x: 350, startPoint y: 268, endPoint x: 284, endPoint y: 194, distance: 99.3
drag, startPoint x: 281, startPoint y: 271, endPoint x: 413, endPoint y: 233, distance: 137.1
drag, startPoint x: 264, startPoint y: 271, endPoint x: 539, endPoint y: 203, distance: 283.3
click at [484, 298] on button "Verify" at bounding box center [415, 301] width 591 height 15
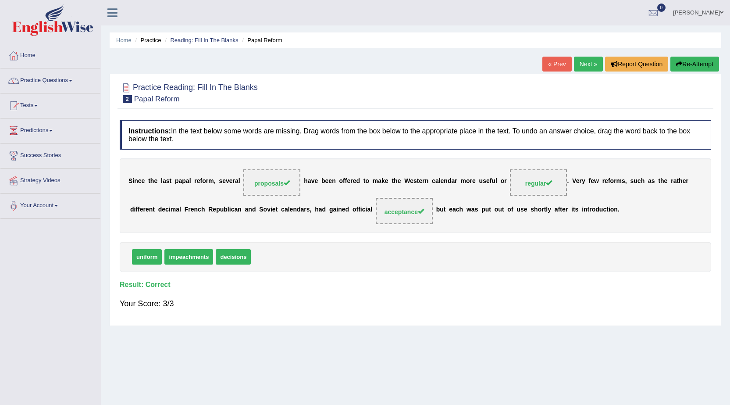
click at [589, 66] on link "Next »" at bounding box center [588, 64] width 29 height 15
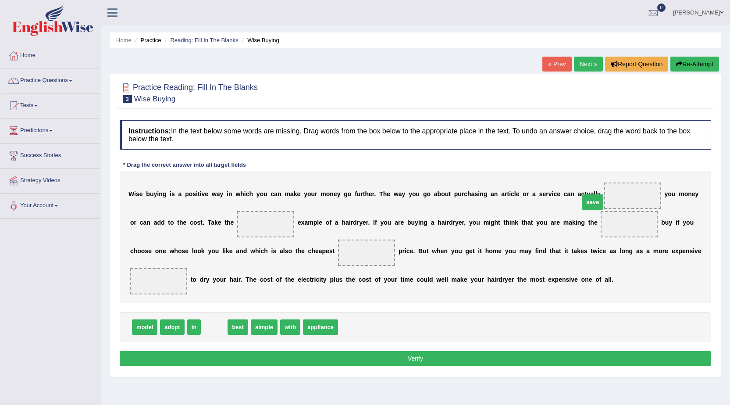
drag, startPoint x: 215, startPoint y: 325, endPoint x: 594, endPoint y: 200, distance: 398.5
click at [594, 200] on span "save" at bounding box center [592, 201] width 21 height 15
drag, startPoint x: 218, startPoint y: 326, endPoint x: 626, endPoint y: 198, distance: 427.5
drag, startPoint x: 234, startPoint y: 326, endPoint x: 269, endPoint y: 230, distance: 101.8
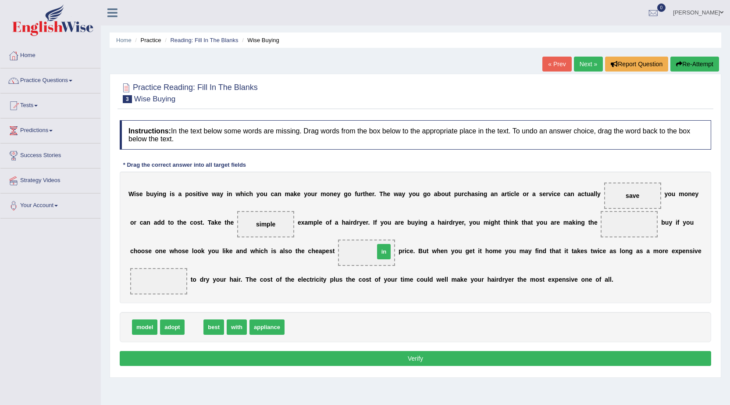
drag, startPoint x: 200, startPoint y: 326, endPoint x: 390, endPoint y: 251, distance: 204.3
drag, startPoint x: 143, startPoint y: 327, endPoint x: 624, endPoint y: 225, distance: 491.6
drag, startPoint x: 632, startPoint y: 226, endPoint x: 168, endPoint y: 290, distance: 468.3
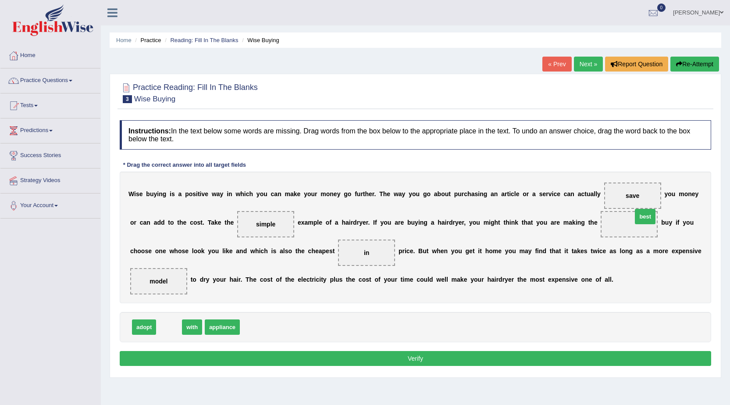
drag, startPoint x: 167, startPoint y: 328, endPoint x: 643, endPoint y: 217, distance: 488.8
drag, startPoint x: 234, startPoint y: 326, endPoint x: 647, endPoint y: 202, distance: 431.4
click at [331, 362] on button "Verify" at bounding box center [415, 358] width 591 height 15
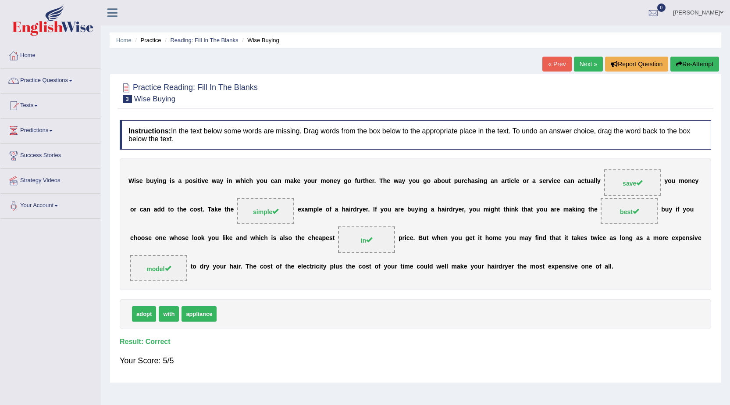
click at [589, 66] on link "Next »" at bounding box center [588, 64] width 29 height 15
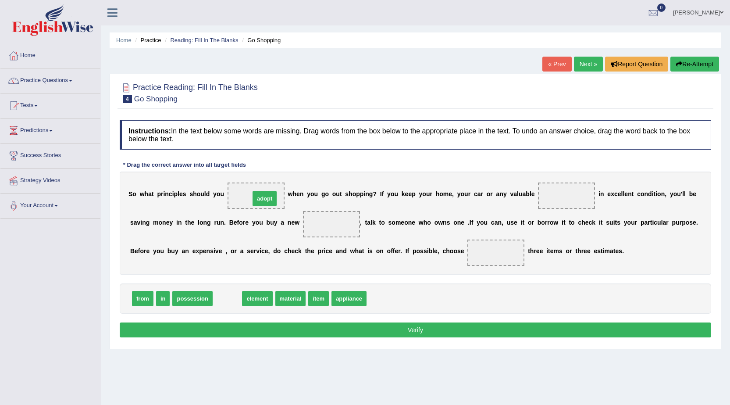
drag, startPoint x: 225, startPoint y: 299, endPoint x: 263, endPoint y: 199, distance: 106.7
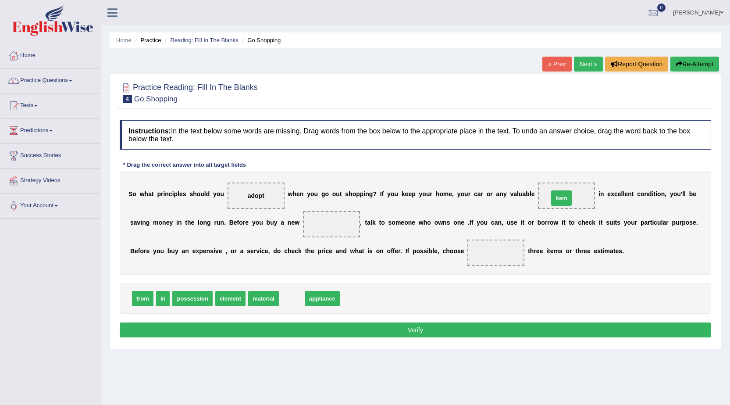
drag, startPoint x: 293, startPoint y: 296, endPoint x: 563, endPoint y: 196, distance: 287.7
drag, startPoint x: 306, startPoint y: 299, endPoint x: 342, endPoint y: 221, distance: 86.3
drag, startPoint x: 146, startPoint y: 297, endPoint x: 513, endPoint y: 257, distance: 369.6
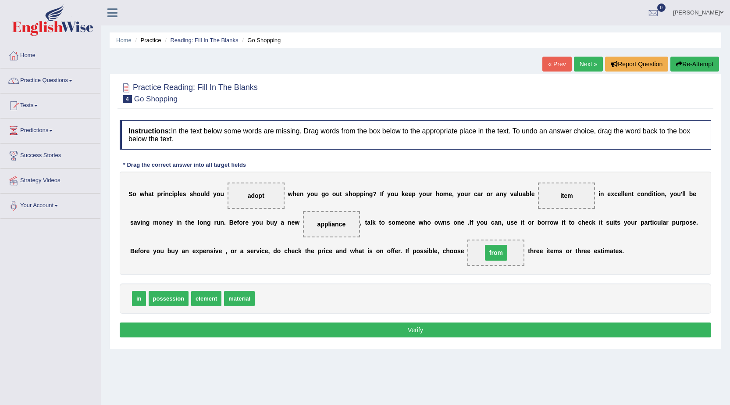
click at [513, 257] on span "from" at bounding box center [495, 252] width 57 height 26
click at [462, 333] on button "Verify" at bounding box center [415, 329] width 591 height 15
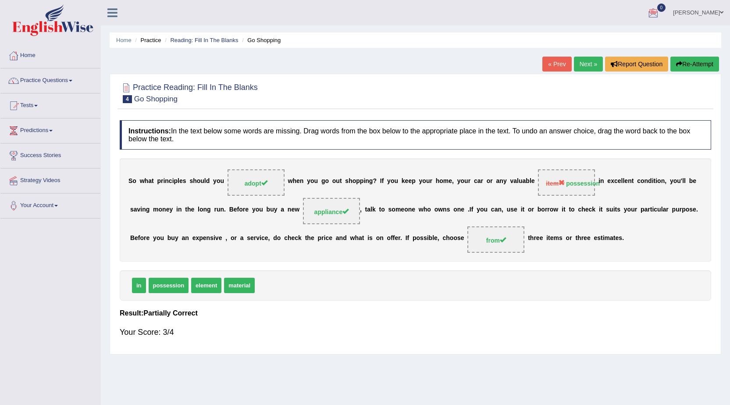
click at [587, 67] on link "Next »" at bounding box center [588, 64] width 29 height 15
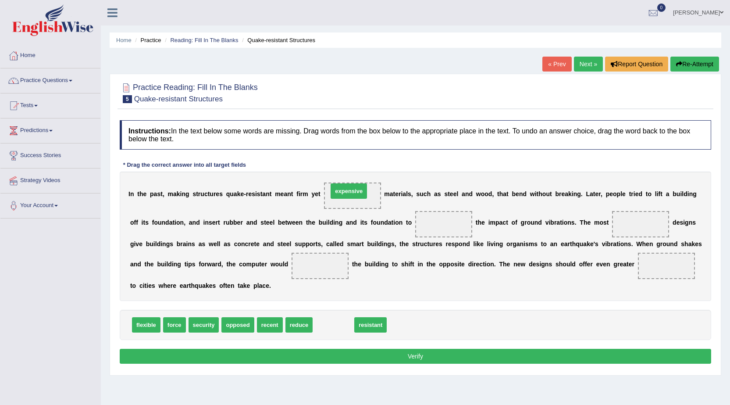
drag, startPoint x: 323, startPoint y: 325, endPoint x: 338, endPoint y: 191, distance: 134.6
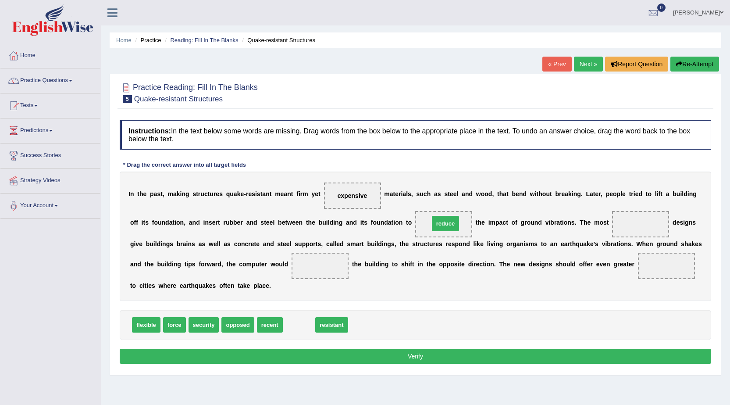
drag, startPoint x: 295, startPoint y: 331, endPoint x: 441, endPoint y: 230, distance: 178.0
drag, startPoint x: 164, startPoint y: 327, endPoint x: 307, endPoint y: 273, distance: 152.4
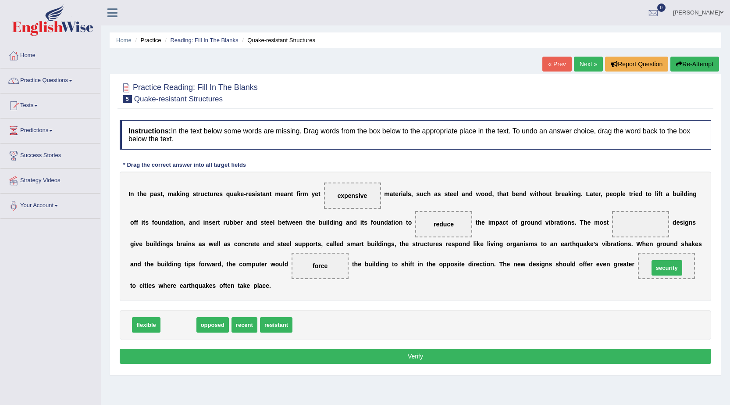
drag, startPoint x: 177, startPoint y: 328, endPoint x: 664, endPoint y: 271, distance: 490.4
drag, startPoint x: 345, startPoint y: 202, endPoint x: 323, endPoint y: 216, distance: 25.8
click at [390, 220] on div "I n t h e p a s t , m a k i n g s t r u c t u r e s q u a k e - r e s i s t a n…" at bounding box center [415, 235] width 591 height 129
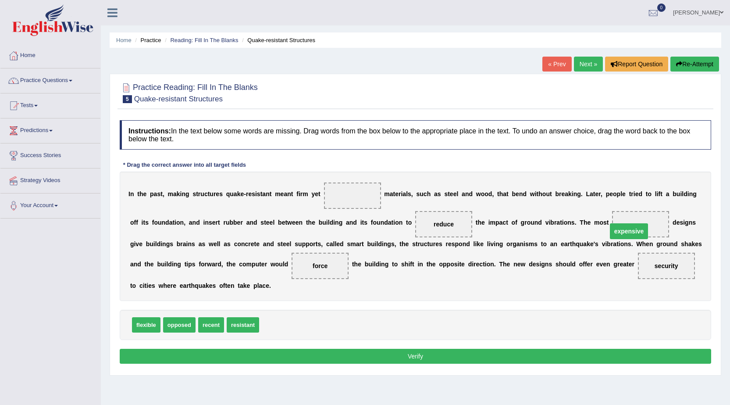
drag, startPoint x: 348, startPoint y: 195, endPoint x: 624, endPoint y: 230, distance: 278.9
drag, startPoint x: 247, startPoint y: 325, endPoint x: 347, endPoint y: 192, distance: 166.6
click at [387, 351] on button "Verify" at bounding box center [415, 356] width 591 height 15
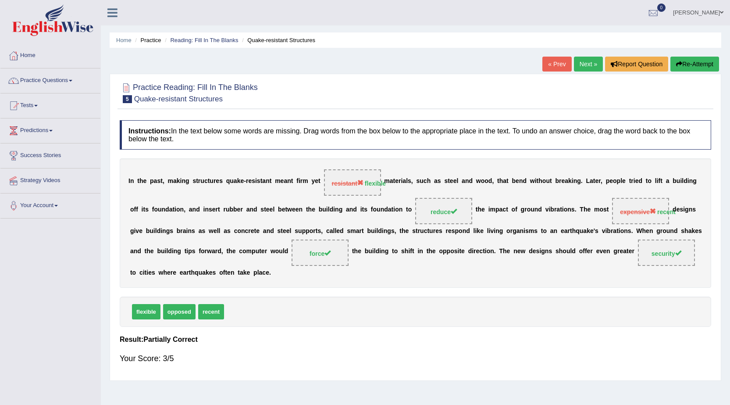
click at [578, 61] on link "Next »" at bounding box center [588, 64] width 29 height 15
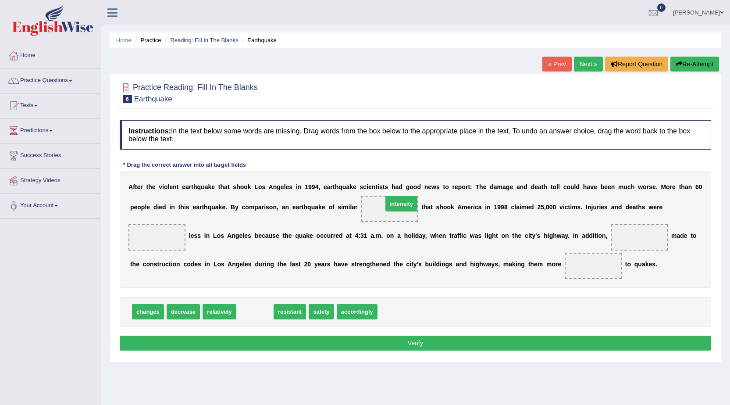
drag, startPoint x: 255, startPoint y: 315, endPoint x: 402, endPoint y: 208, distance: 181.4
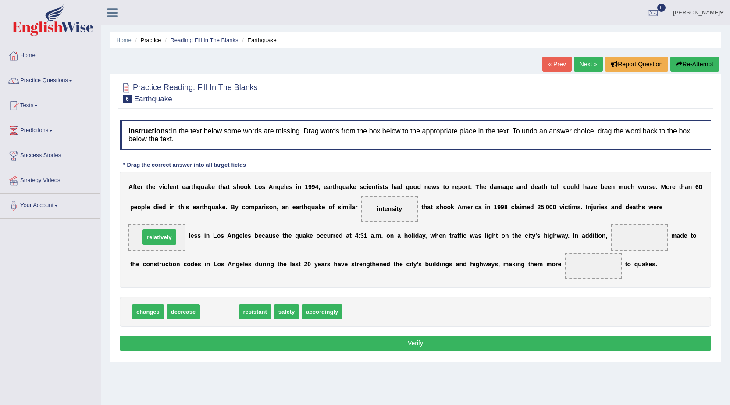
drag, startPoint x: 219, startPoint y: 311, endPoint x: 159, endPoint y: 237, distance: 95.7
drag, startPoint x: 222, startPoint y: 312, endPoint x: 602, endPoint y: 265, distance: 383.0
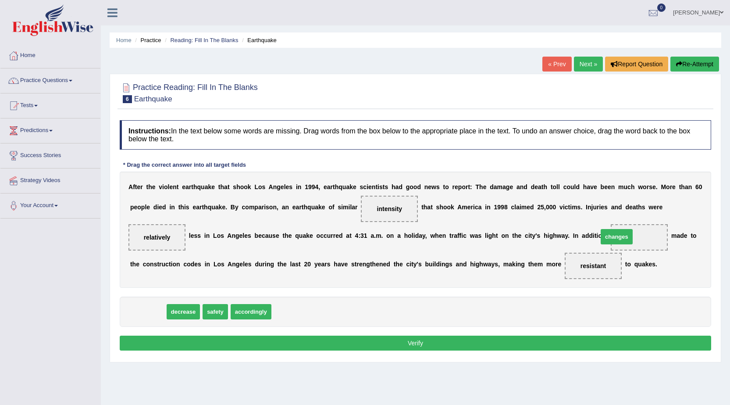
drag, startPoint x: 138, startPoint y: 304, endPoint x: 606, endPoint y: 229, distance: 474.6
click at [397, 337] on button "Verify" at bounding box center [415, 342] width 591 height 15
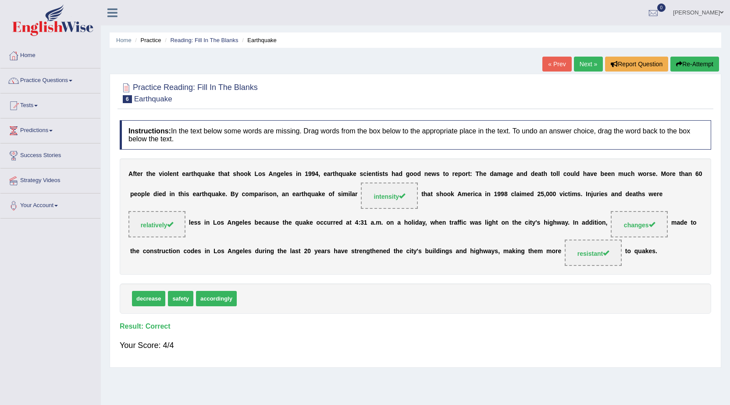
click at [587, 64] on link "Next »" at bounding box center [588, 64] width 29 height 15
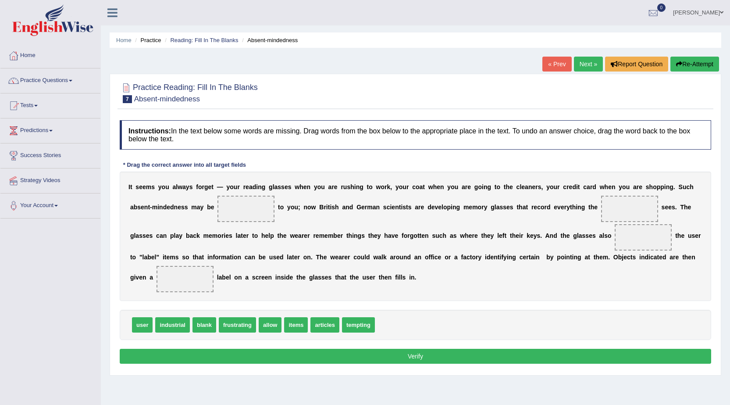
click at [574, 66] on link "Next »" at bounding box center [588, 64] width 29 height 15
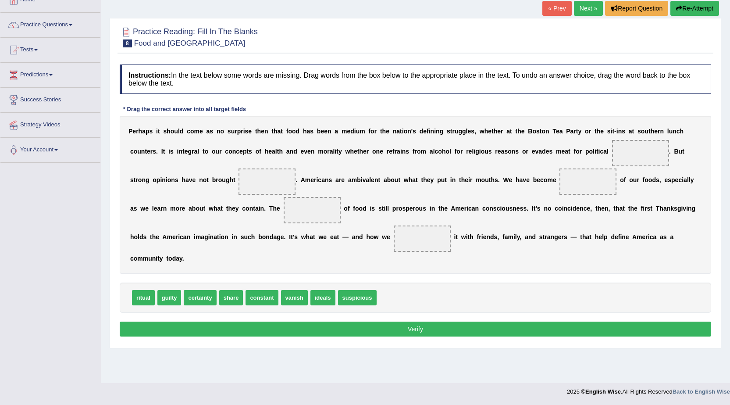
click at [644, 150] on span at bounding box center [640, 153] width 57 height 26
drag, startPoint x: 206, startPoint y: 299, endPoint x: 545, endPoint y: 212, distance: 350.9
click at [490, 211] on span "certainty" at bounding box center [473, 208] width 32 height 15
click at [547, 212] on div "P e r h a p s i t s h o u l d c o m e a s n o s u r p r i s e t h e n t h a t f…" at bounding box center [415, 195] width 591 height 158
drag, startPoint x: 356, startPoint y: 297, endPoint x: 598, endPoint y: 201, distance: 260.4
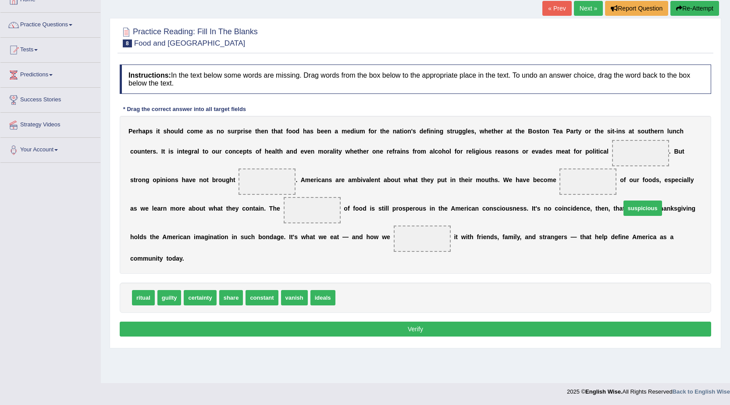
click at [623, 203] on span "suspicious" at bounding box center [642, 207] width 39 height 15
click at [591, 199] on div "P e r h a p s i t s h o u l d c o m e a s n o s u r p r i s e t h e n t h a t f…" at bounding box center [415, 195] width 591 height 158
drag, startPoint x: 357, startPoint y: 299, endPoint x: 576, endPoint y: 182, distance: 248.3
drag, startPoint x: 582, startPoint y: 177, endPoint x: 372, endPoint y: 265, distance: 227.8
click at [414, 260] on div "P e r h a p s i t s h o u l d c o m e a s n o s u r p r i s e t h e n t h a t f…" at bounding box center [415, 195] width 591 height 158
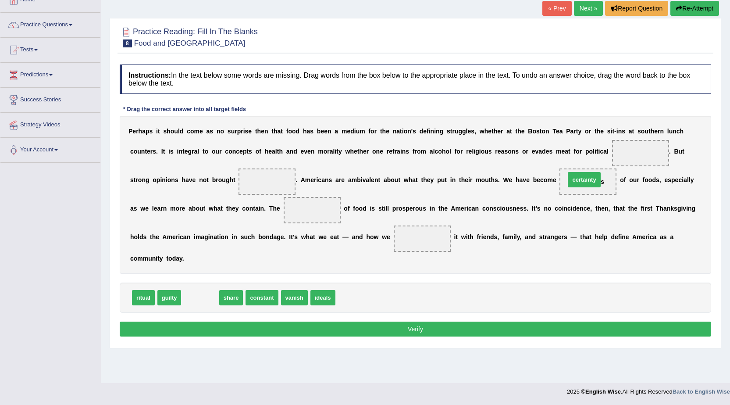
drag, startPoint x: 190, startPoint y: 303, endPoint x: 574, endPoint y: 185, distance: 401.8
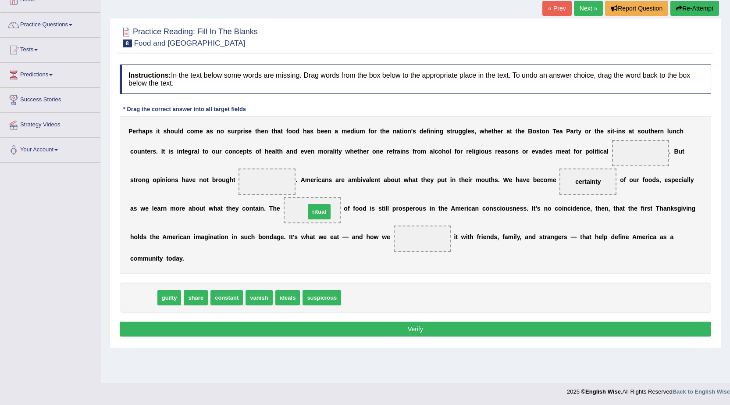
drag, startPoint x: 145, startPoint y: 299, endPoint x: 320, endPoint y: 213, distance: 195.9
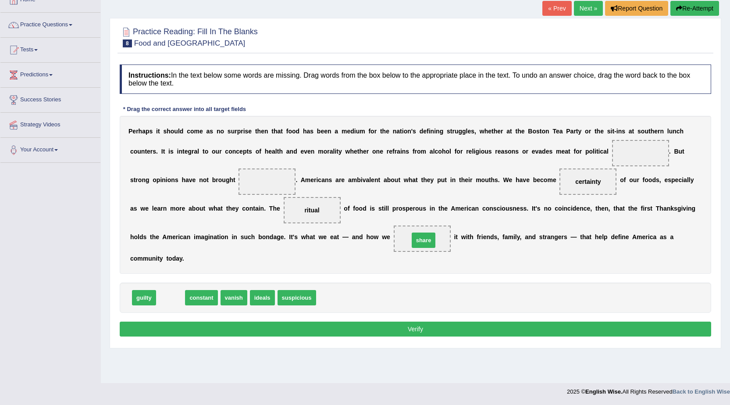
drag, startPoint x: 174, startPoint y: 304, endPoint x: 427, endPoint y: 246, distance: 259.4
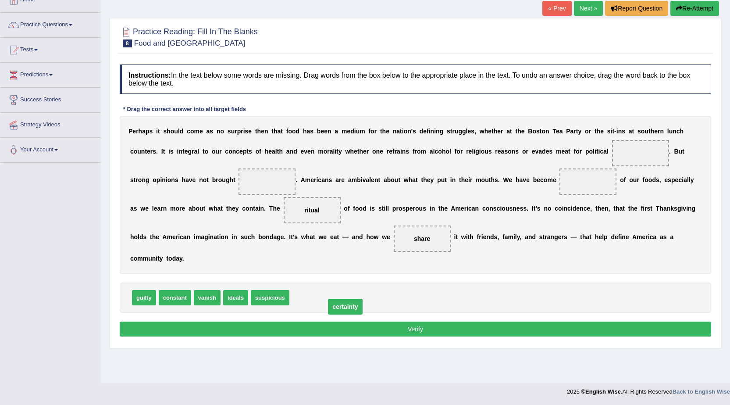
drag, startPoint x: 590, startPoint y: 183, endPoint x: 347, endPoint y: 305, distance: 271.4
drag, startPoint x: 143, startPoint y: 301, endPoint x: 623, endPoint y: 156, distance: 501.5
drag, startPoint x: 277, startPoint y: 301, endPoint x: 263, endPoint y: 178, distance: 123.6
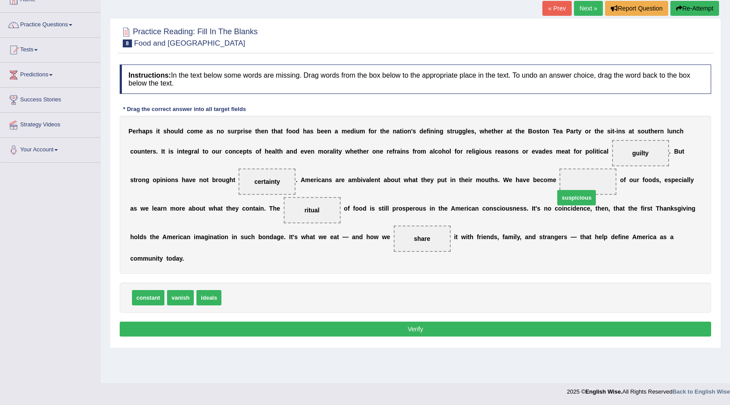
drag, startPoint x: 255, startPoint y: 296, endPoint x: 586, endPoint y: 185, distance: 349.1
click at [380, 331] on button "Verify" at bounding box center [415, 328] width 591 height 15
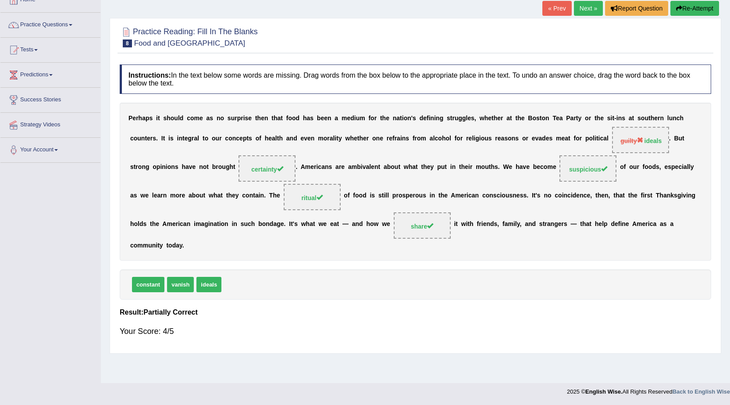
click at [584, 6] on link "Next »" at bounding box center [588, 8] width 29 height 15
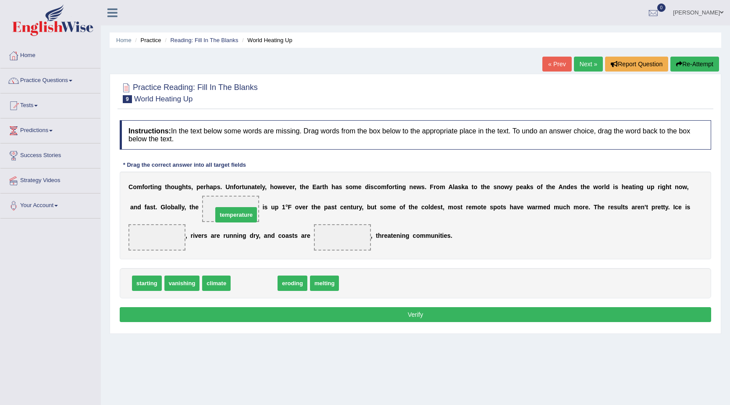
drag, startPoint x: 247, startPoint y: 283, endPoint x: 229, endPoint y: 215, distance: 70.7
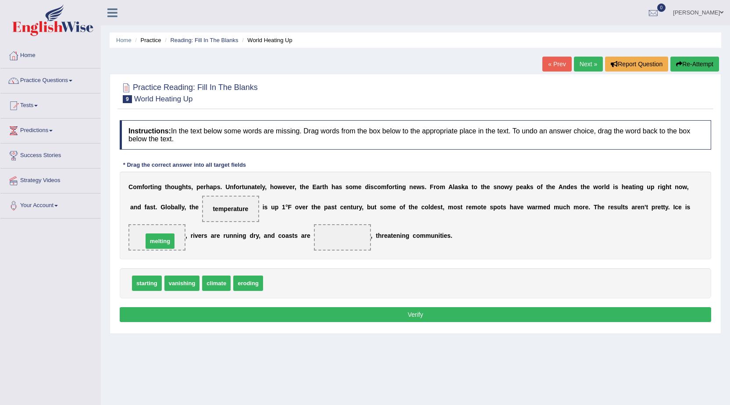
drag, startPoint x: 288, startPoint y: 281, endPoint x: 169, endPoint y: 237, distance: 127.1
drag, startPoint x: 185, startPoint y: 285, endPoint x: 361, endPoint y: 242, distance: 181.4
click at [313, 313] on button "Verify" at bounding box center [415, 314] width 591 height 15
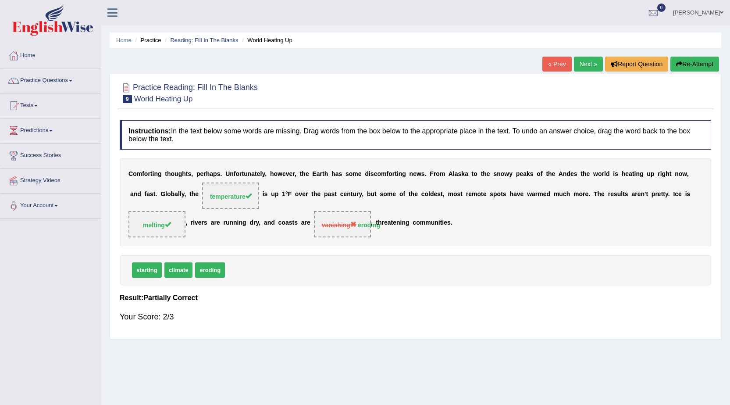
click at [590, 68] on link "Next »" at bounding box center [588, 64] width 29 height 15
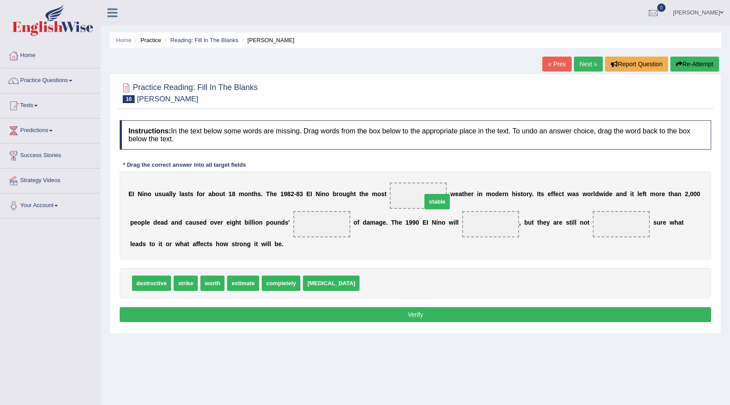
drag, startPoint x: 348, startPoint y: 281, endPoint x: 410, endPoint y: 200, distance: 102.6
drag, startPoint x: 421, startPoint y: 197, endPoint x: 364, endPoint y: 296, distance: 113.6
drag, startPoint x: 143, startPoint y: 283, endPoint x: 135, endPoint y: 277, distance: 10.3
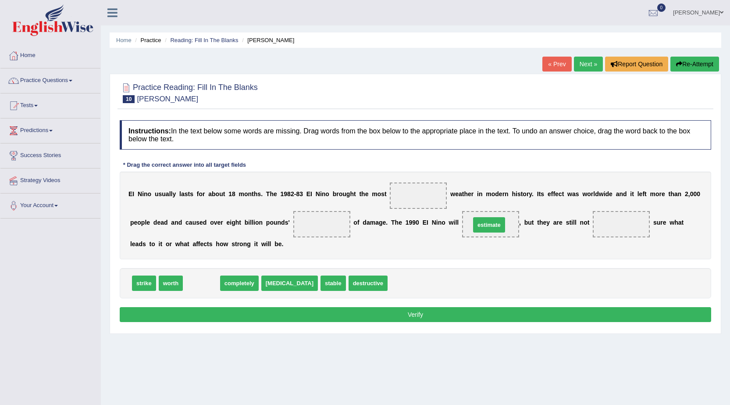
drag, startPoint x: 206, startPoint y: 285, endPoint x: 493, endPoint y: 227, distance: 293.0
drag, startPoint x: 209, startPoint y: 280, endPoint x: 640, endPoint y: 230, distance: 433.9
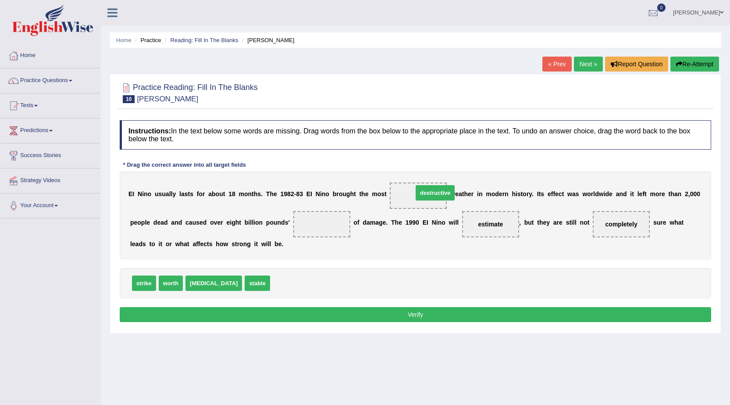
drag, startPoint x: 271, startPoint y: 286, endPoint x: 413, endPoint y: 196, distance: 169.1
drag, startPoint x: 139, startPoint y: 283, endPoint x: 308, endPoint y: 228, distance: 177.9
click at [318, 309] on button "Verify" at bounding box center [415, 314] width 591 height 15
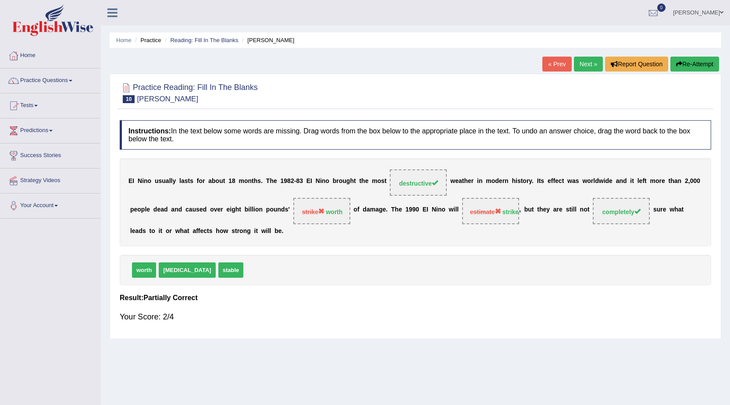
click at [576, 68] on link "Next »" at bounding box center [588, 64] width 29 height 15
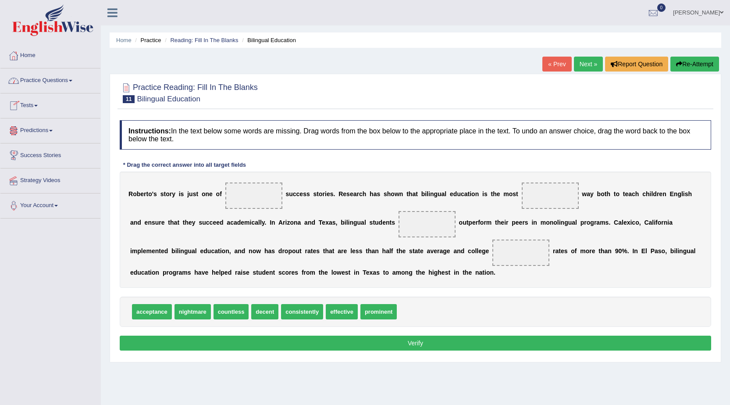
click at [50, 76] on link "Practice Questions" at bounding box center [50, 79] width 100 height 22
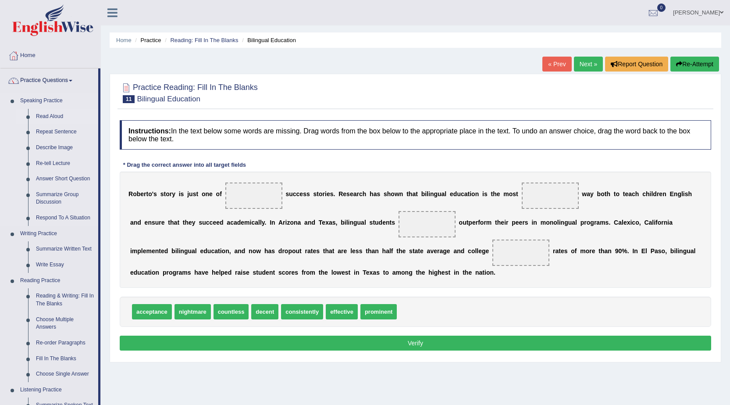
click at [46, 117] on link "Read Aloud" at bounding box center [65, 117] width 66 height 16
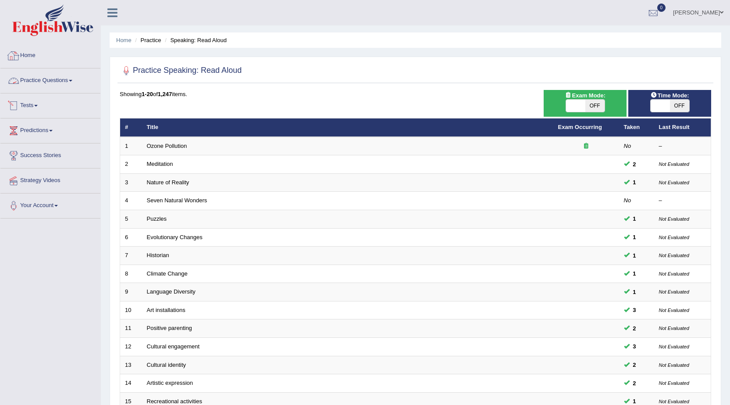
click at [48, 76] on link "Practice Questions" at bounding box center [50, 79] width 100 height 22
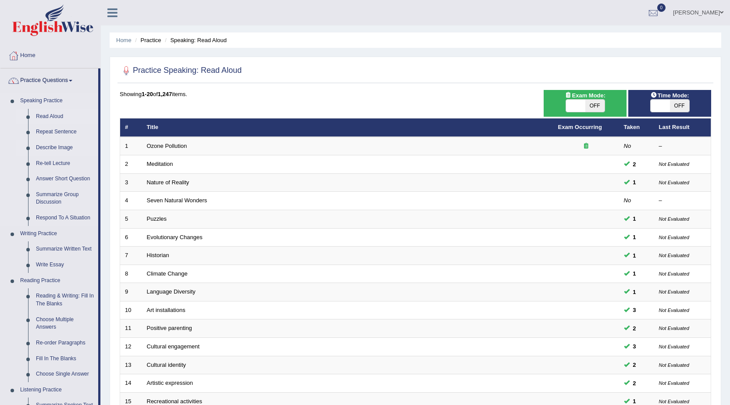
click at [49, 146] on link "Describe Image" at bounding box center [65, 148] width 66 height 16
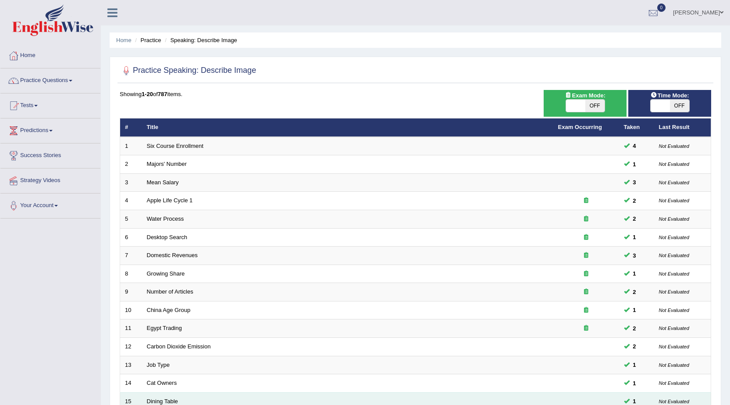
scroll to position [176, 0]
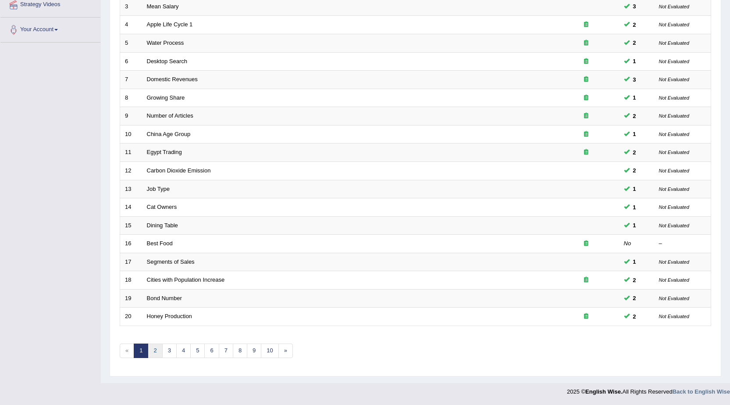
click at [160, 353] on link "2" at bounding box center [155, 350] width 14 height 14
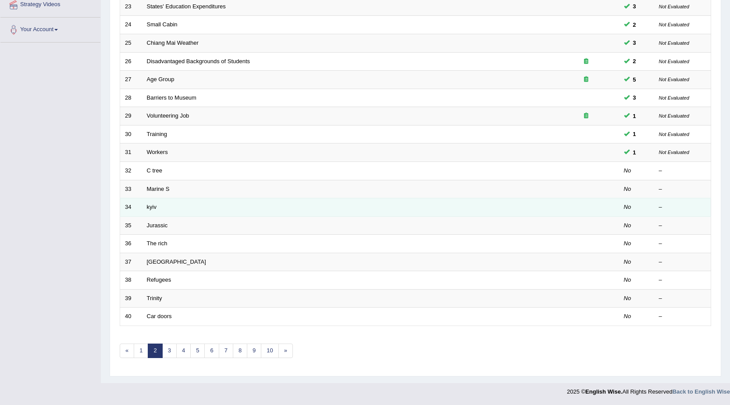
scroll to position [176, 0]
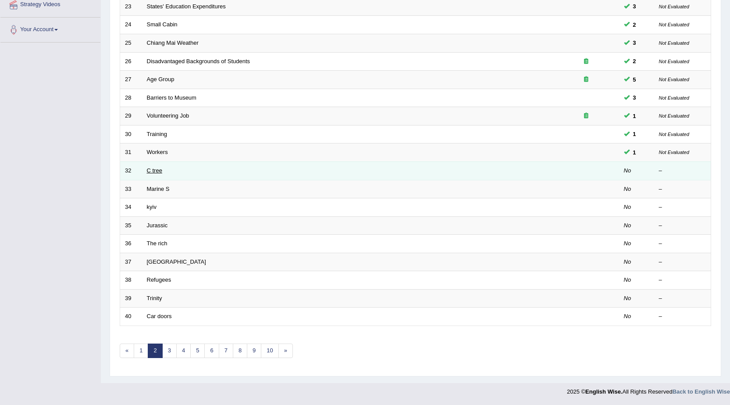
click at [156, 170] on link "C tree" at bounding box center [154, 170] width 15 height 7
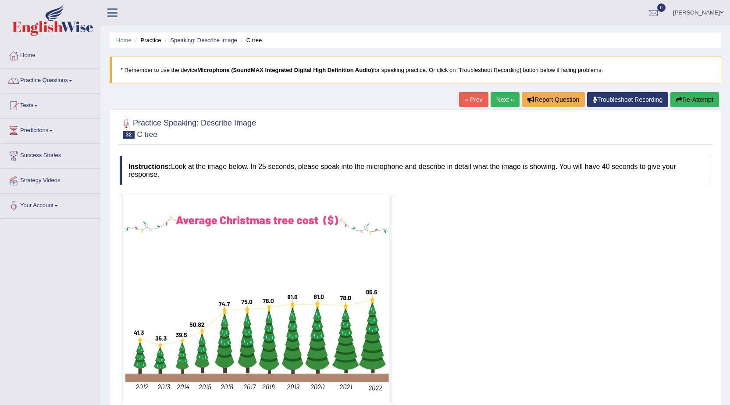
scroll to position [64, 0]
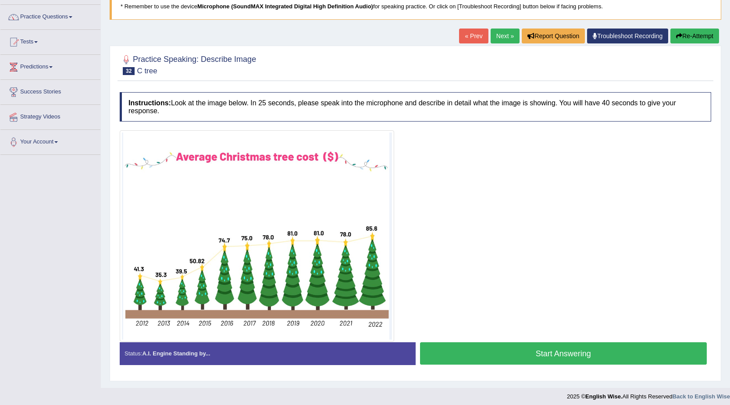
click at [531, 350] on button "Start Answering" at bounding box center [563, 353] width 287 height 22
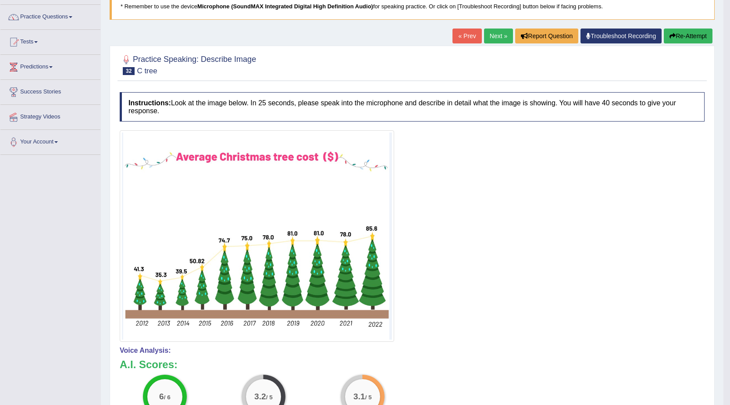
click at [682, 35] on button "Re-Attempt" at bounding box center [688, 35] width 49 height 15
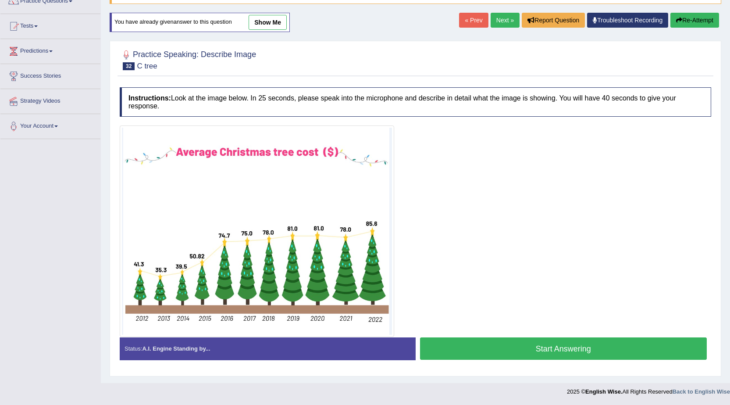
click at [481, 347] on button "Start Answering" at bounding box center [563, 348] width 287 height 22
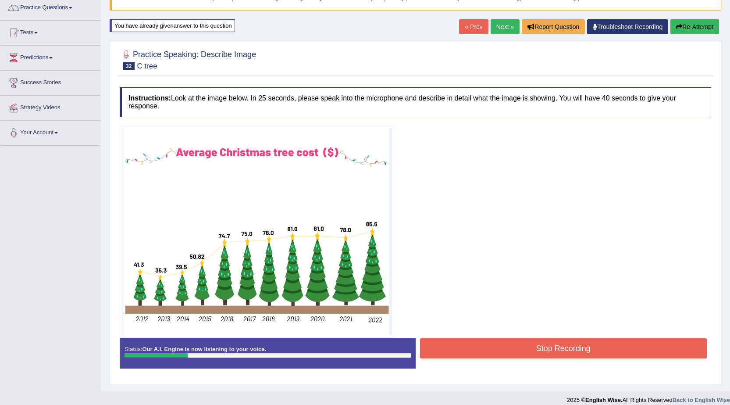
click at [702, 26] on button "Re-Attempt" at bounding box center [694, 26] width 49 height 15
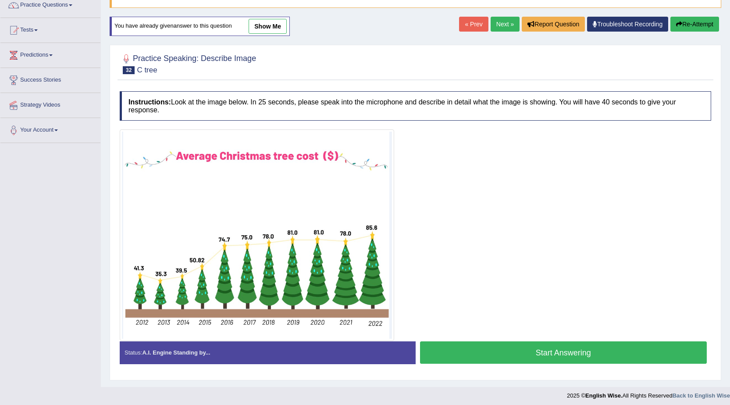
scroll to position [75, 0]
click at [522, 351] on button "Start Answering" at bounding box center [563, 352] width 287 height 22
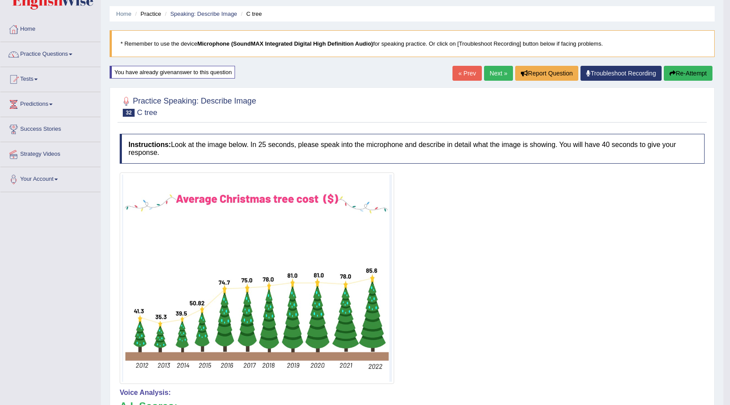
scroll to position [0, 0]
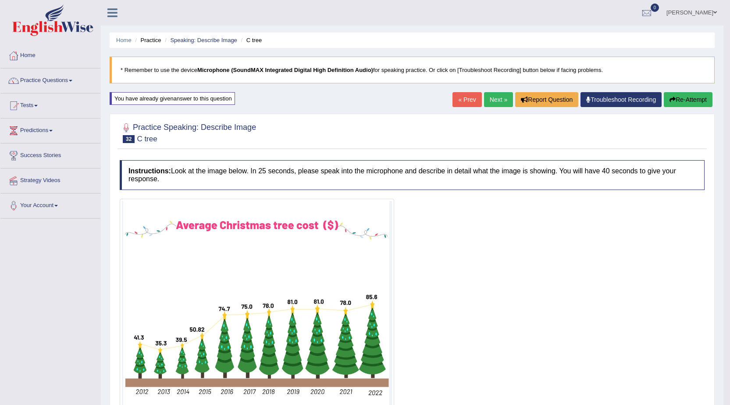
click at [690, 99] on button "Re-Attempt" at bounding box center [688, 99] width 49 height 15
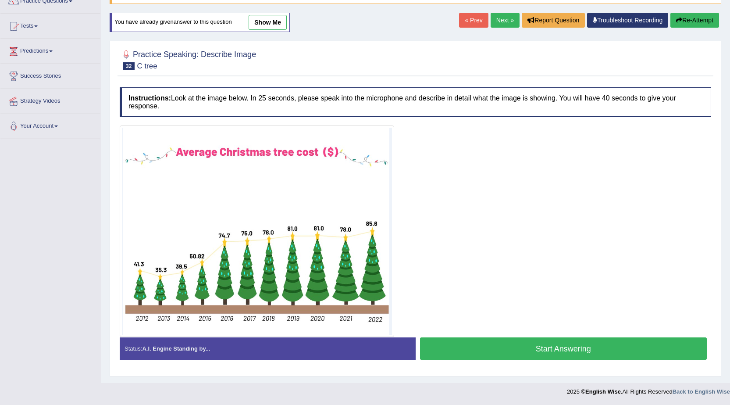
scroll to position [79, 0]
click at [476, 348] on button "Start Answering" at bounding box center [563, 348] width 287 height 22
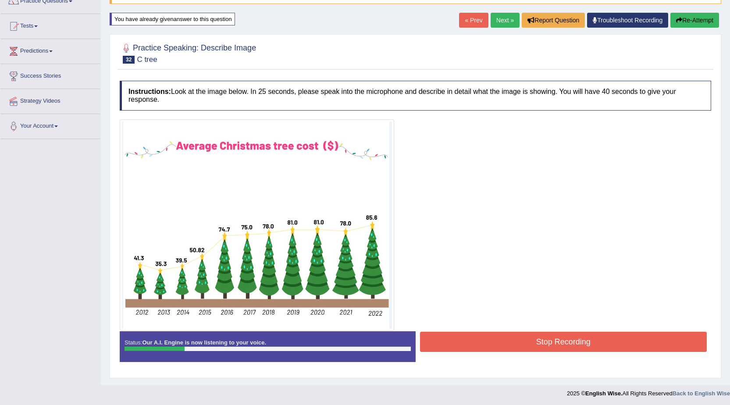
click at [693, 16] on button "Re-Attempt" at bounding box center [694, 20] width 49 height 15
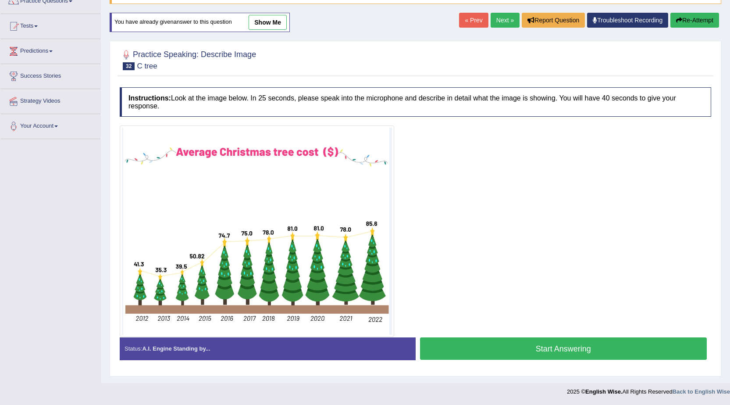
click at [527, 347] on button "Start Answering" at bounding box center [563, 348] width 287 height 22
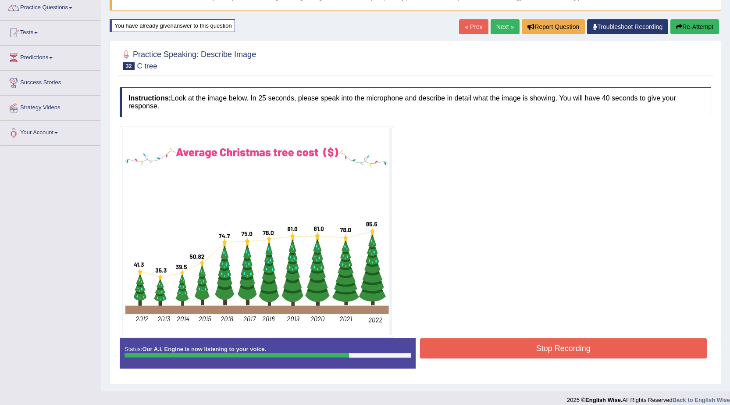
click at [481, 348] on button "Stop Recording" at bounding box center [563, 348] width 287 height 20
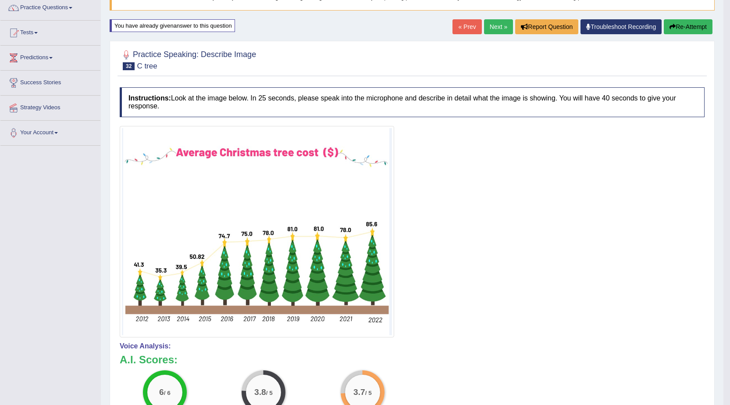
click at [498, 27] on link "Next »" at bounding box center [498, 26] width 29 height 15
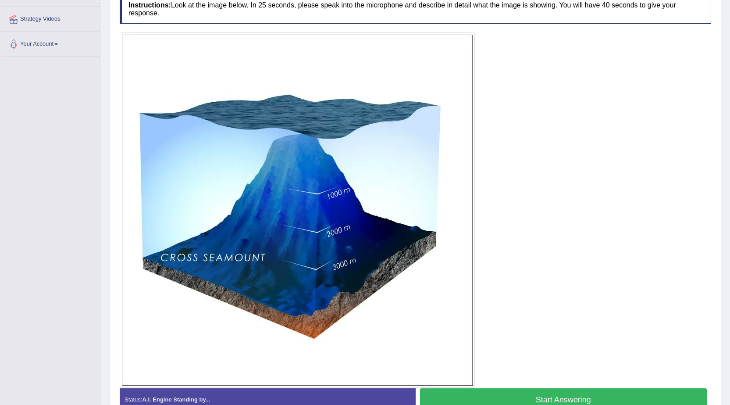
scroll to position [212, 0]
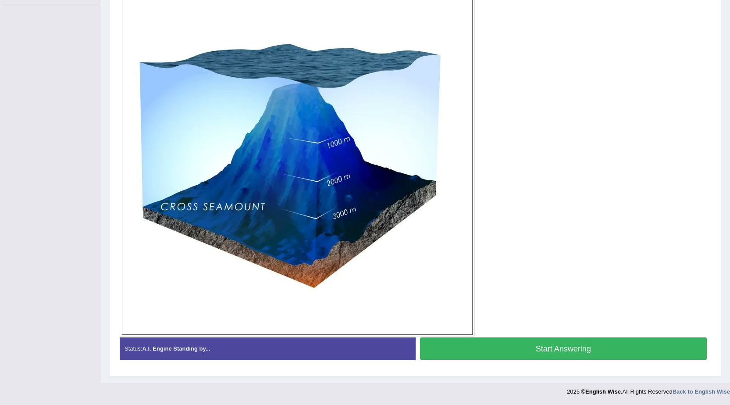
click at [579, 347] on button "Start Answering" at bounding box center [563, 348] width 287 height 22
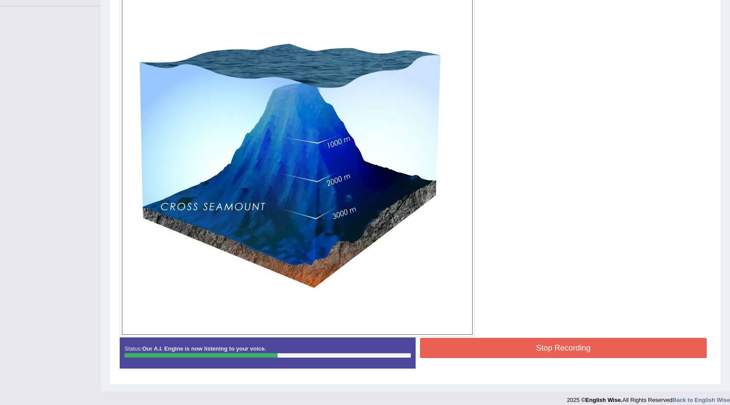
scroll to position [221, 0]
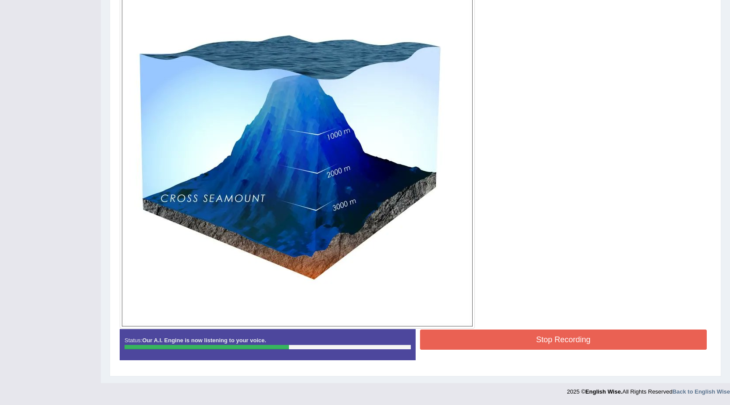
click at [466, 341] on button "Stop Recording" at bounding box center [563, 339] width 287 height 20
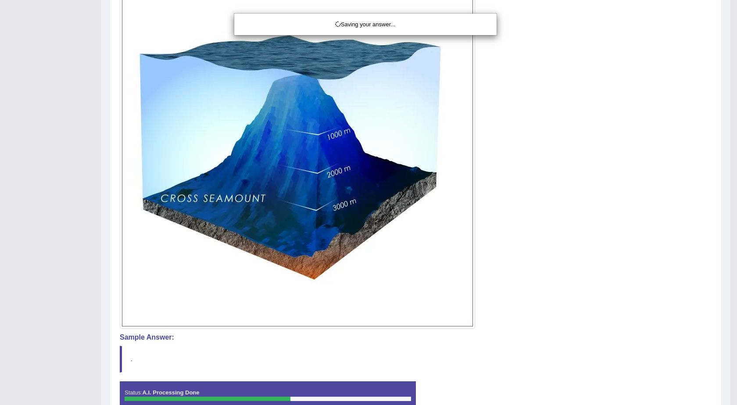
click at [136, 360] on div "Saving your answer..." at bounding box center [368, 202] width 737 height 405
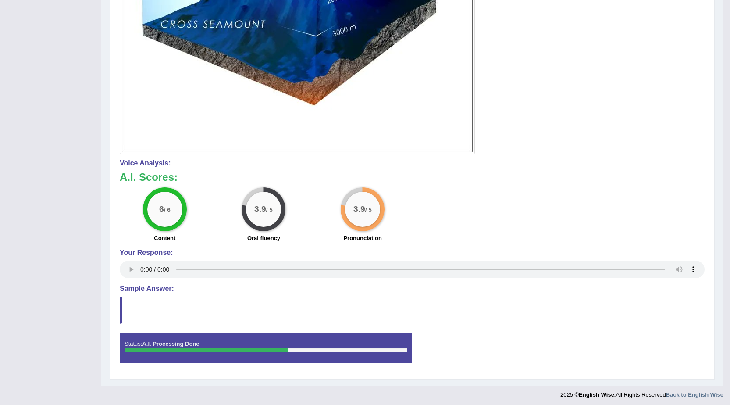
scroll to position [398, 0]
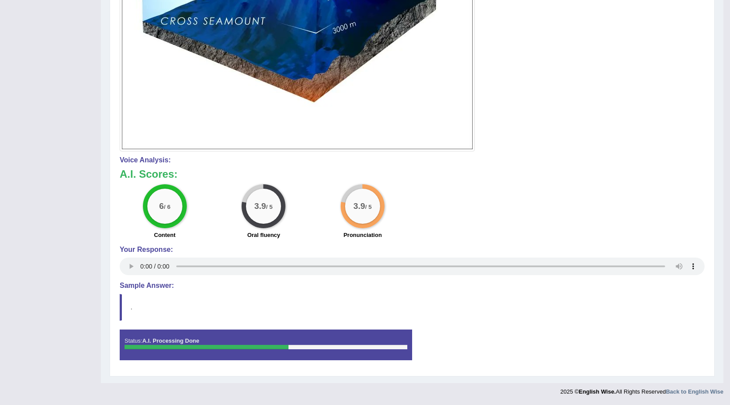
click at [130, 344] on div "Status: A.I. Processing Done" at bounding box center [266, 344] width 292 height 31
click at [125, 305] on blockquote "." at bounding box center [412, 307] width 585 height 27
click at [121, 306] on blockquote "." at bounding box center [412, 307] width 585 height 27
click at [142, 286] on h4 "Sample Answer:" at bounding box center [412, 285] width 585 height 8
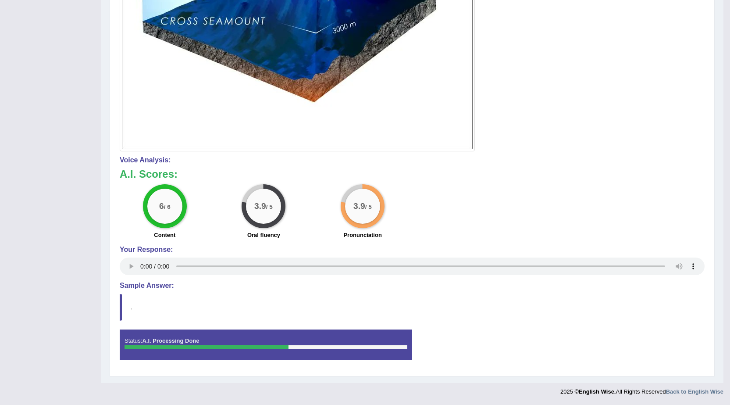
click at [142, 286] on h4 "Sample Answer:" at bounding box center [412, 285] width 585 height 8
click at [157, 306] on blockquote "." at bounding box center [412, 307] width 585 height 27
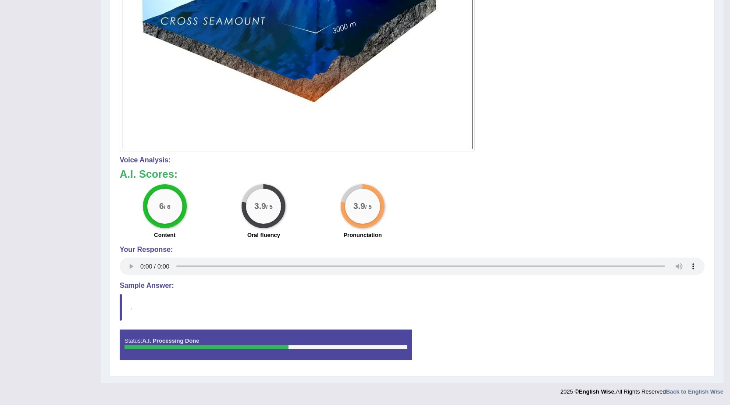
click at [217, 339] on div "Status: A.I. Processing Done" at bounding box center [266, 344] width 292 height 31
click at [120, 313] on blockquote "." at bounding box center [412, 307] width 585 height 27
click at [121, 313] on blockquote "." at bounding box center [412, 307] width 585 height 27
click at [121, 312] on blockquote "." at bounding box center [412, 307] width 585 height 27
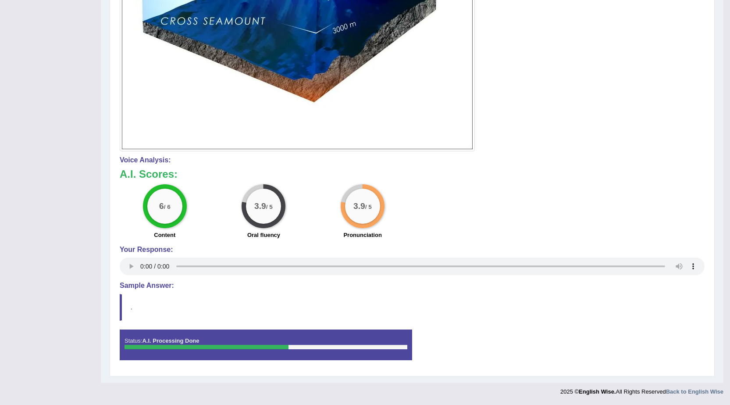
click at [121, 312] on blockquote "." at bounding box center [412, 307] width 585 height 27
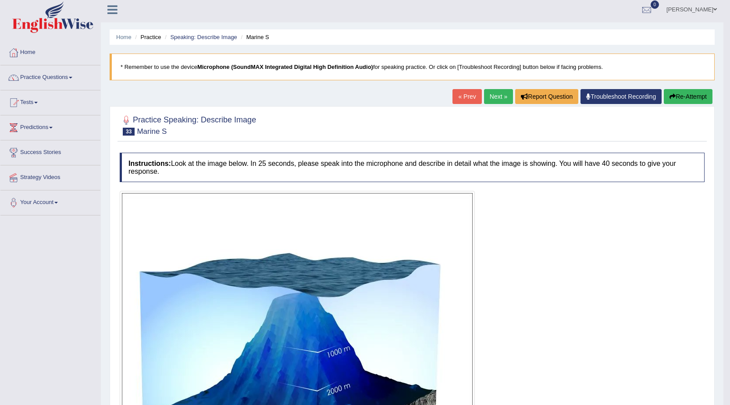
scroll to position [0, 0]
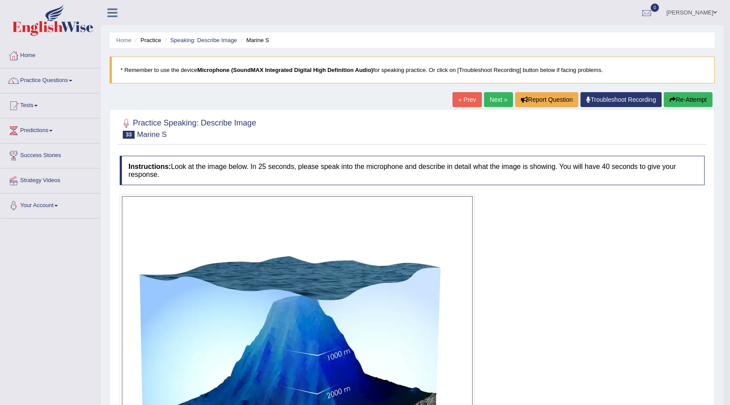
click at [486, 98] on link "Next »" at bounding box center [498, 99] width 29 height 15
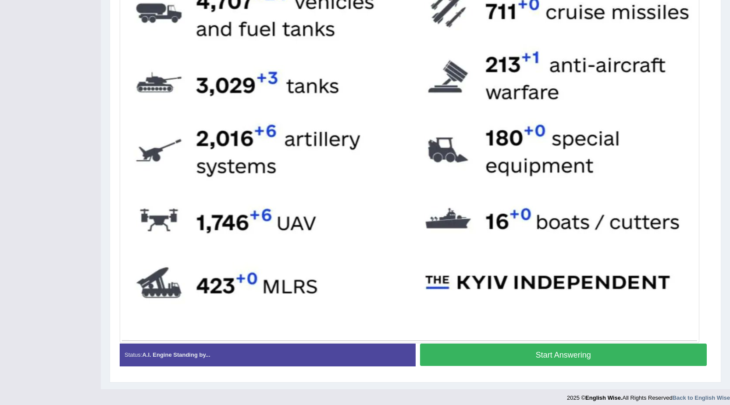
scroll to position [438, 0]
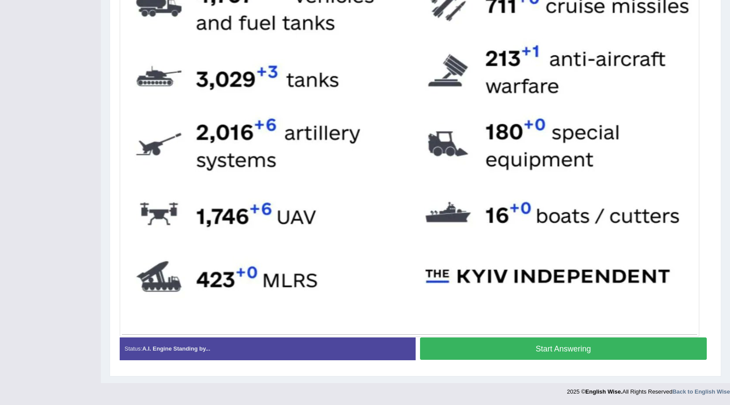
click at [487, 352] on button "Start Answering" at bounding box center [563, 348] width 287 height 22
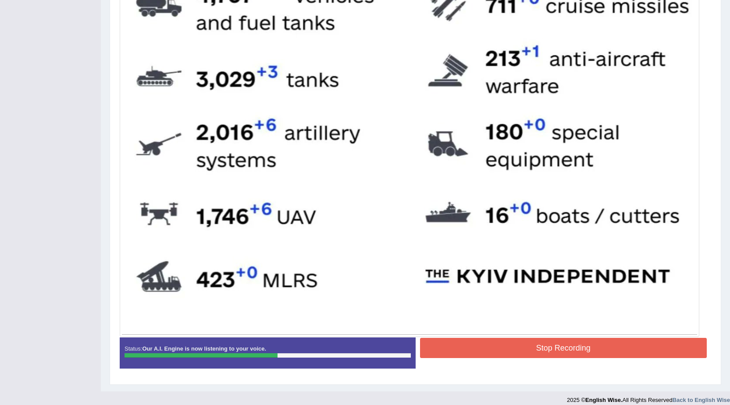
click at [503, 343] on button "Stop Recording" at bounding box center [563, 348] width 287 height 20
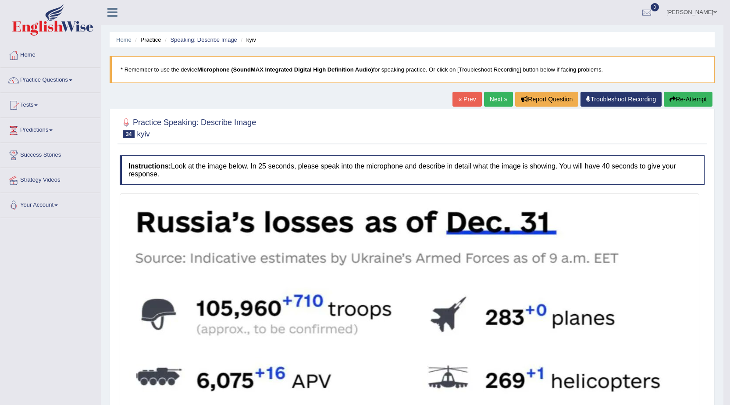
scroll to position [0, 0]
click at [686, 96] on button "Re-Attempt" at bounding box center [688, 99] width 49 height 15
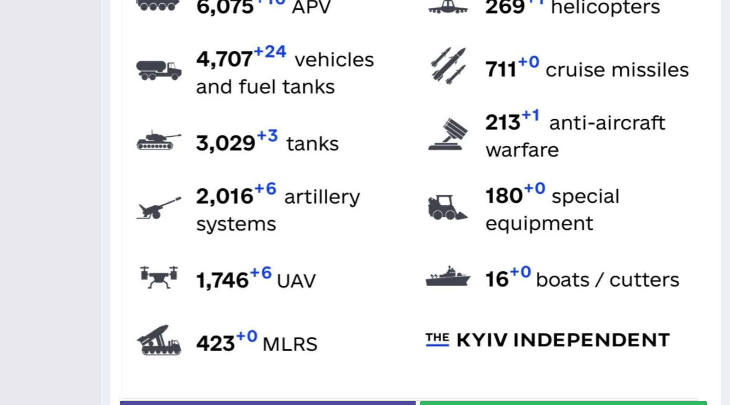
scroll to position [449, 0]
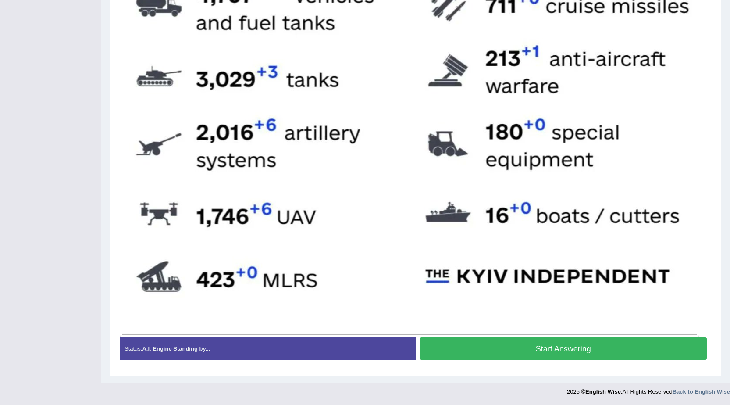
click at [498, 343] on button "Start Answering" at bounding box center [563, 348] width 287 height 22
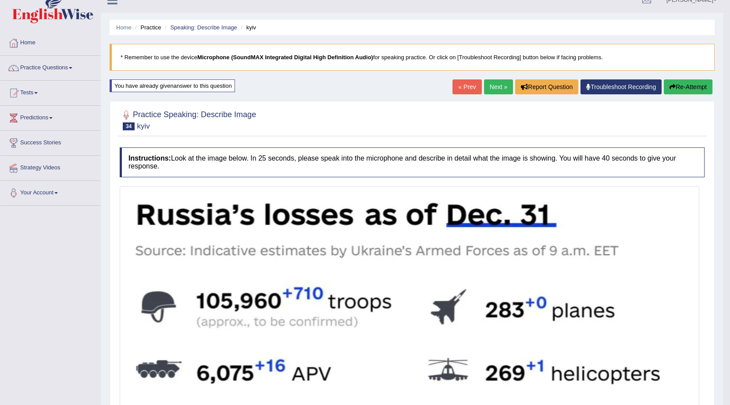
scroll to position [0, 0]
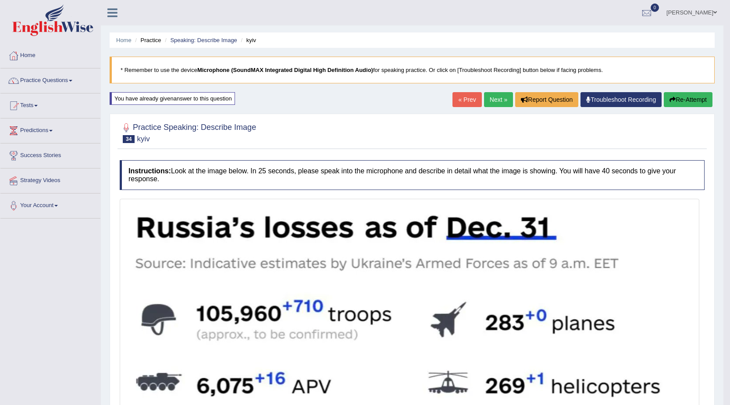
click at [667, 98] on button "Re-Attempt" at bounding box center [688, 99] width 49 height 15
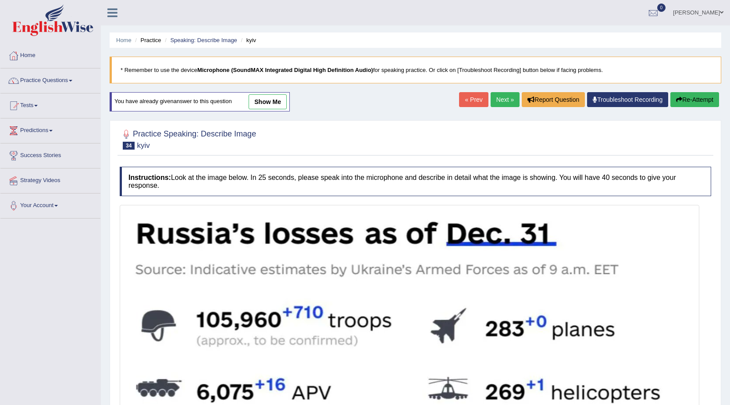
click at [498, 100] on link "Next »" at bounding box center [505, 99] width 29 height 15
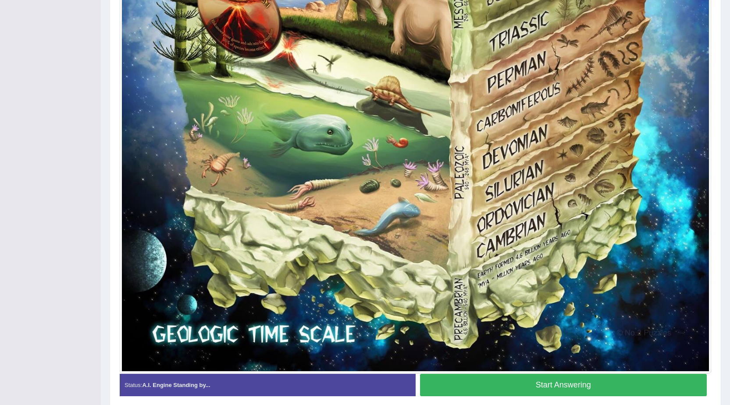
scroll to position [685, 0]
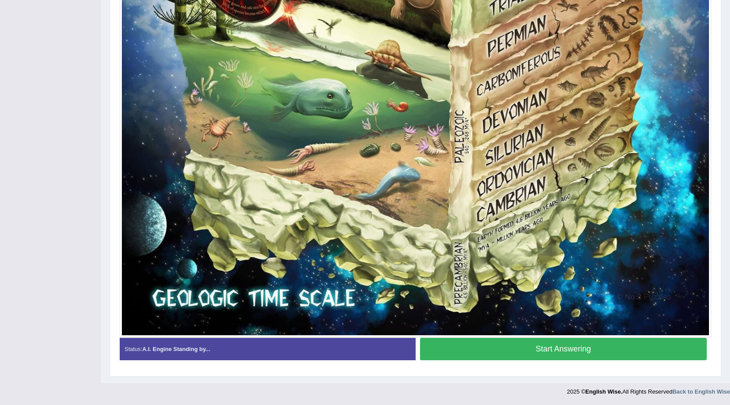
click at [508, 353] on button "Start Answering" at bounding box center [563, 349] width 287 height 22
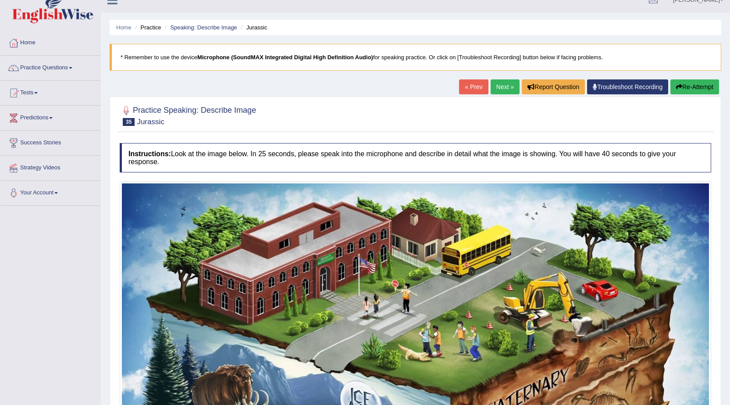
scroll to position [0, 0]
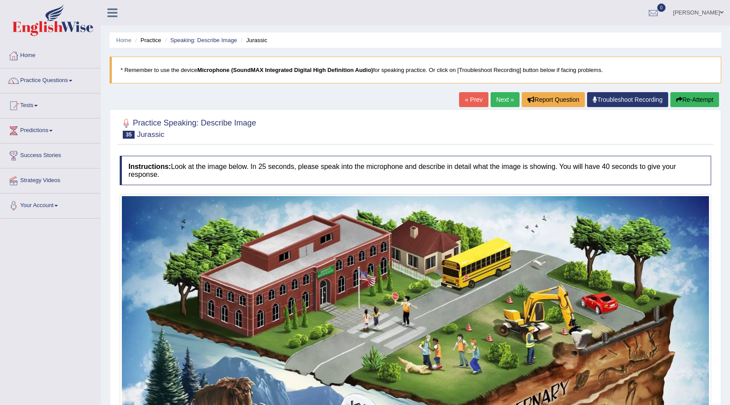
click at [684, 97] on button "Re-Attempt" at bounding box center [694, 99] width 49 height 15
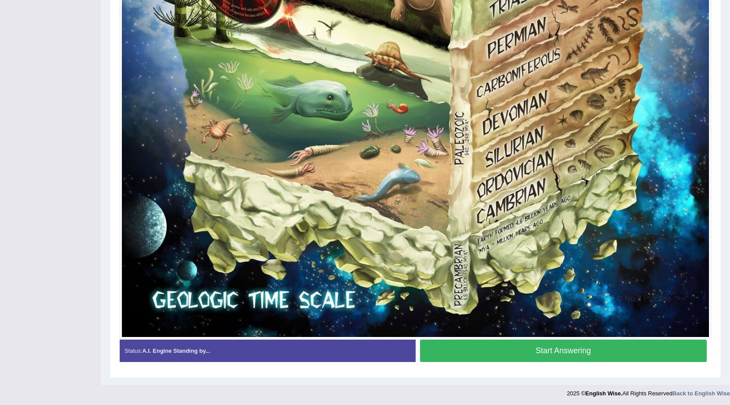
scroll to position [685, 0]
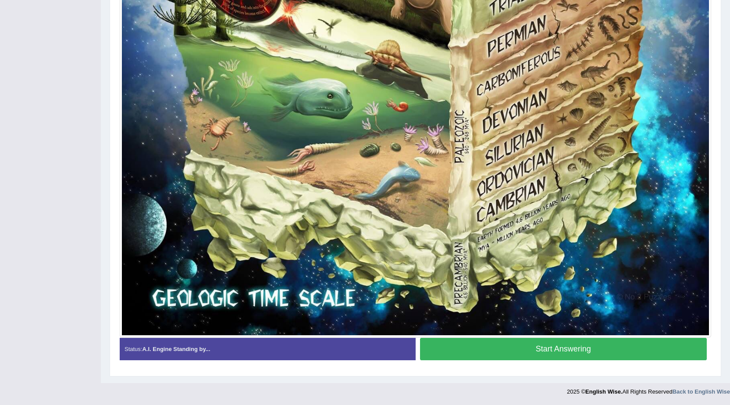
click at [509, 341] on button "Start Answering" at bounding box center [563, 349] width 287 height 22
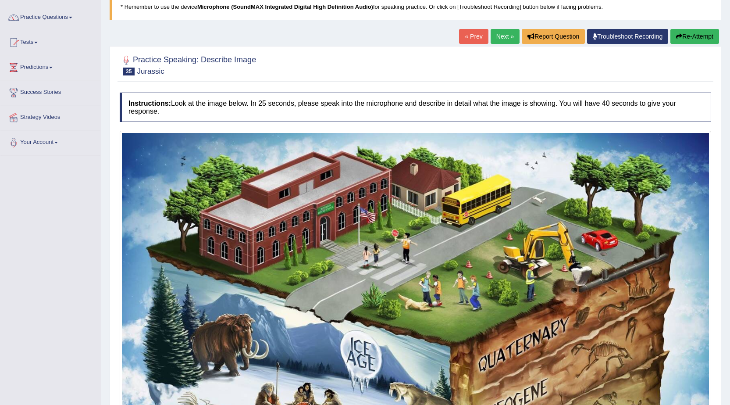
scroll to position [0, 0]
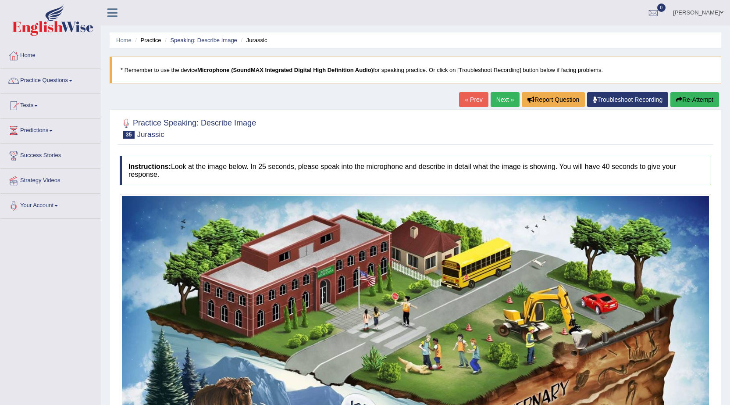
click at [695, 108] on div "« Prev Next » Report Question Troubleshoot Recording Re-Attempt" at bounding box center [590, 100] width 262 height 17
click at [692, 98] on button "Re-Attempt" at bounding box center [694, 99] width 49 height 15
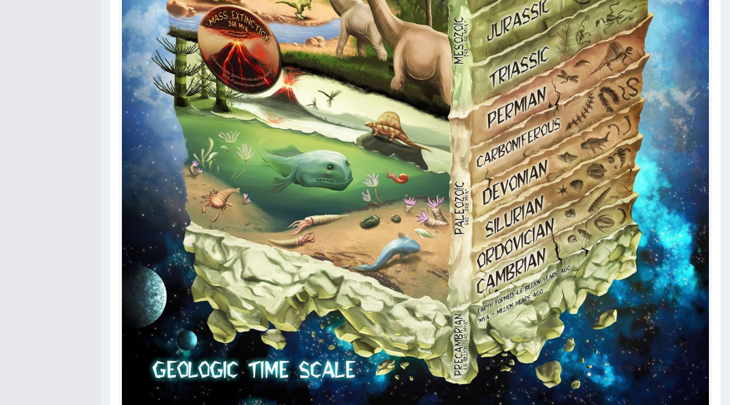
scroll to position [685, 0]
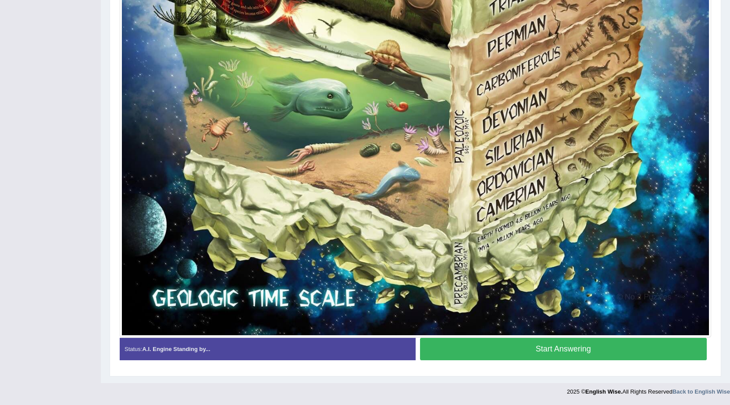
click at [570, 345] on button "Start Answering" at bounding box center [563, 349] width 287 height 22
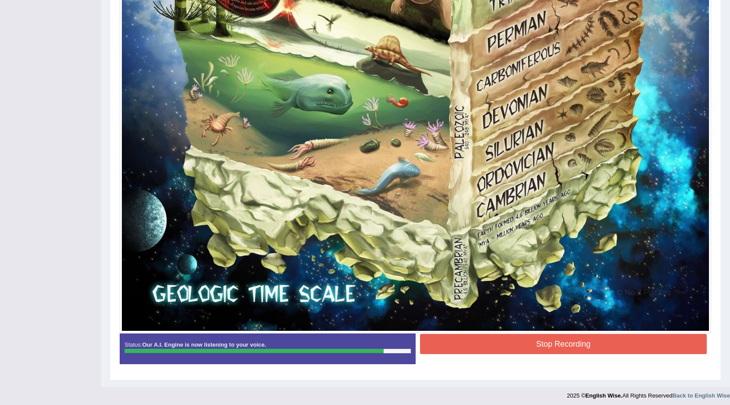
scroll to position [694, 0]
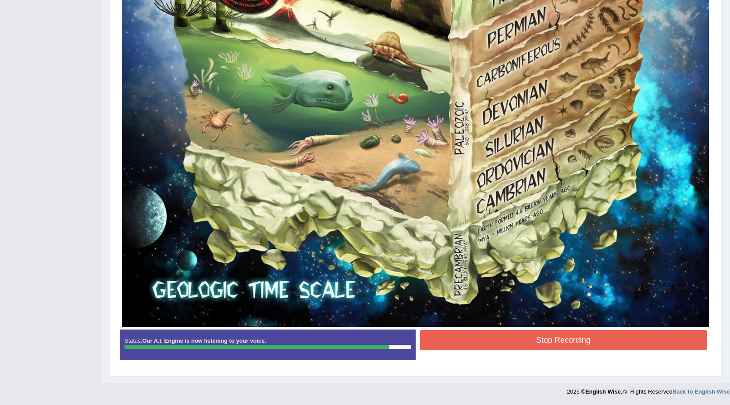
click at [499, 335] on button "Stop Recording" at bounding box center [563, 340] width 287 height 20
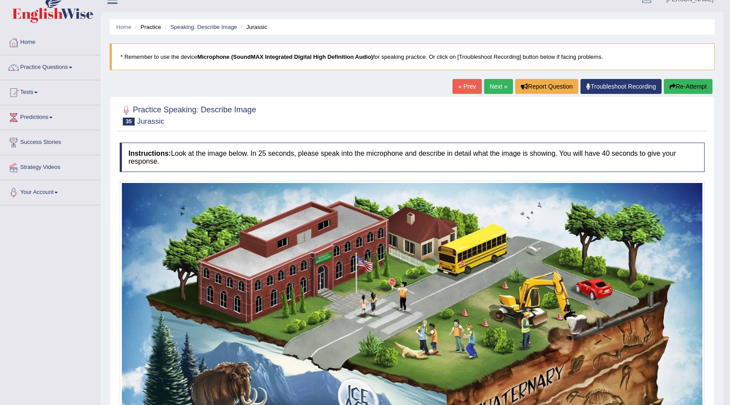
scroll to position [0, 0]
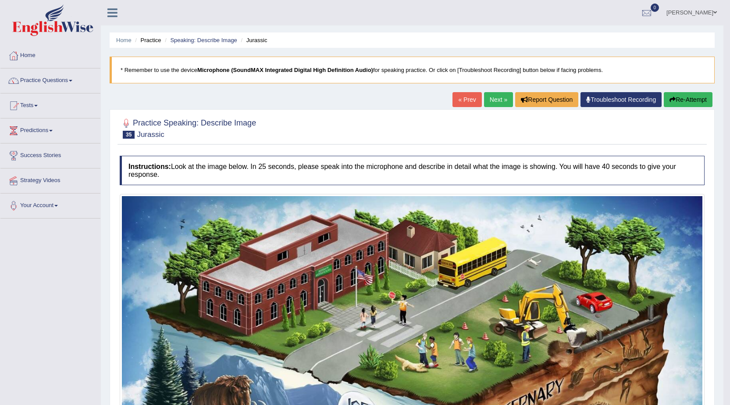
click at [680, 103] on button "Re-Attempt" at bounding box center [688, 99] width 49 height 15
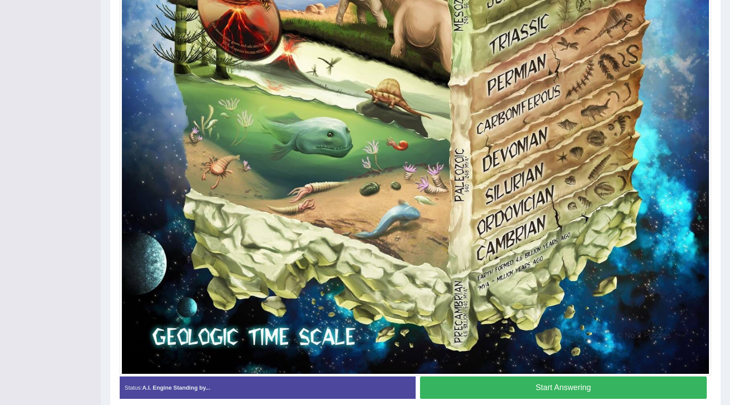
scroll to position [696, 0]
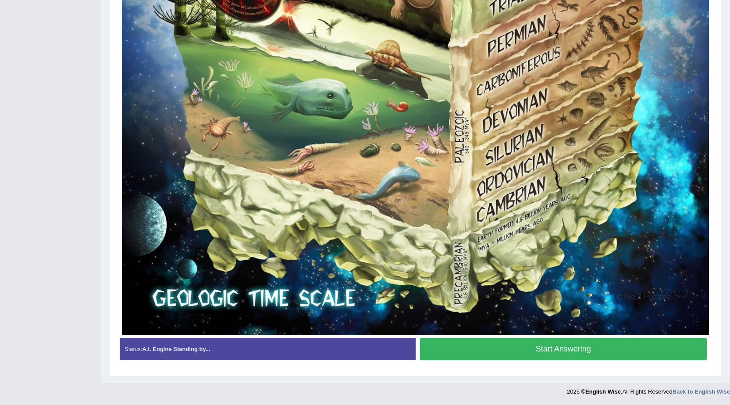
click at [546, 354] on button "Start Answering" at bounding box center [563, 349] width 287 height 22
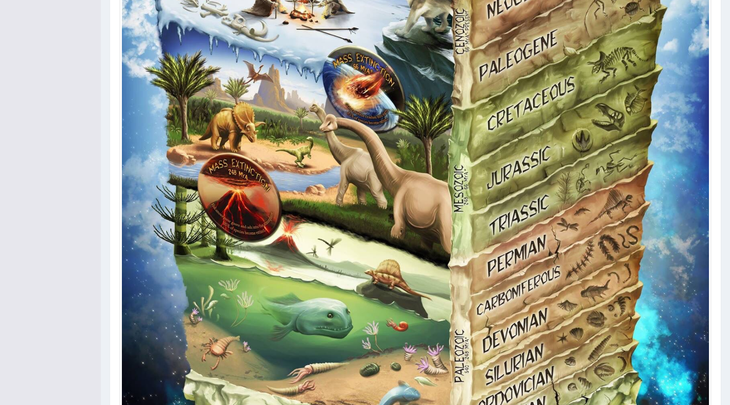
scroll to position [698, 0]
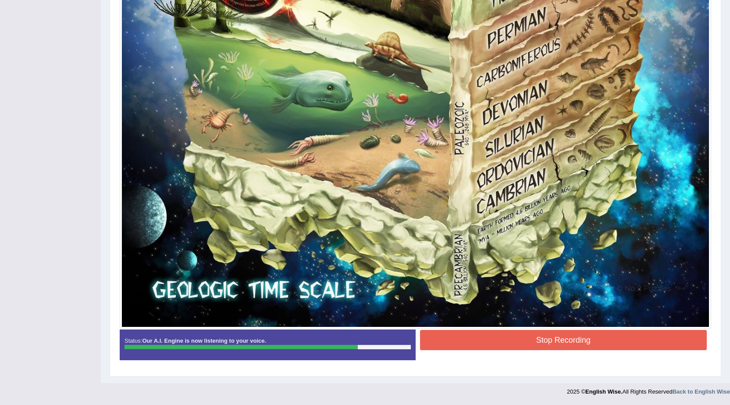
click at [514, 339] on button "Stop Recording" at bounding box center [563, 340] width 287 height 20
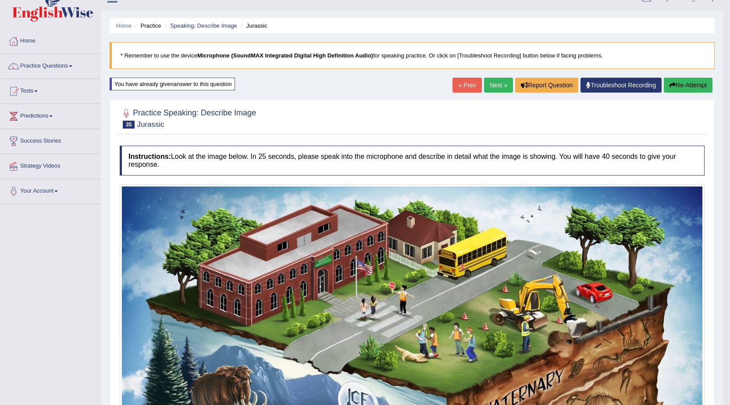
scroll to position [0, 0]
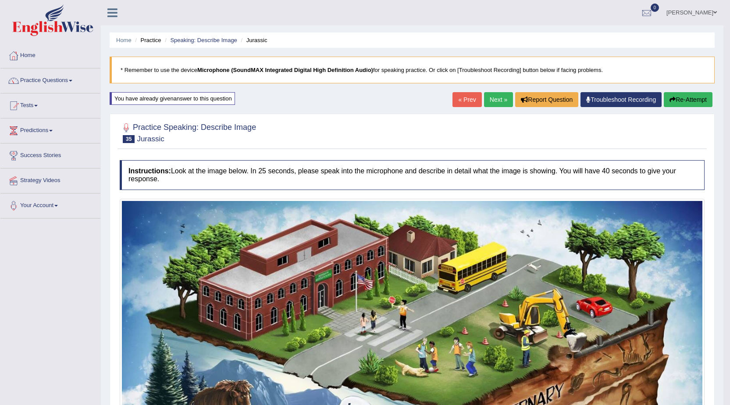
click at [487, 100] on link "Next »" at bounding box center [498, 99] width 29 height 15
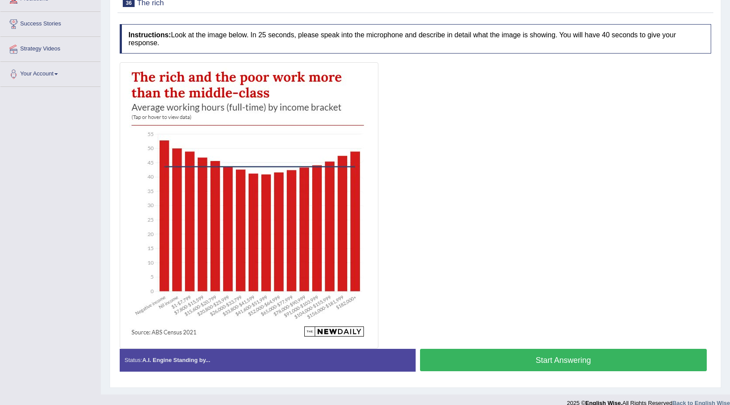
click at [559, 357] on button "Start Answering" at bounding box center [563, 360] width 287 height 22
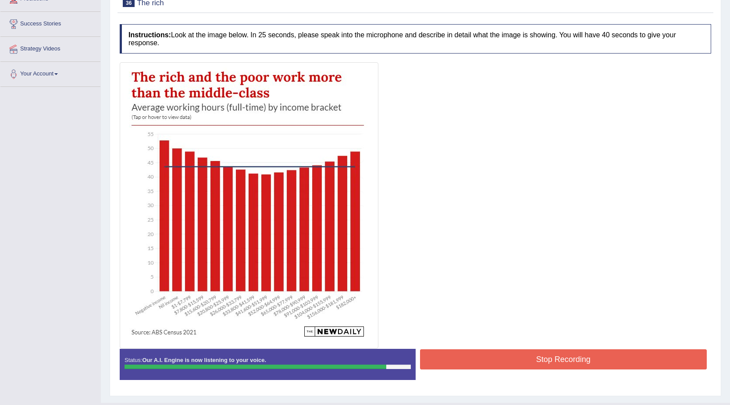
click at [565, 357] on button "Stop Recording" at bounding box center [563, 359] width 287 height 20
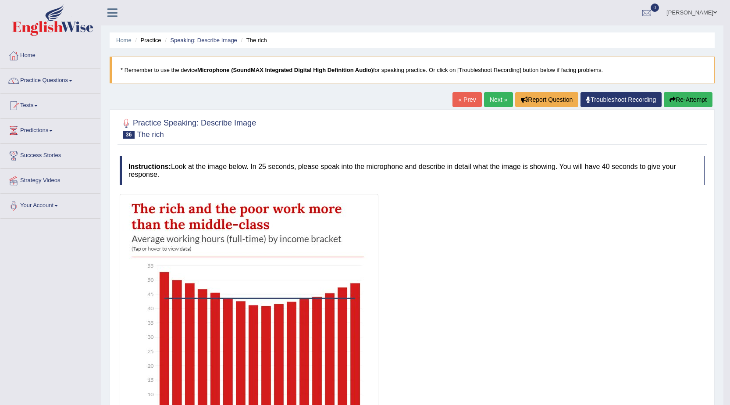
click at [689, 100] on button "Re-Attempt" at bounding box center [688, 99] width 49 height 15
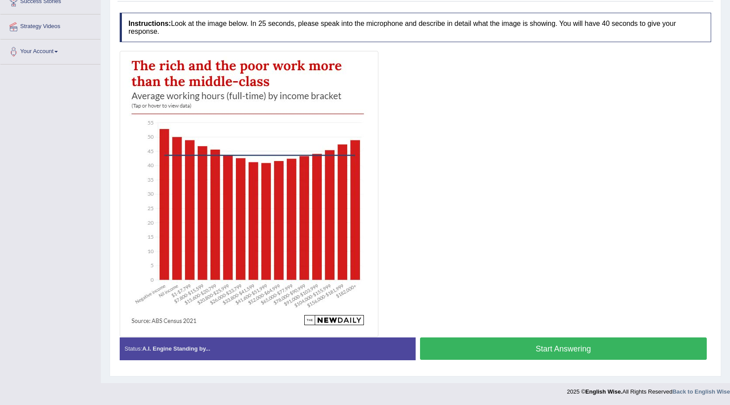
click at [486, 352] on button "Start Answering" at bounding box center [563, 348] width 287 height 22
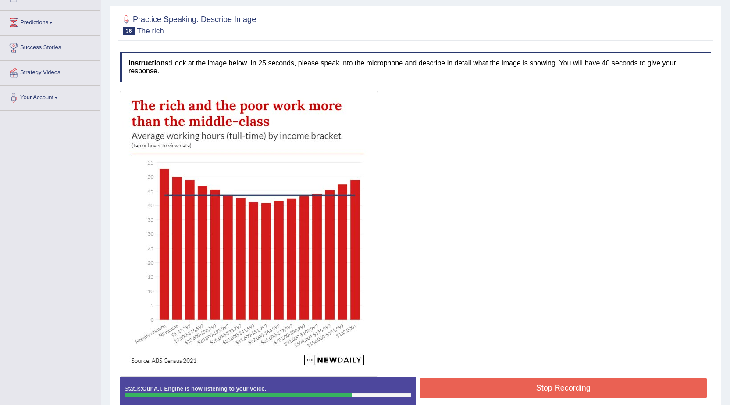
scroll to position [156, 0]
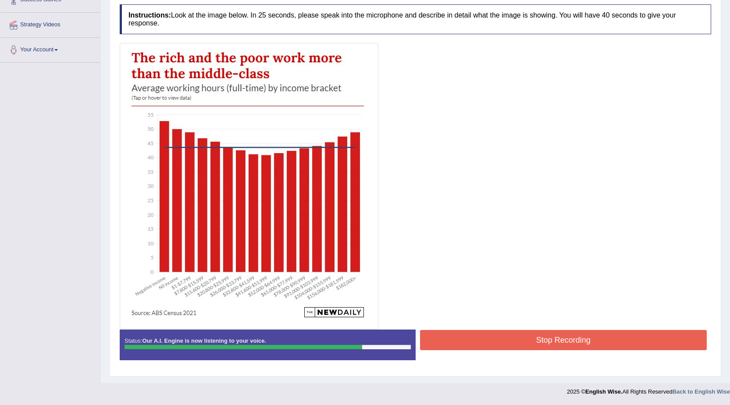
click at [520, 348] on button "Stop Recording" at bounding box center [563, 340] width 287 height 20
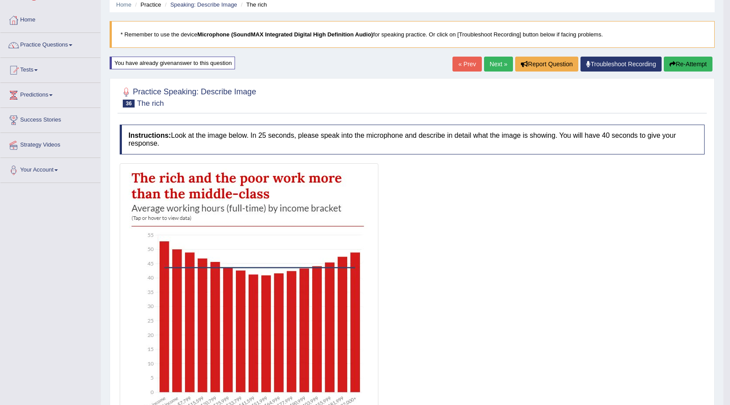
scroll to position [0, 0]
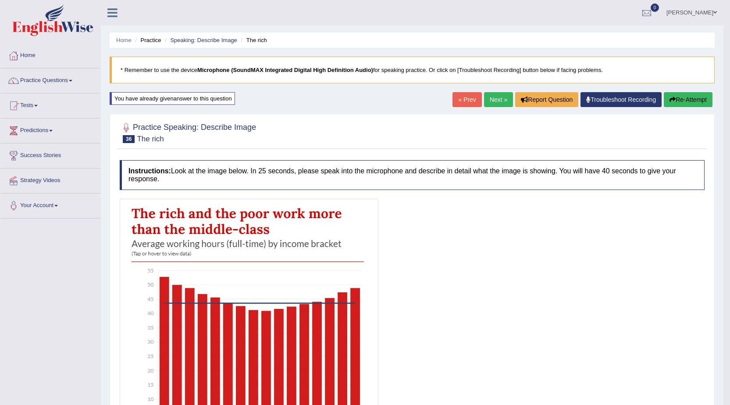
click at [488, 98] on link "Next »" at bounding box center [498, 99] width 29 height 15
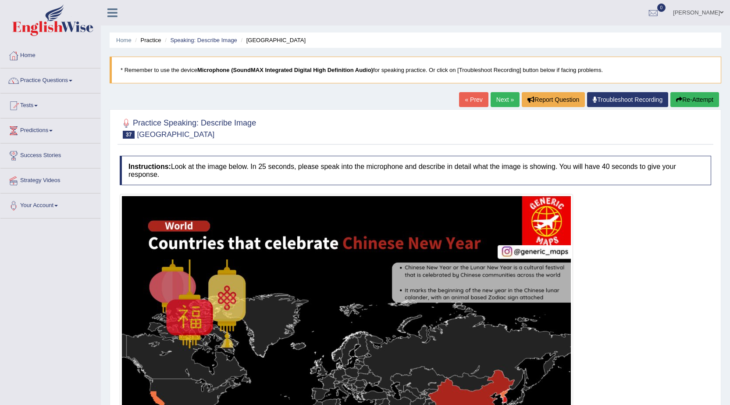
click at [506, 100] on link "Next »" at bounding box center [505, 99] width 29 height 15
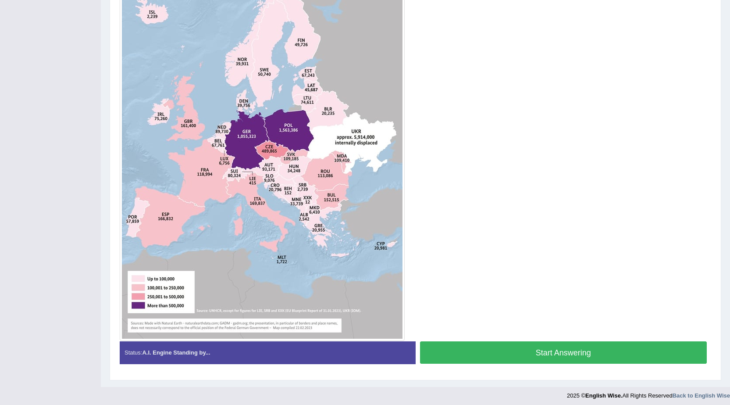
scroll to position [258, 0]
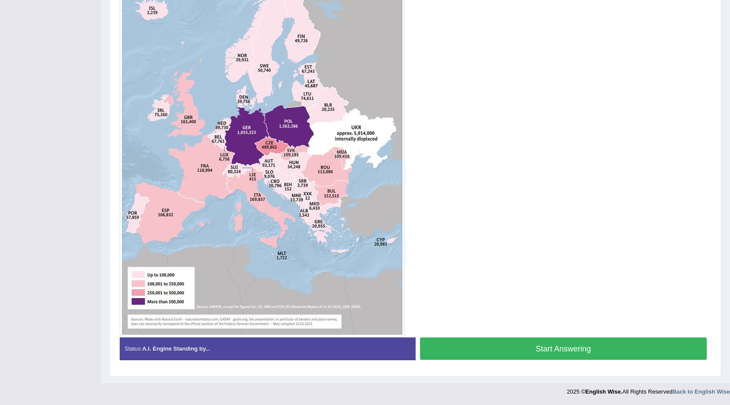
click at [541, 344] on button "Start Answering" at bounding box center [563, 348] width 287 height 22
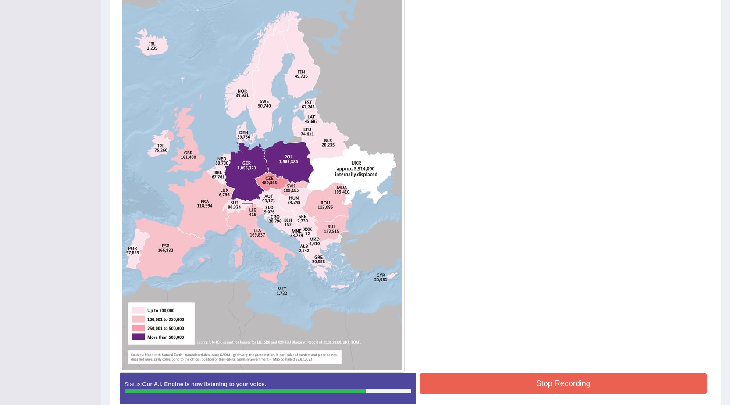
scroll to position [267, 0]
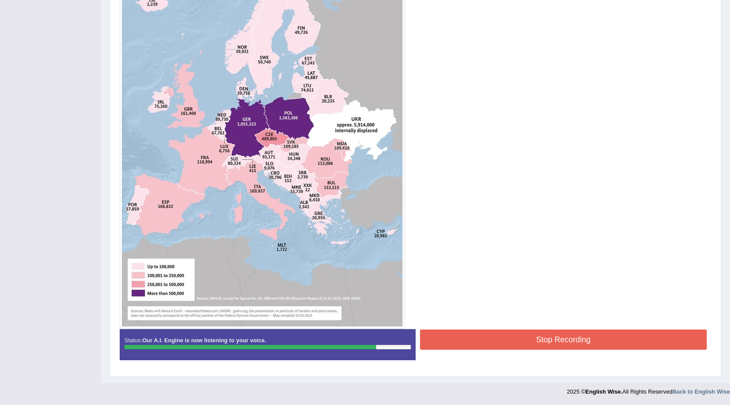
click at [521, 349] on button "Stop Recording" at bounding box center [563, 339] width 287 height 20
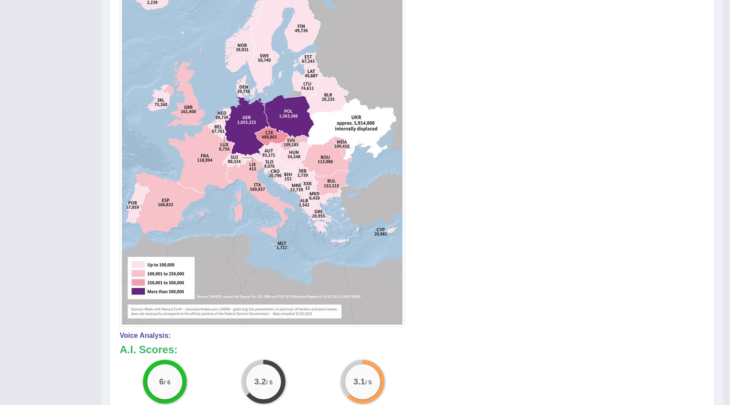
scroll to position [5, 0]
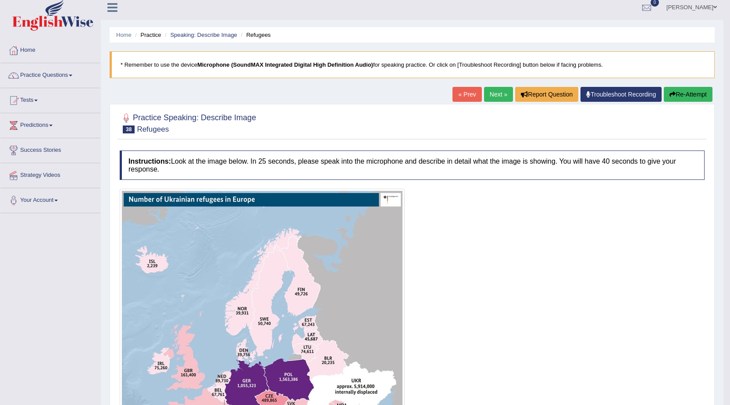
click at [683, 97] on button "Re-Attempt" at bounding box center [688, 94] width 49 height 15
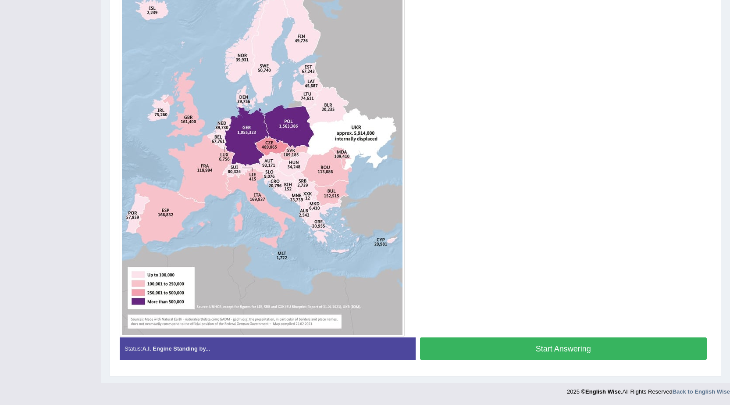
click at [491, 353] on button "Start Answering" at bounding box center [563, 348] width 287 height 22
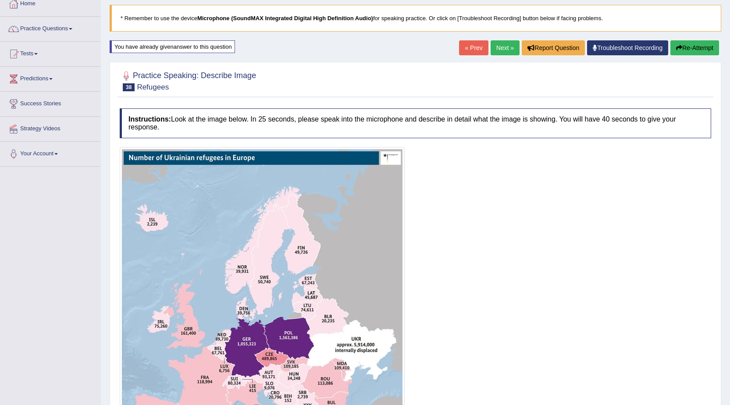
scroll to position [8, 0]
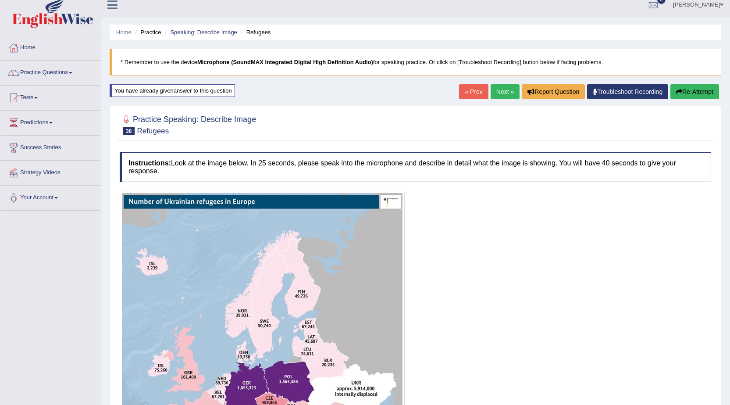
click at [499, 90] on link "Next »" at bounding box center [505, 91] width 29 height 15
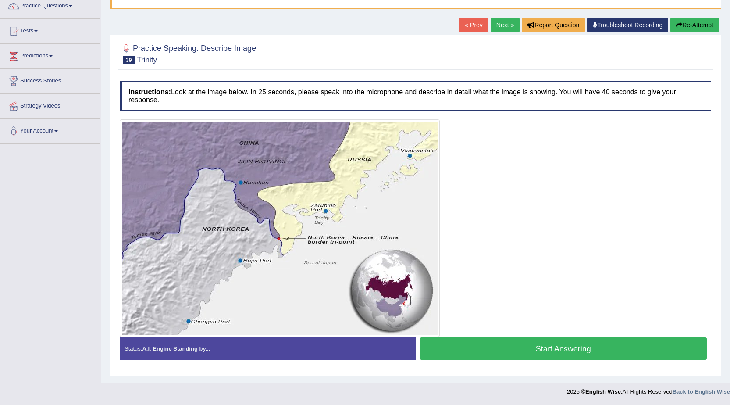
click at [469, 26] on link "« Prev" at bounding box center [473, 25] width 29 height 15
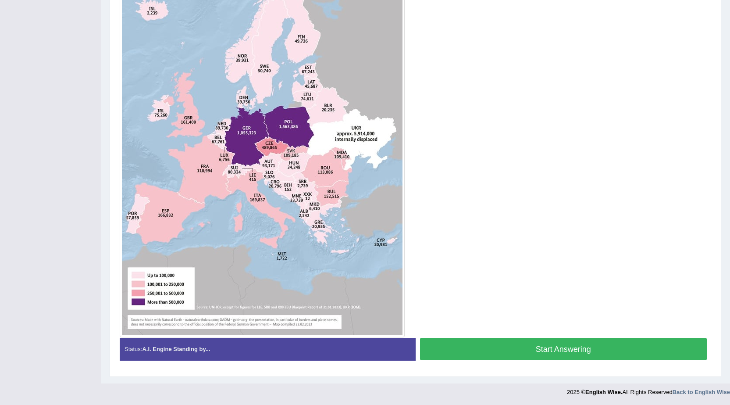
click at [506, 354] on button "Start Answering" at bounding box center [563, 349] width 287 height 22
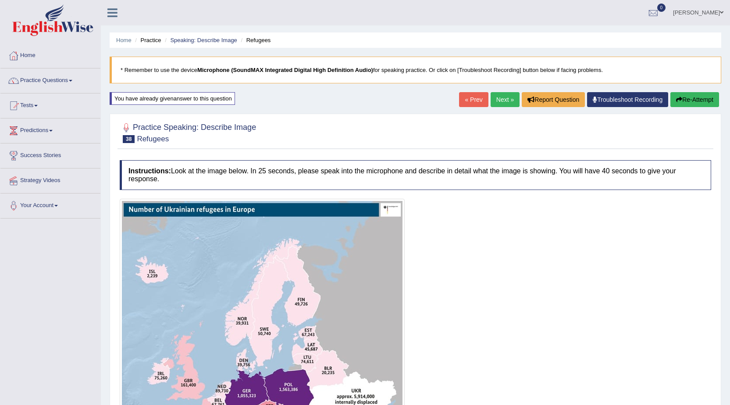
click at [476, 101] on link "« Prev" at bounding box center [473, 99] width 29 height 15
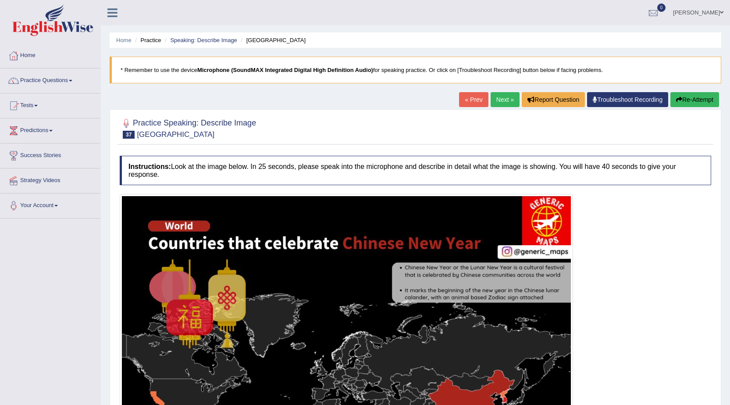
click at [504, 102] on link "Next »" at bounding box center [505, 99] width 29 height 15
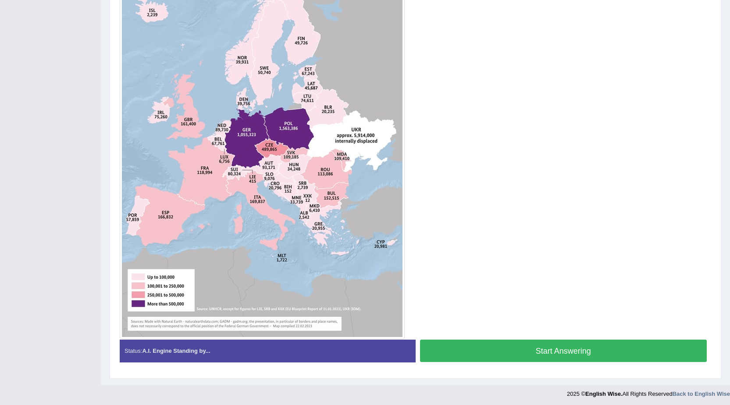
scroll to position [269, 0]
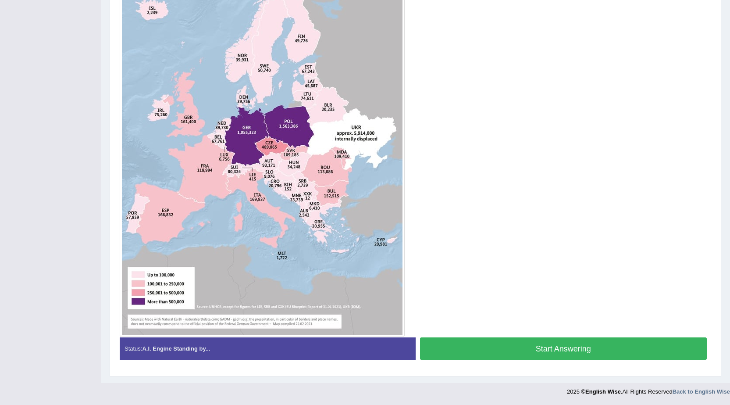
click at [564, 354] on button "Start Answering" at bounding box center [563, 348] width 287 height 22
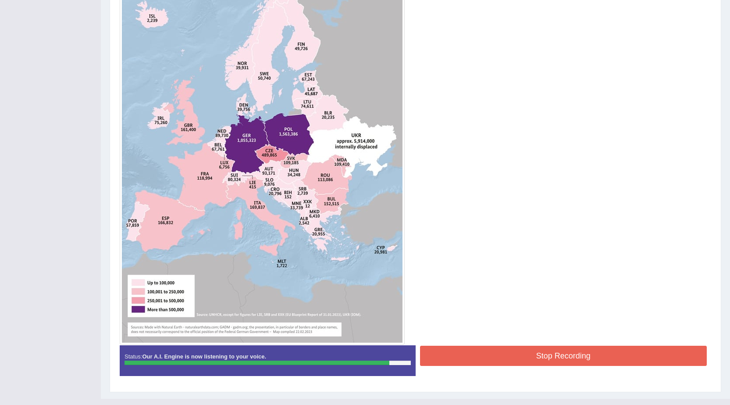
scroll to position [271, 0]
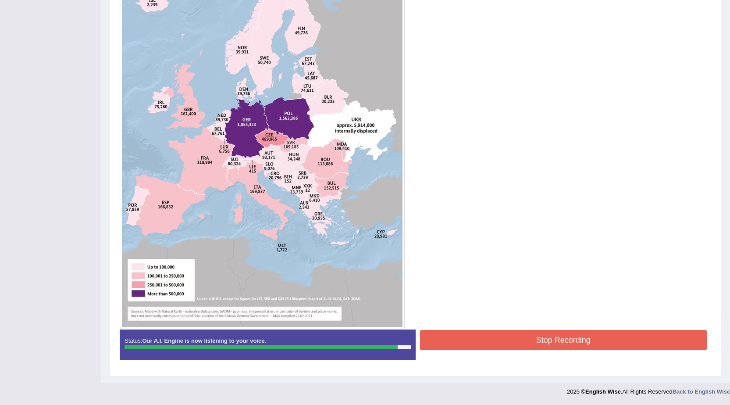
click at [510, 339] on button "Stop Recording" at bounding box center [563, 340] width 287 height 20
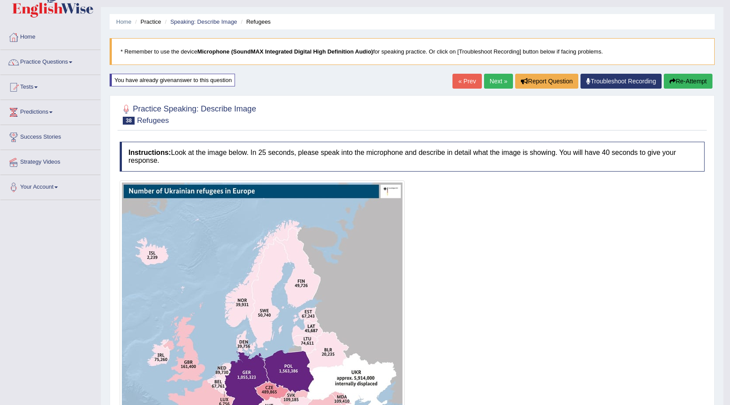
scroll to position [0, 0]
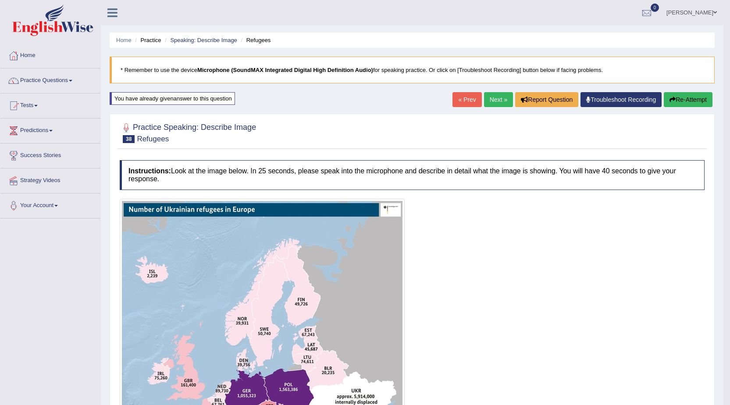
click at [464, 97] on link "« Prev" at bounding box center [466, 99] width 29 height 15
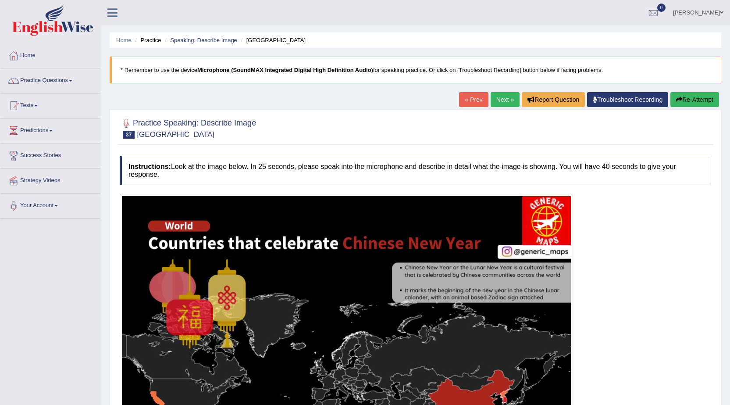
click at [502, 97] on link "Next »" at bounding box center [505, 99] width 29 height 15
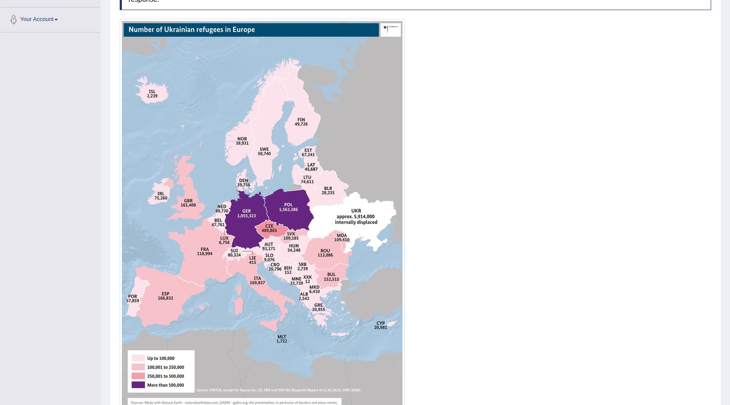
scroll to position [88, 0]
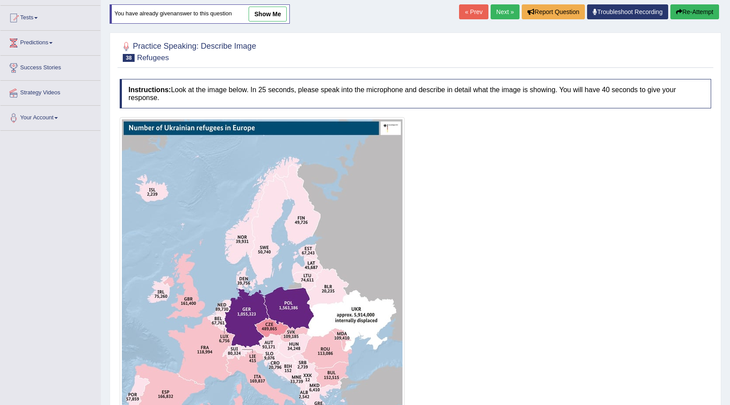
click at [501, 11] on link "Next »" at bounding box center [505, 11] width 29 height 15
